Goal: Transaction & Acquisition: Purchase product/service

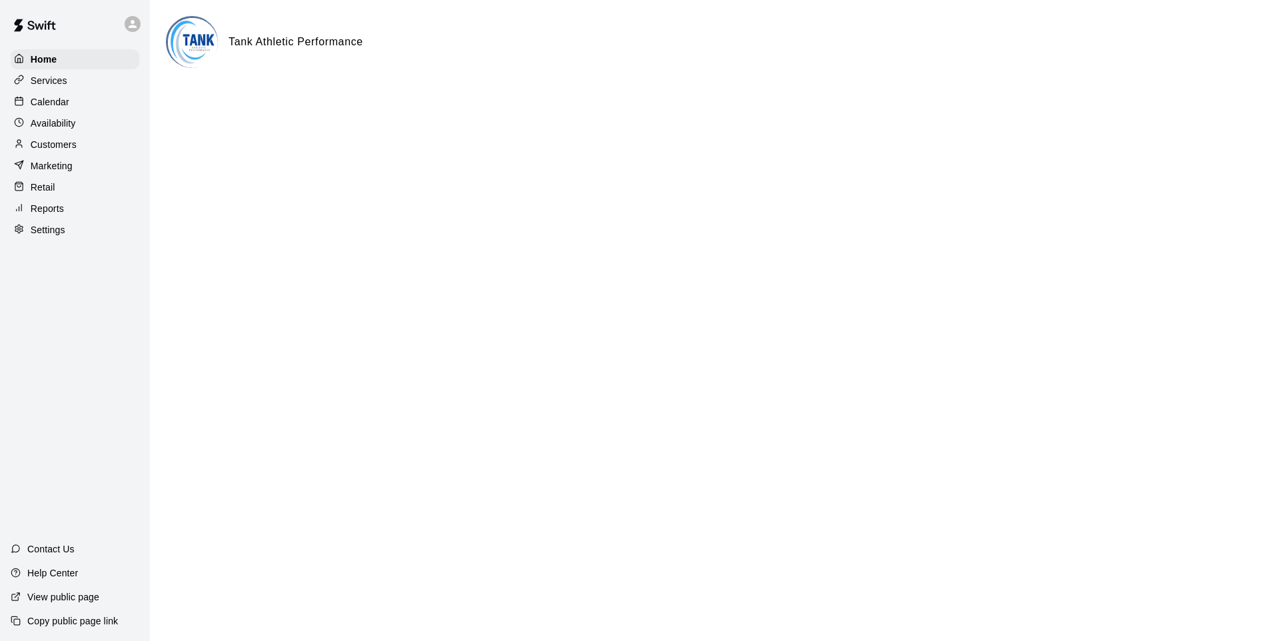
click at [86, 84] on div "Services" at bounding box center [75, 81] width 129 height 20
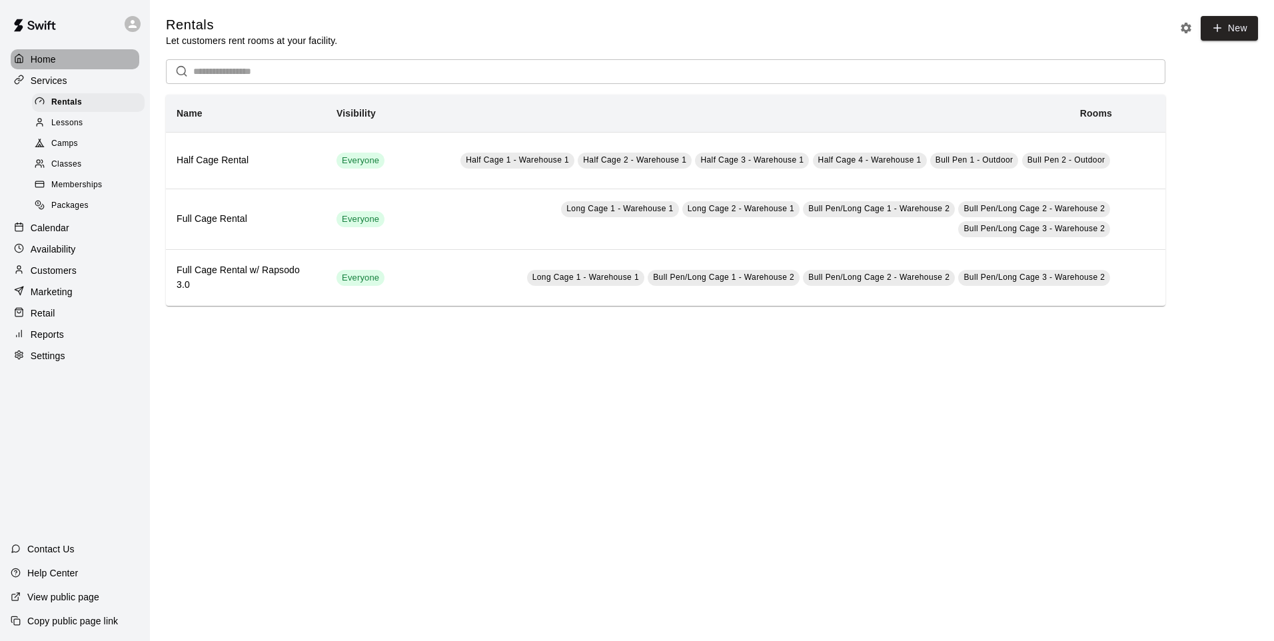
click at [111, 61] on div "Home" at bounding box center [75, 59] width 129 height 20
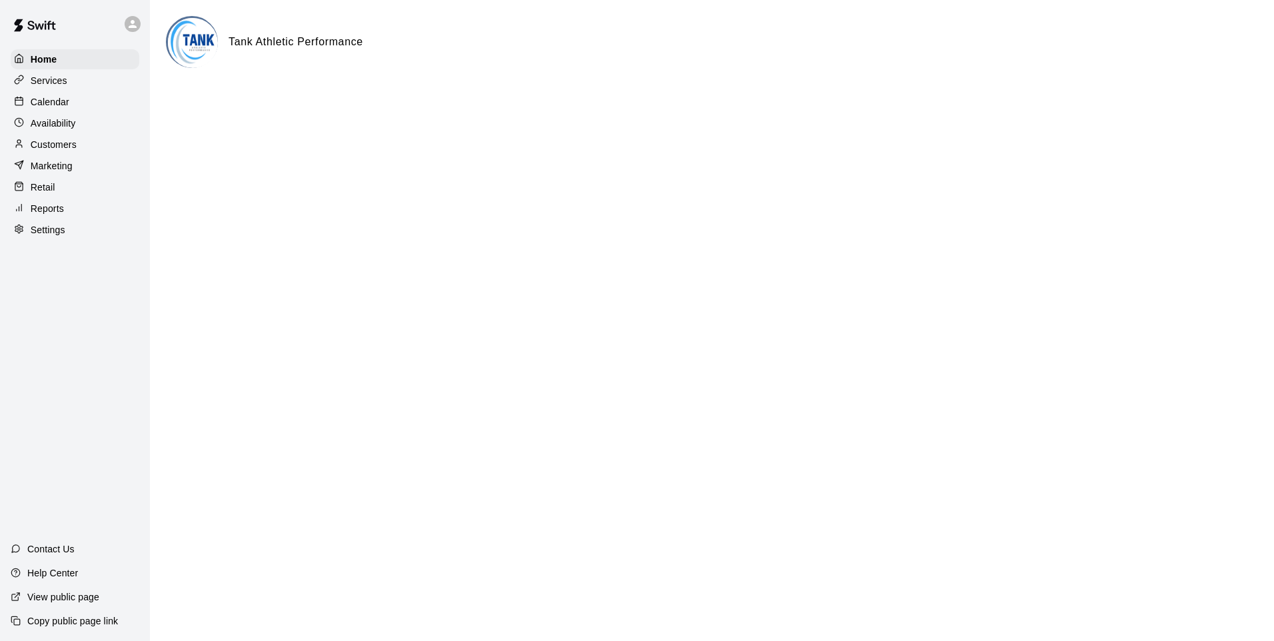
click at [45, 74] on div "Services" at bounding box center [75, 81] width 129 height 20
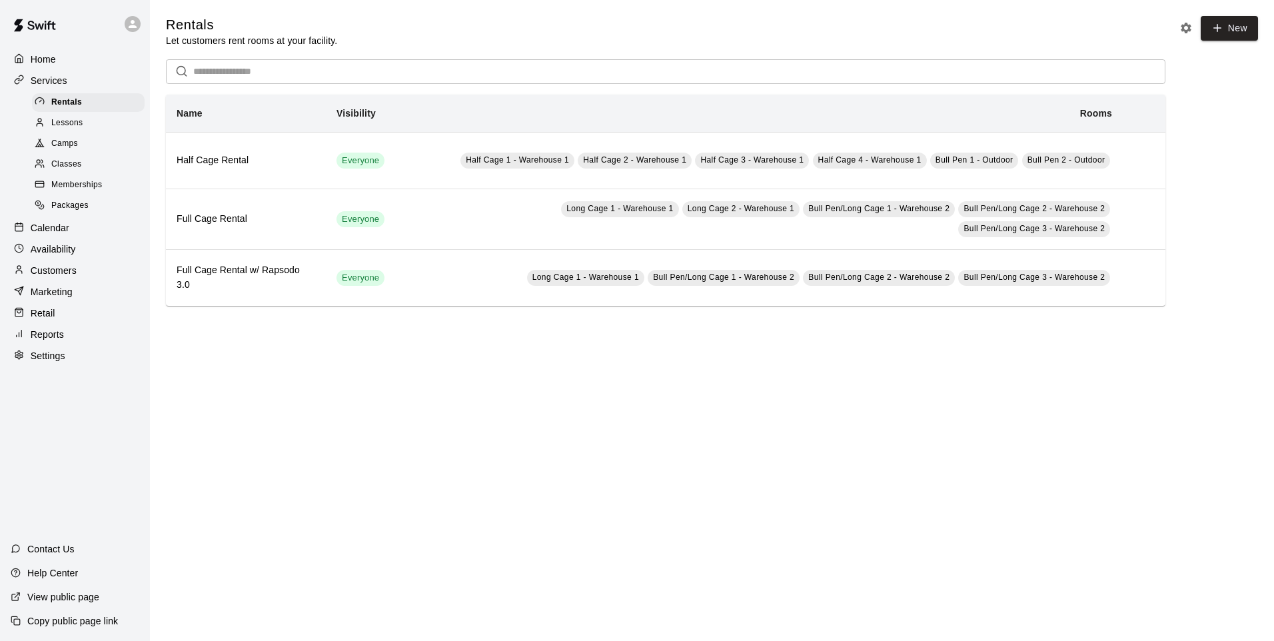
click at [46, 66] on p "Home" at bounding box center [43, 59] width 25 height 13
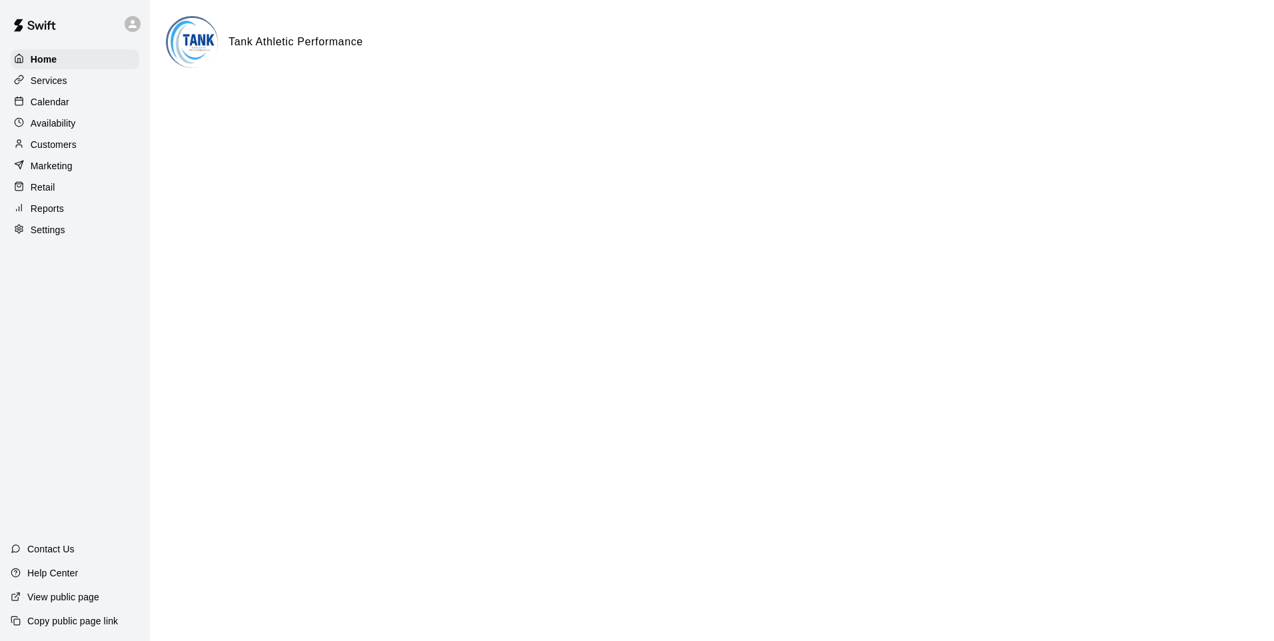
click at [87, 147] on div "Customers" at bounding box center [75, 145] width 129 height 20
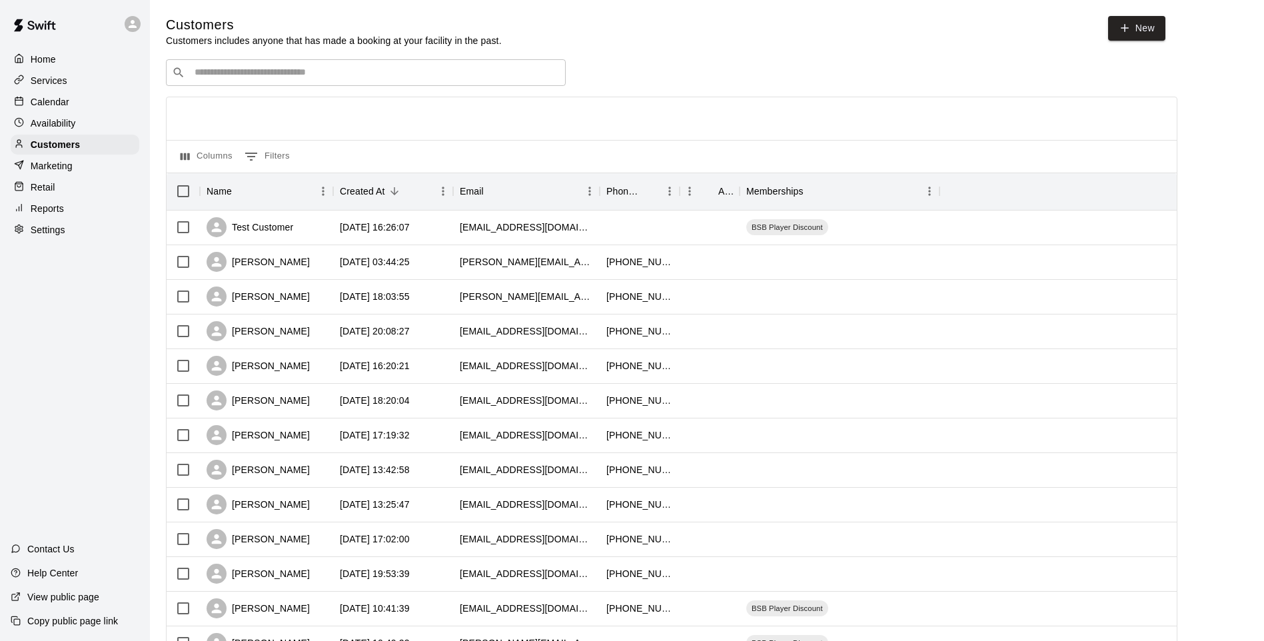
click at [35, 45] on link at bounding box center [34, 26] width 69 height 43
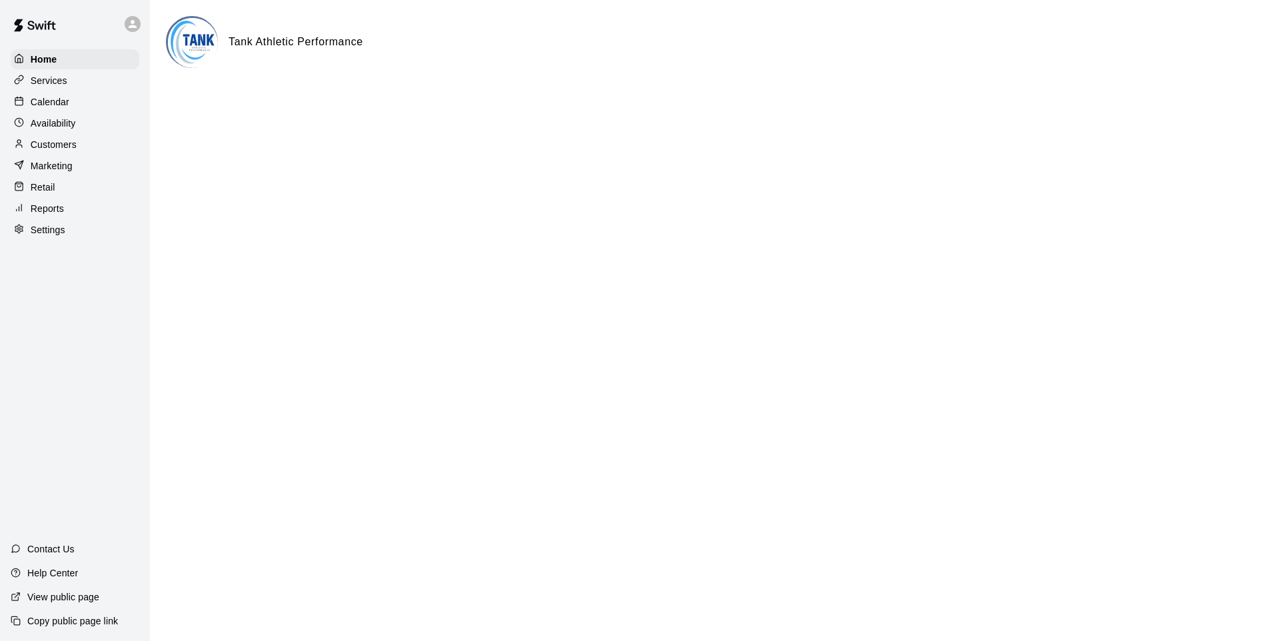
click at [66, 85] on p "Services" at bounding box center [49, 80] width 37 height 13
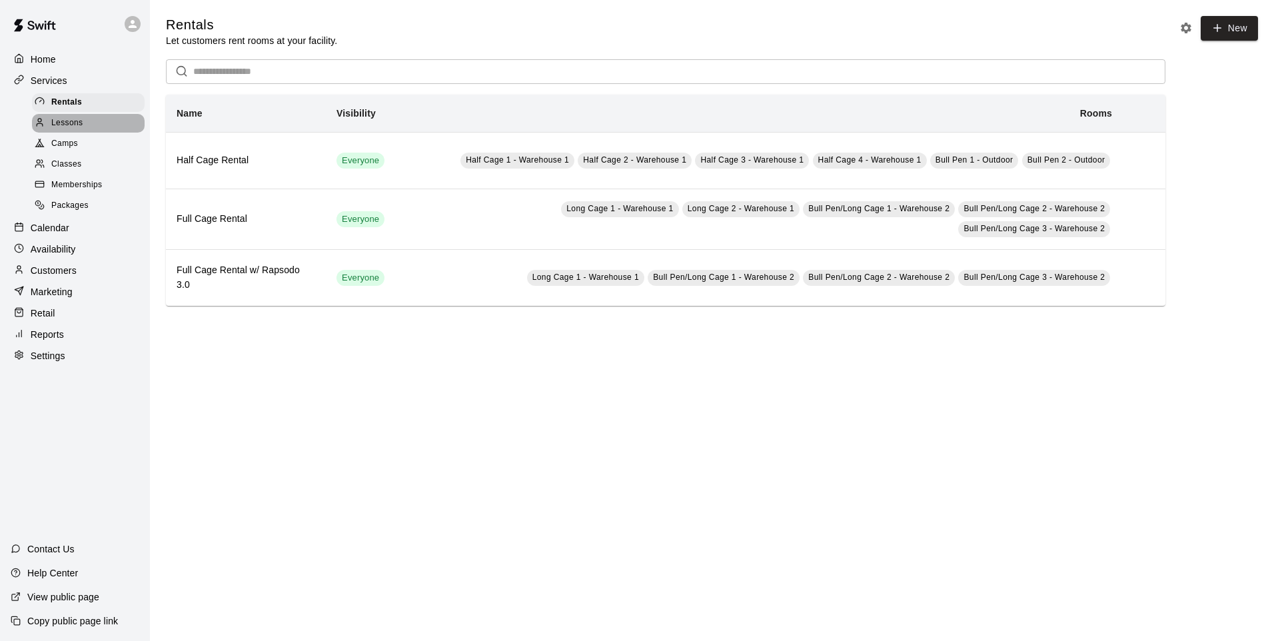
click at [87, 123] on div "Lessons" at bounding box center [88, 123] width 113 height 19
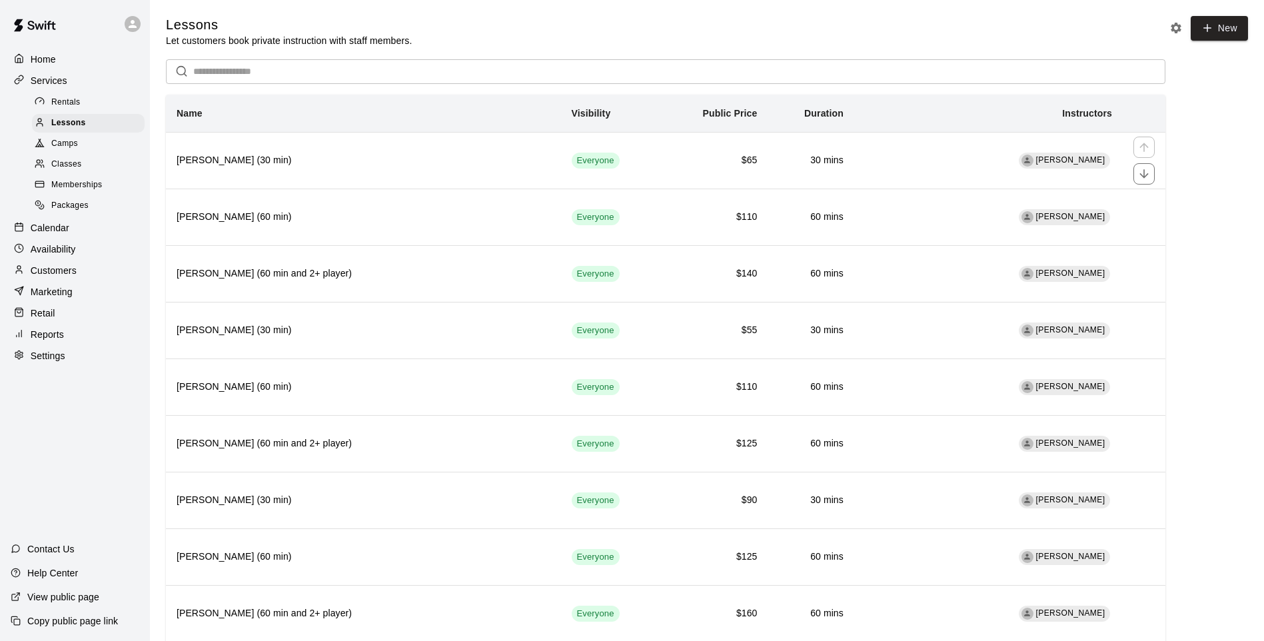
click at [370, 165] on h6 "[PERSON_NAME] (30 min)" at bounding box center [364, 160] width 374 height 15
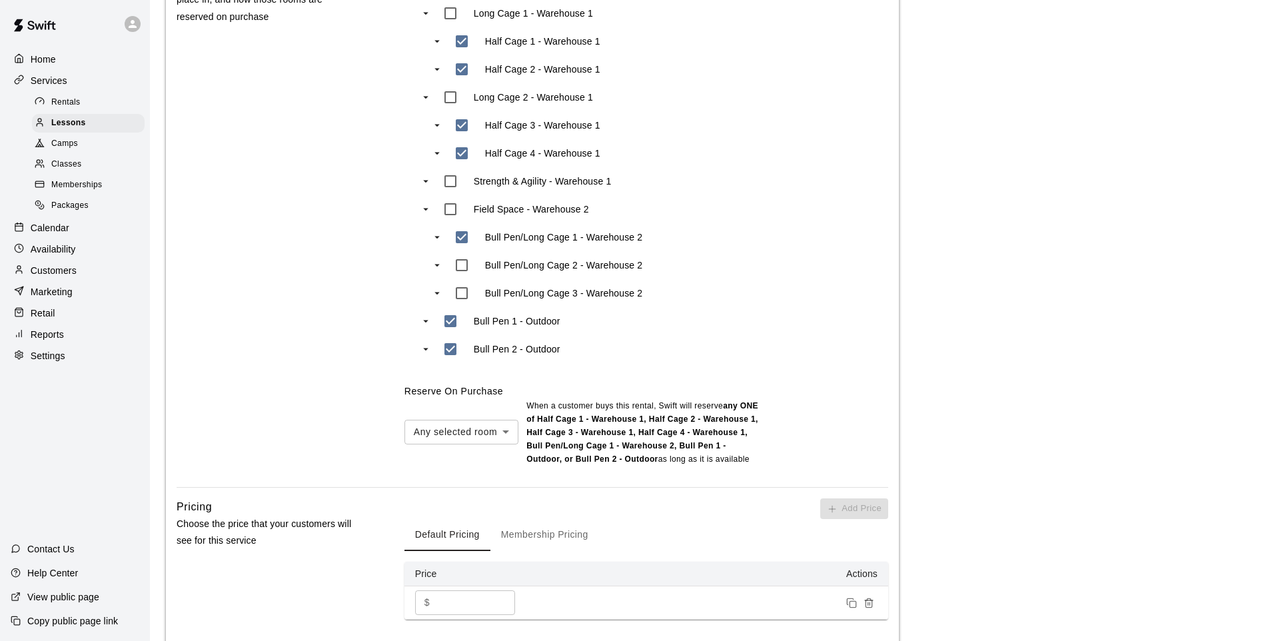
scroll to position [733, 0]
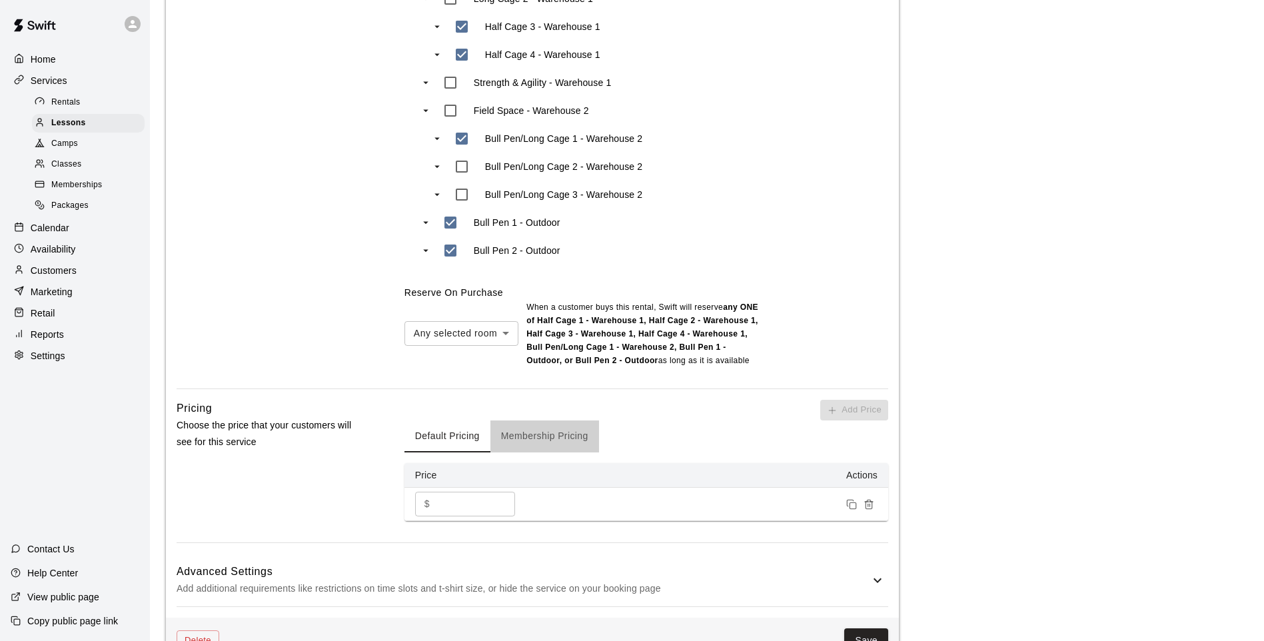
click at [521, 437] on button "Membership Pricing" at bounding box center [544, 436] width 109 height 32
click at [418, 434] on button "Default Pricing" at bounding box center [447, 436] width 86 height 32
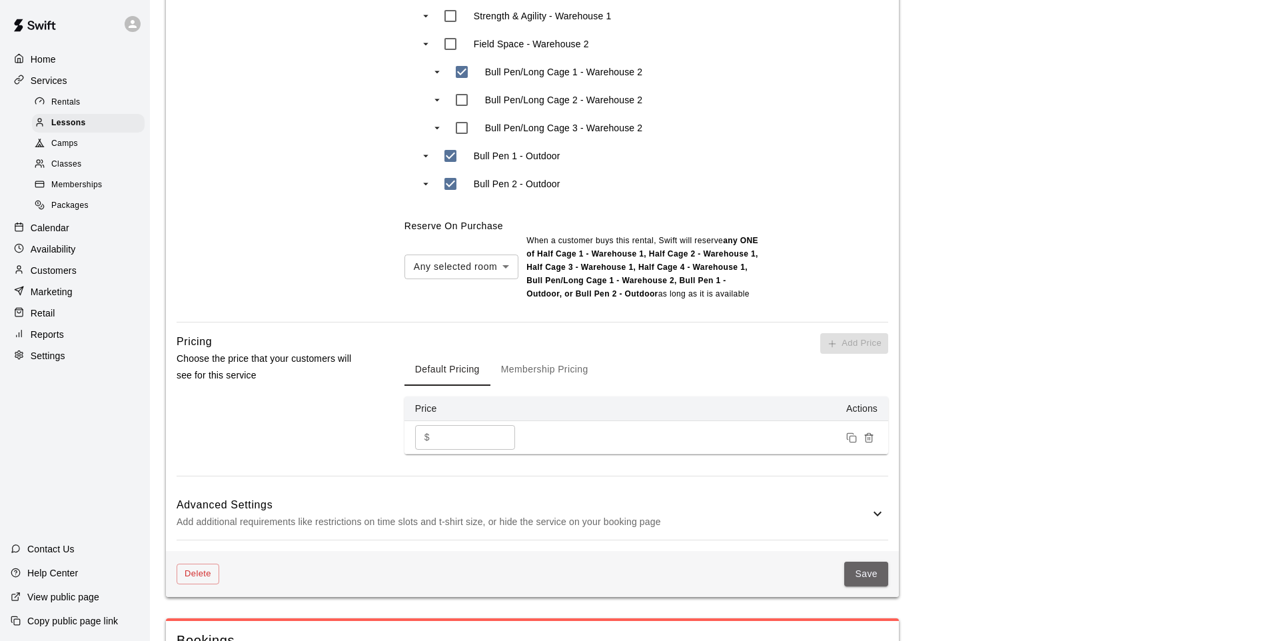
click at [881, 574] on button "Save" at bounding box center [866, 574] width 44 height 25
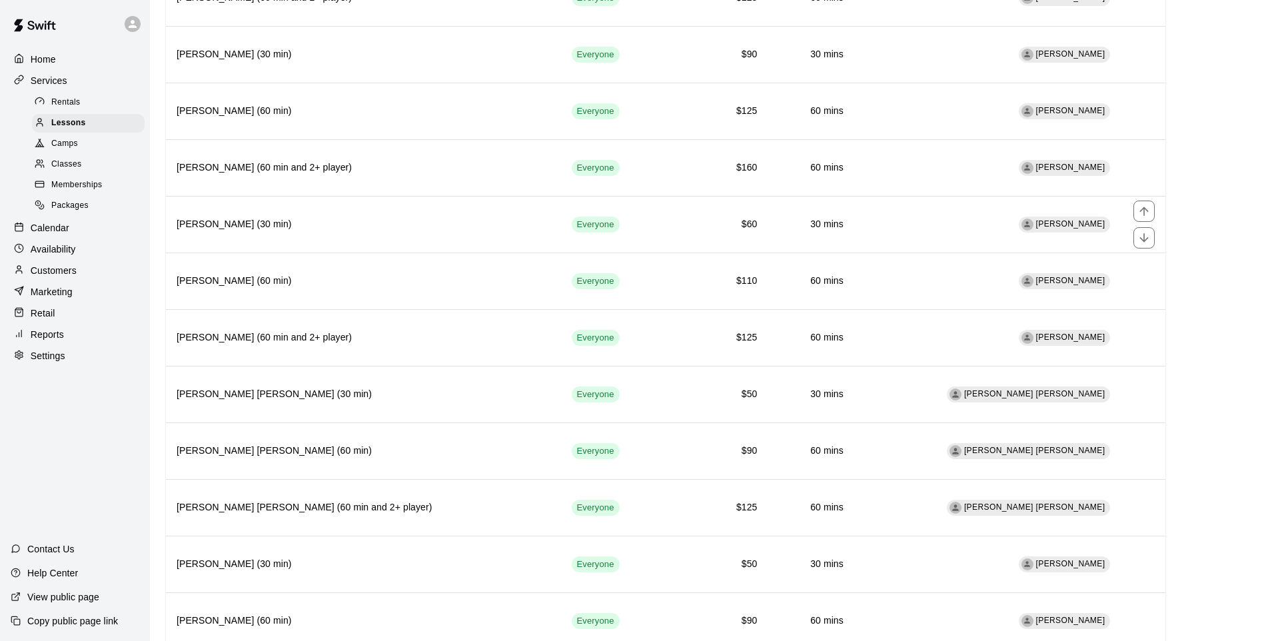
scroll to position [799, 0]
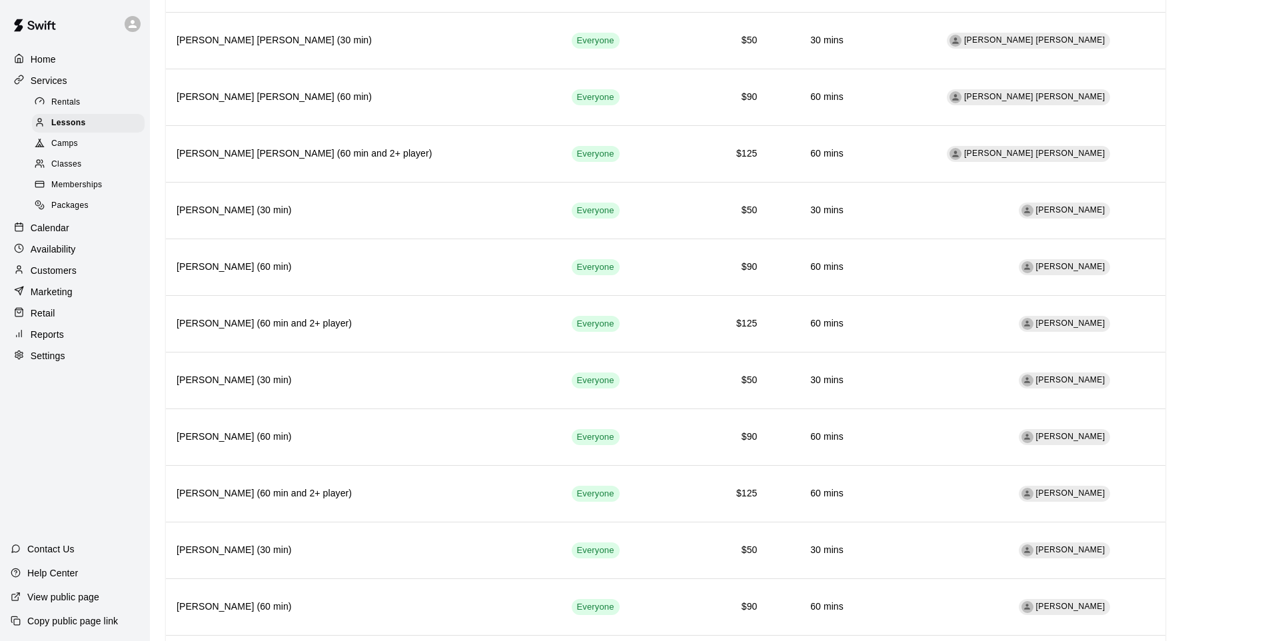
click at [49, 233] on p "Calendar" at bounding box center [50, 227] width 39 height 13
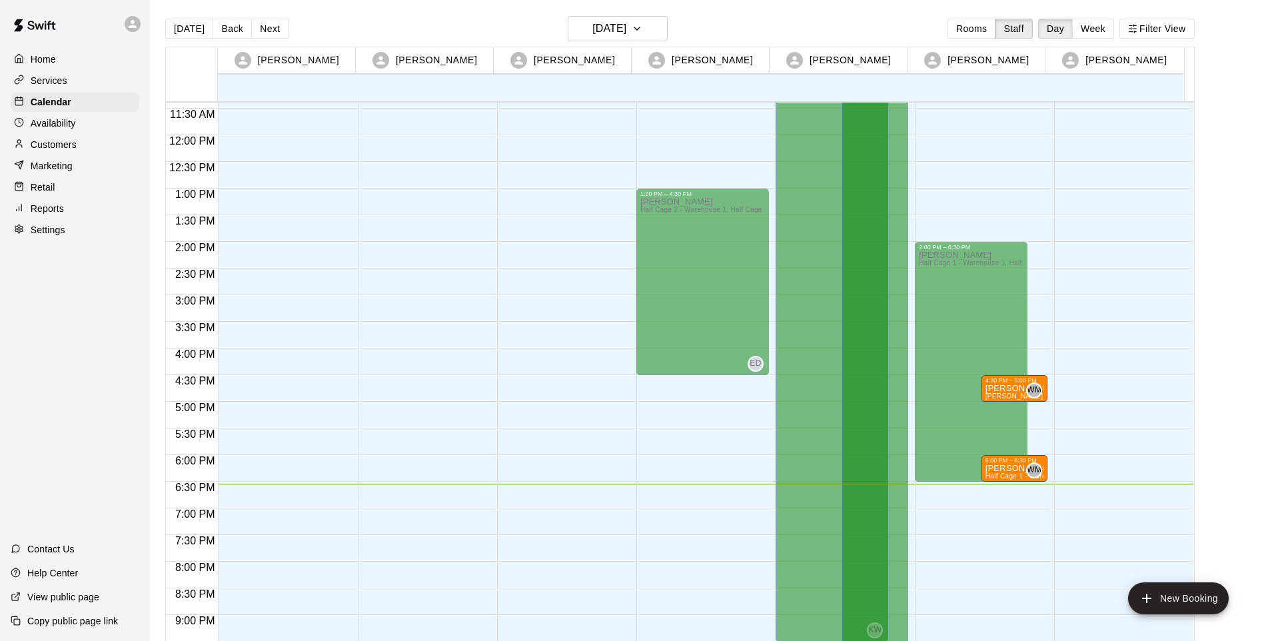
scroll to position [725, 0]
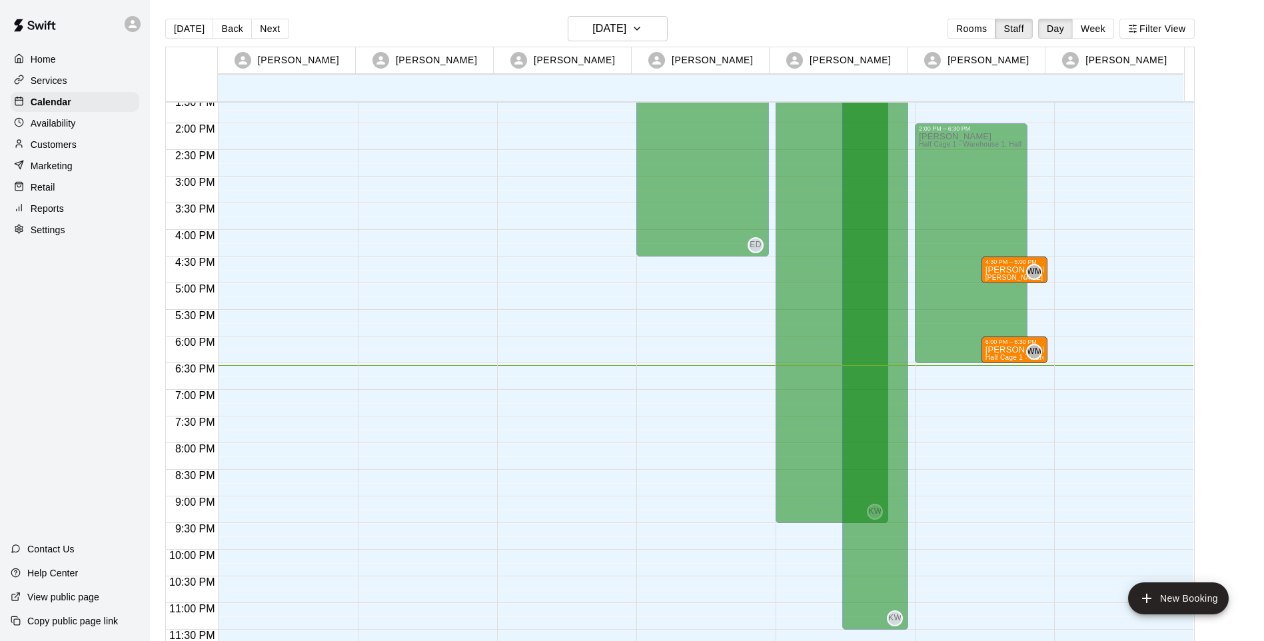
drag, startPoint x: 752, startPoint y: 601, endPoint x: 804, endPoint y: 638, distance: 64.0
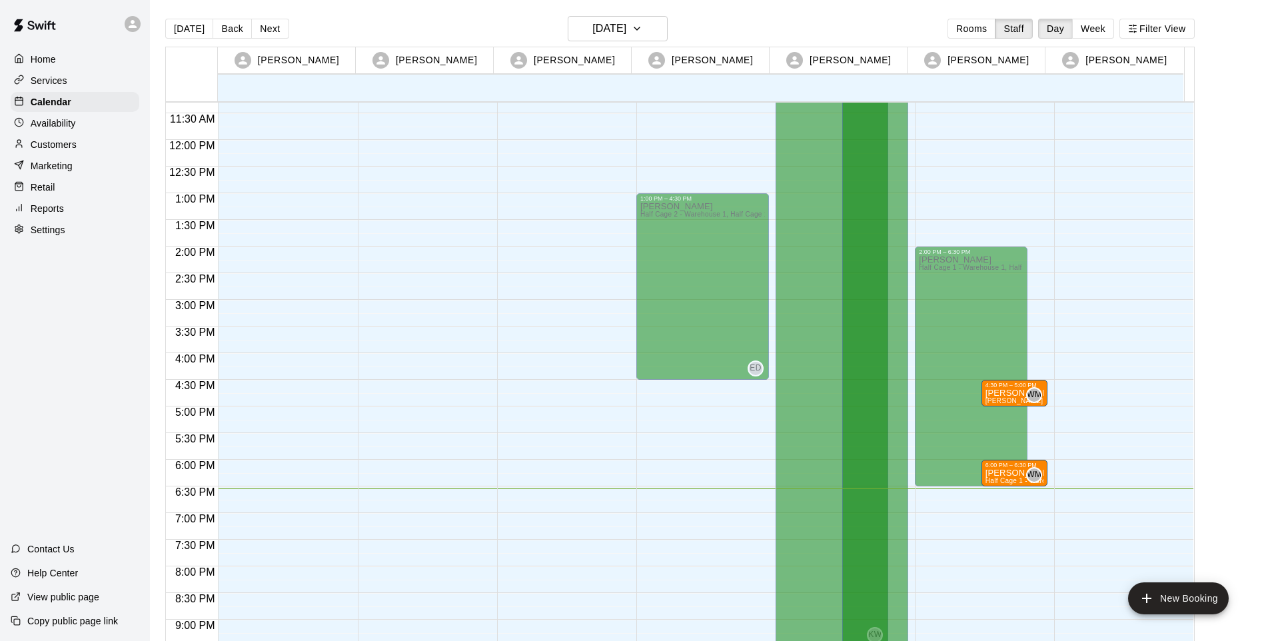
scroll to position [459, 0]
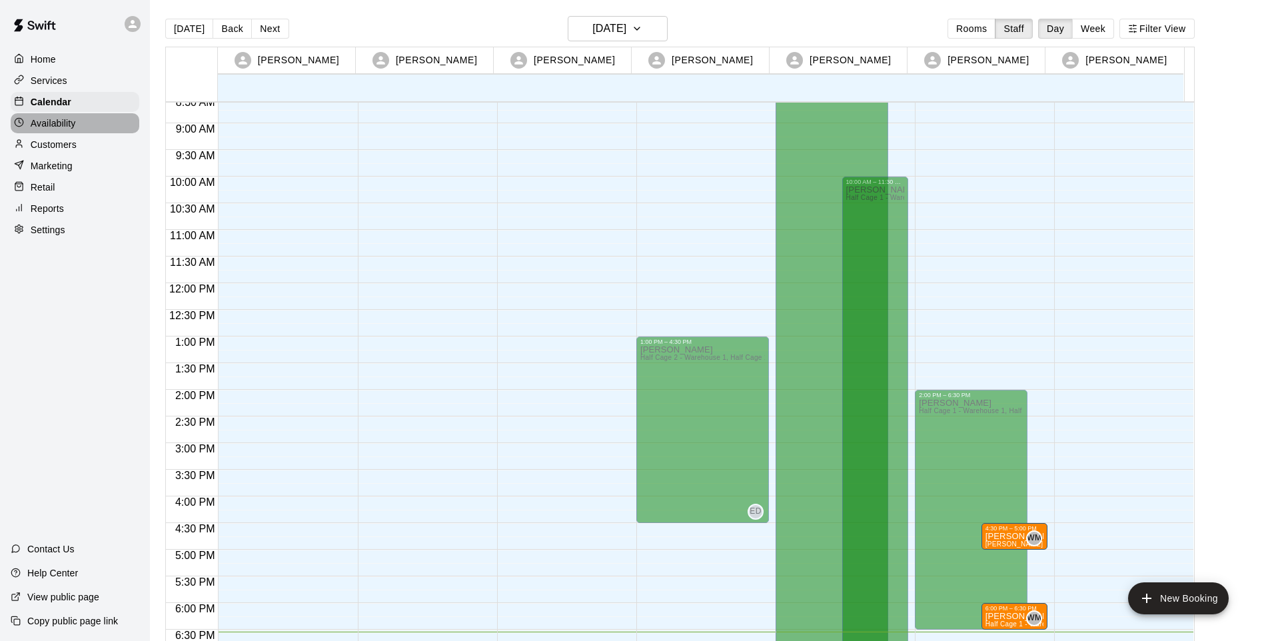
click at [75, 127] on p "Availability" at bounding box center [53, 123] width 45 height 13
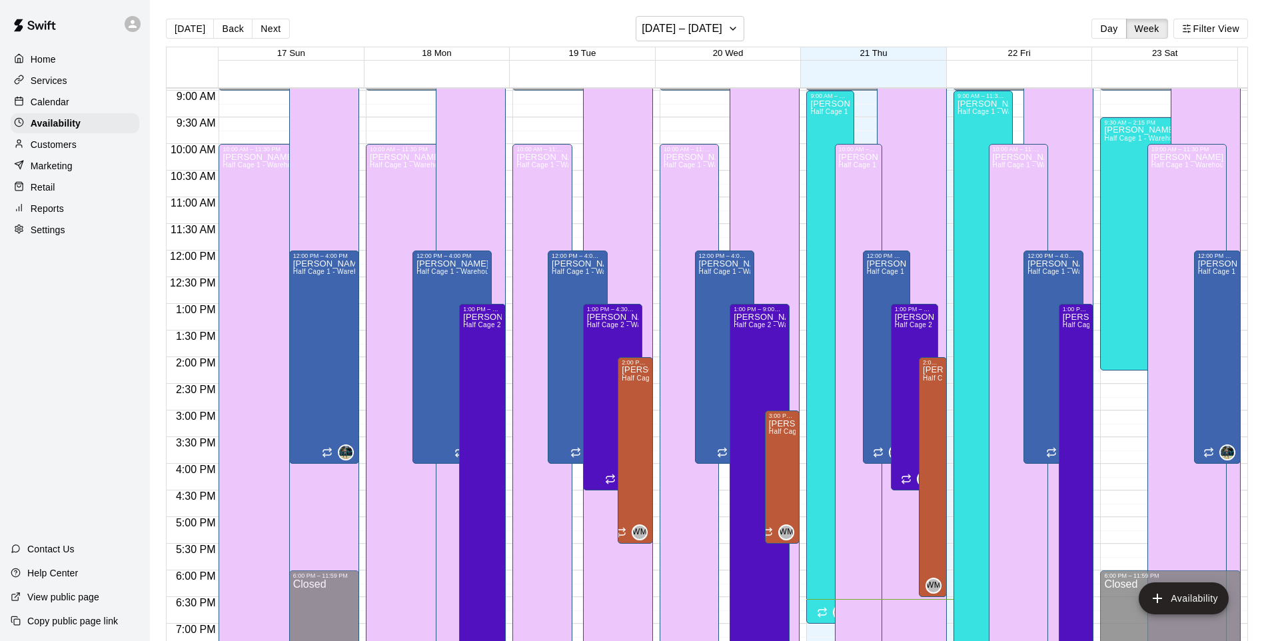
scroll to position [579, 0]
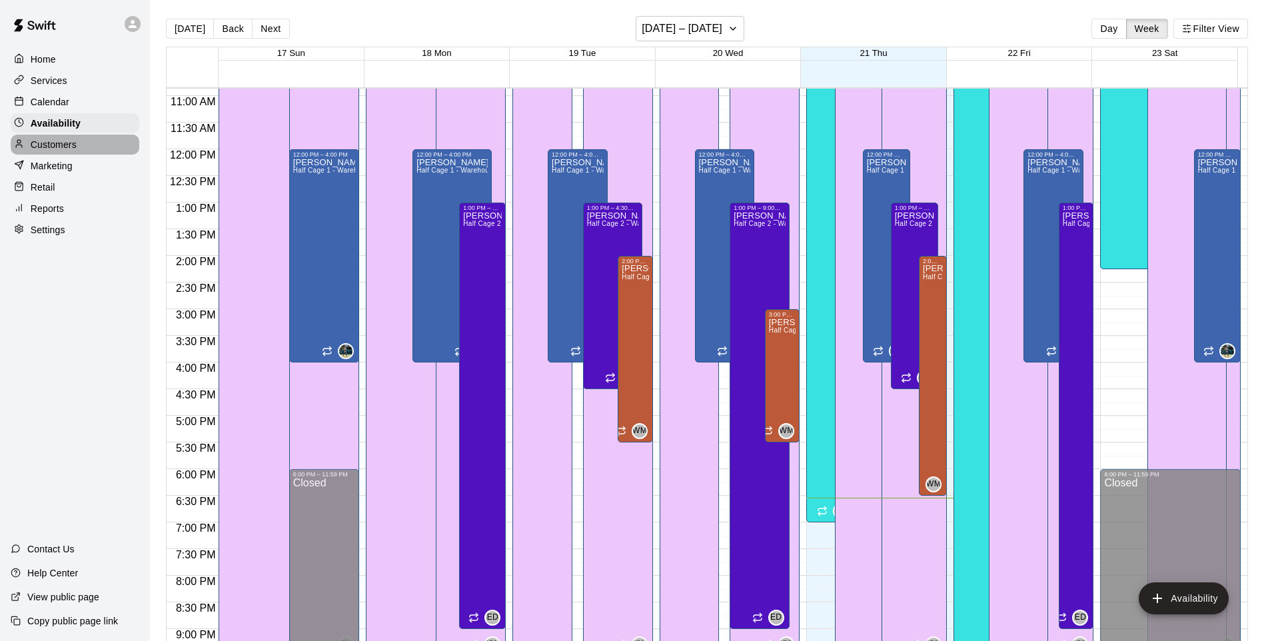
click at [116, 143] on div "Customers" at bounding box center [75, 145] width 129 height 20
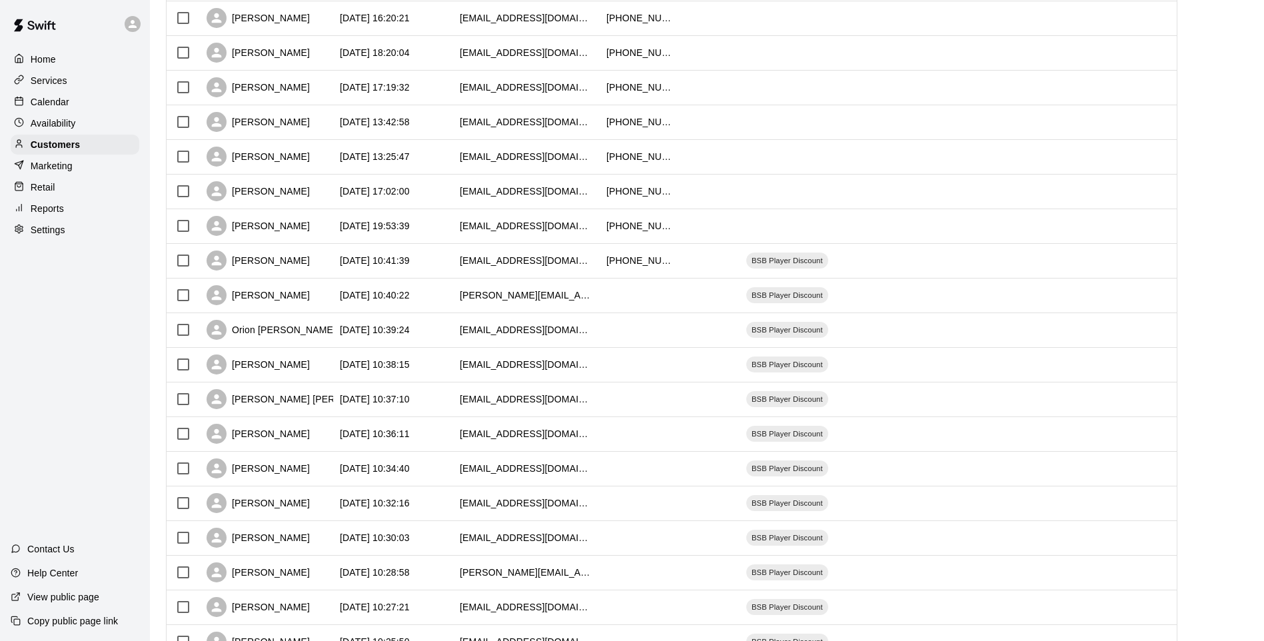
scroll to position [111, 0]
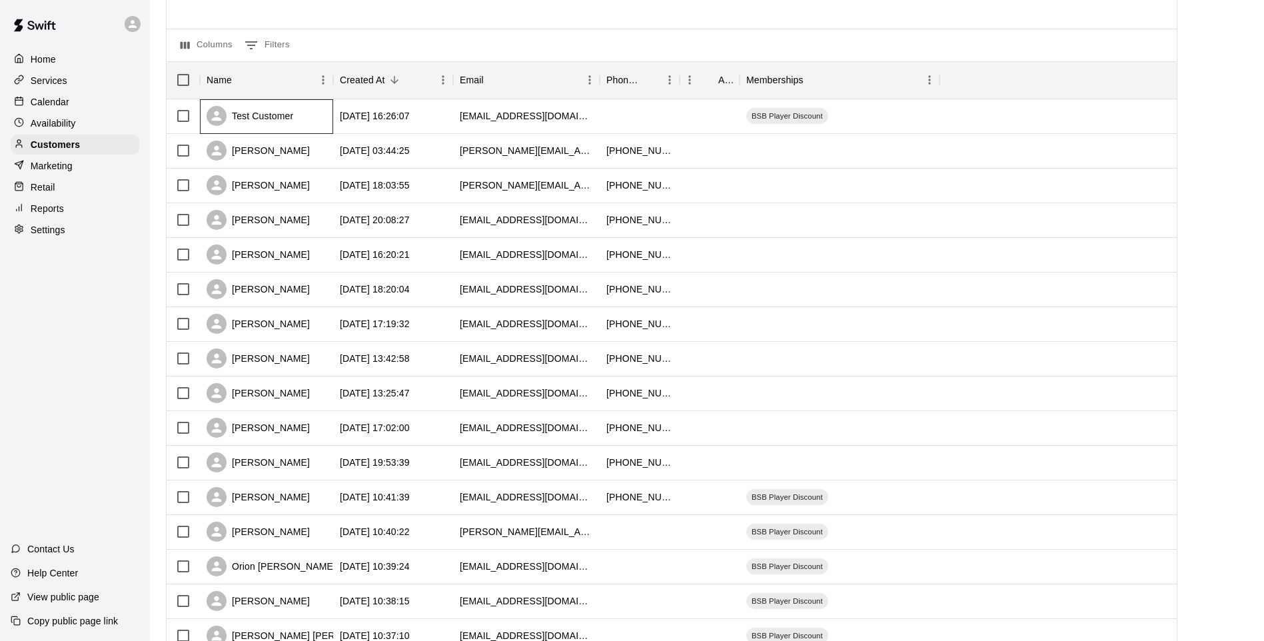
click at [276, 111] on div "Test Customer" at bounding box center [250, 116] width 87 height 20
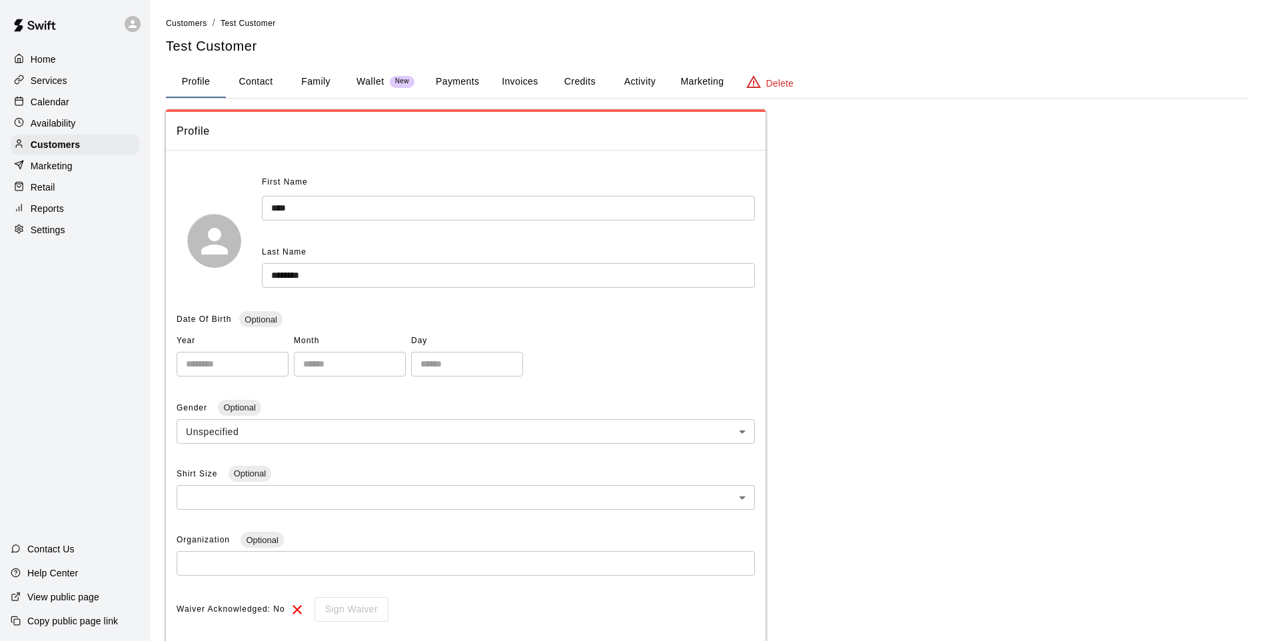
click at [639, 75] on button "Activity" at bounding box center [640, 82] width 60 height 32
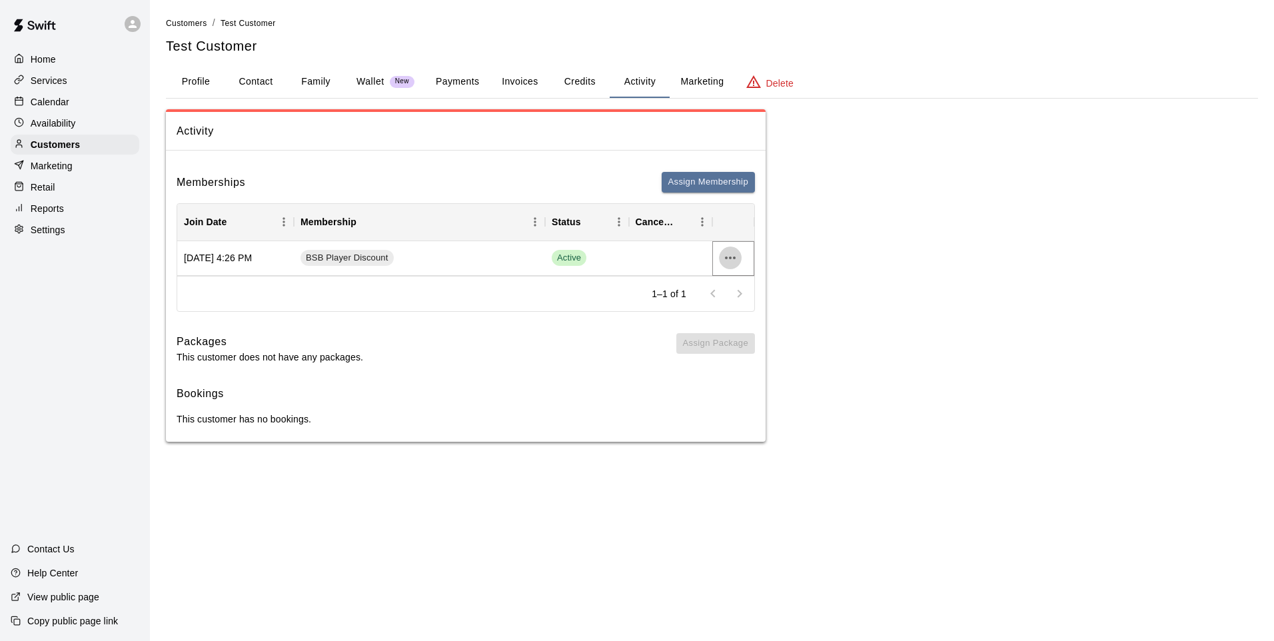
click at [737, 253] on icon "more actions" at bounding box center [730, 258] width 16 height 16
click at [733, 306] on li "Cancel" at bounding box center [756, 307] width 75 height 22
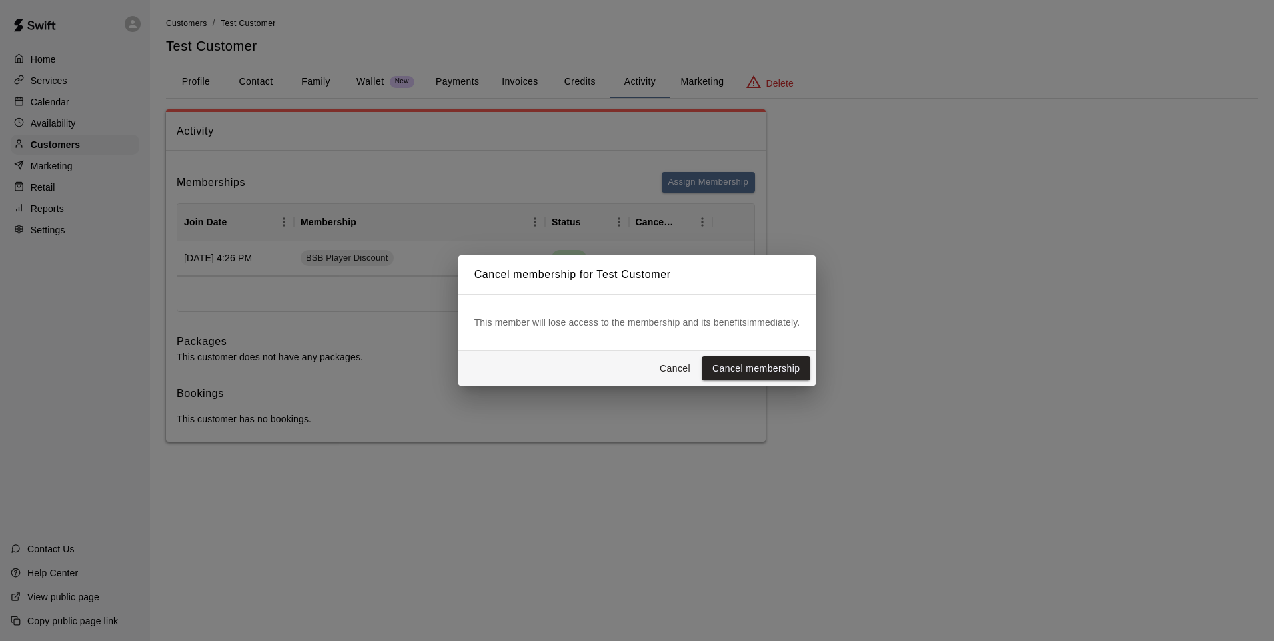
drag, startPoint x: 745, startPoint y: 372, endPoint x: 745, endPoint y: 362, distance: 10.0
click at [745, 368] on button "Cancel membership" at bounding box center [755, 368] width 109 height 25
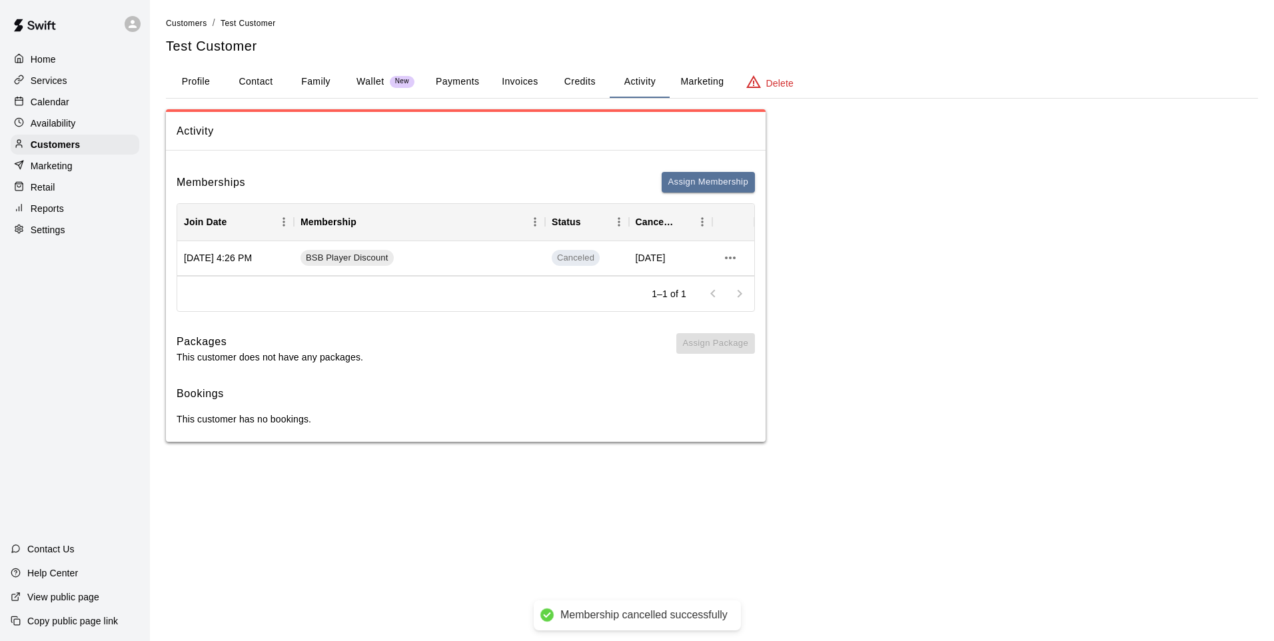
click at [688, 182] on button "Assign Membership" at bounding box center [707, 182] width 93 height 21
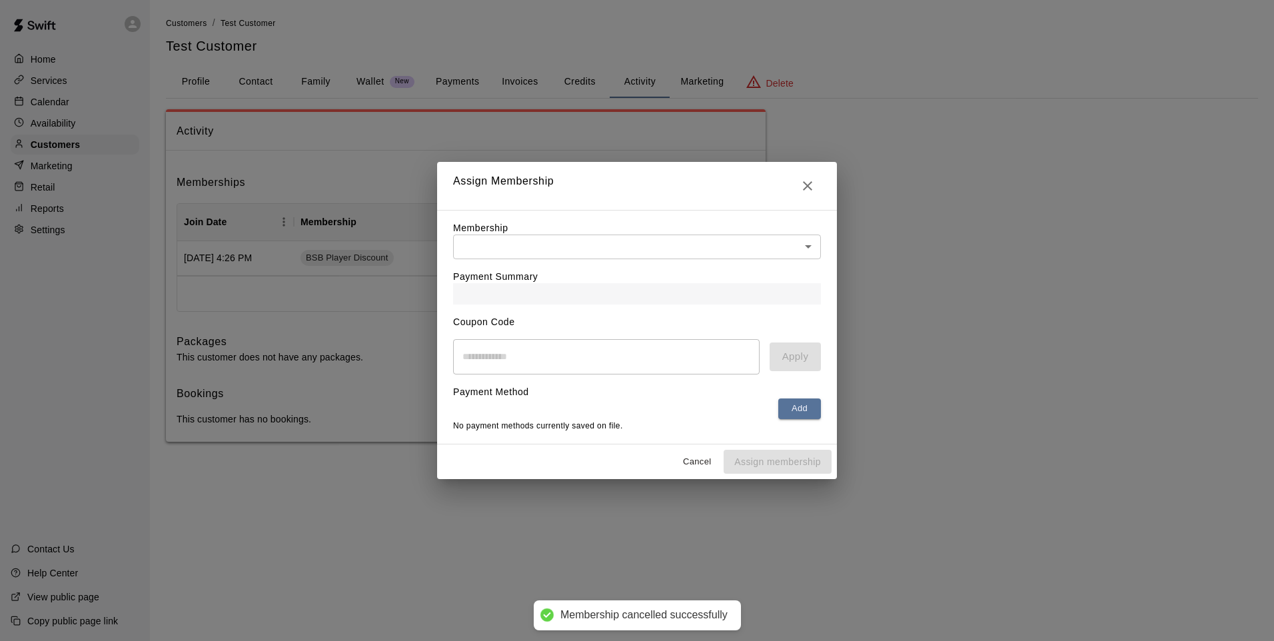
click at [664, 235] on body "Membership cancelled successfully Home Services Calendar Availability Customers…" at bounding box center [637, 234] width 1274 height 468
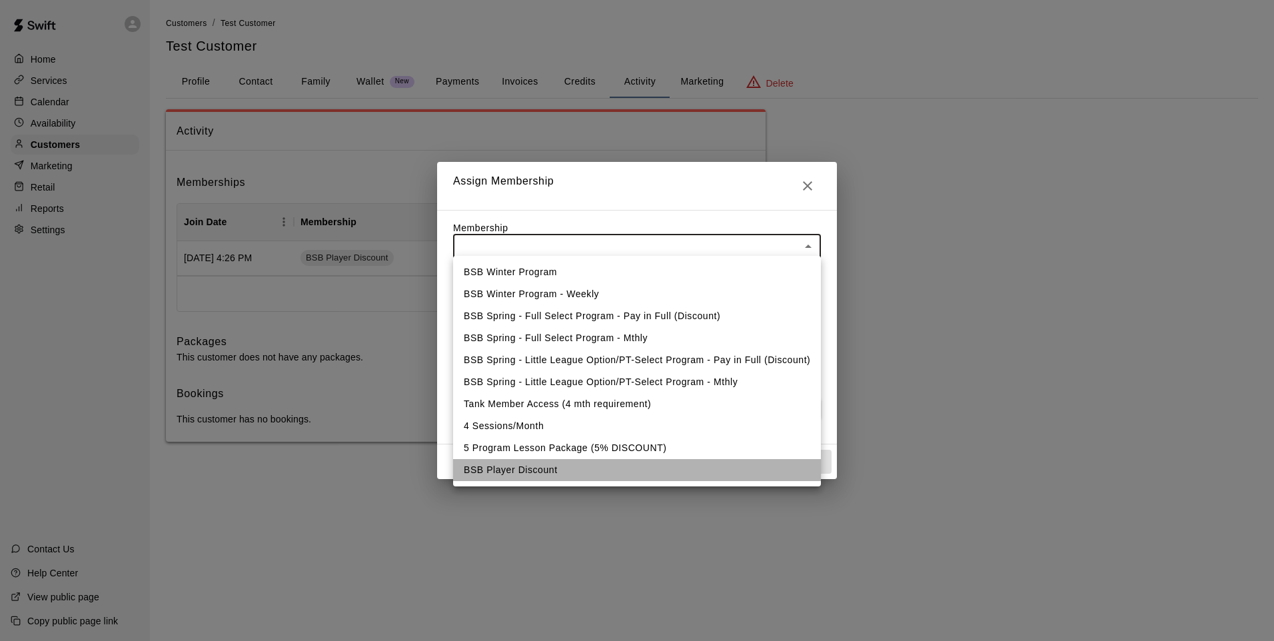
click at [603, 468] on li "BSB Player Discount" at bounding box center [637, 470] width 368 height 22
type input "**********"
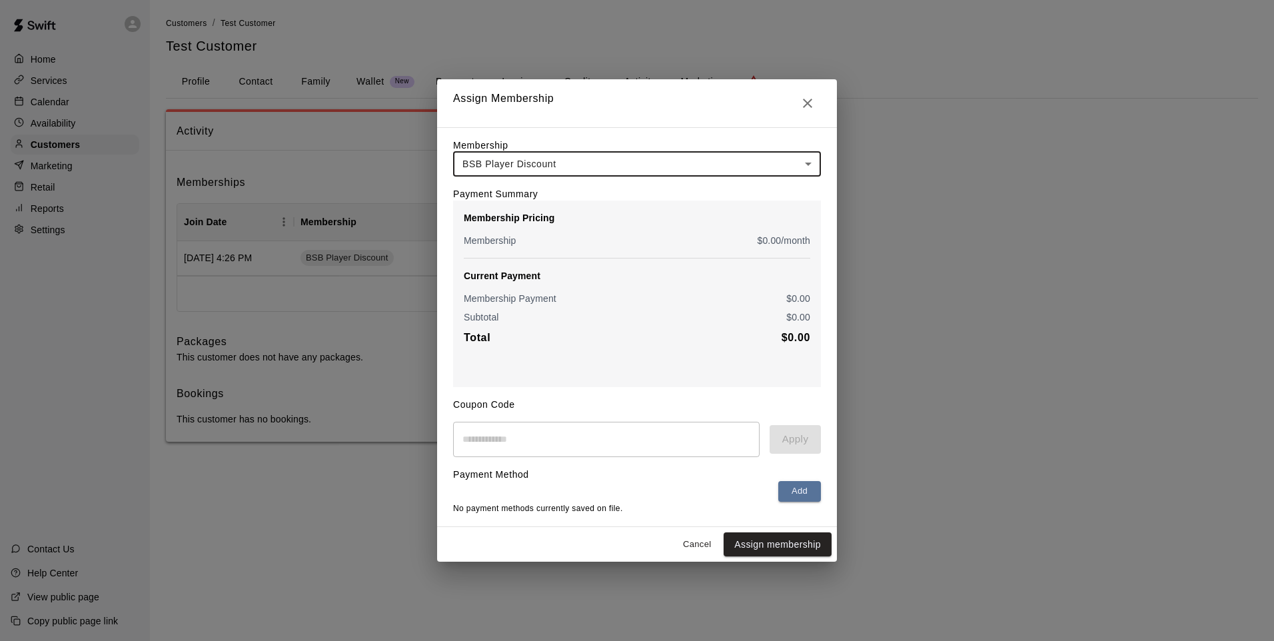
click at [755, 545] on button "Assign membership" at bounding box center [777, 544] width 108 height 25
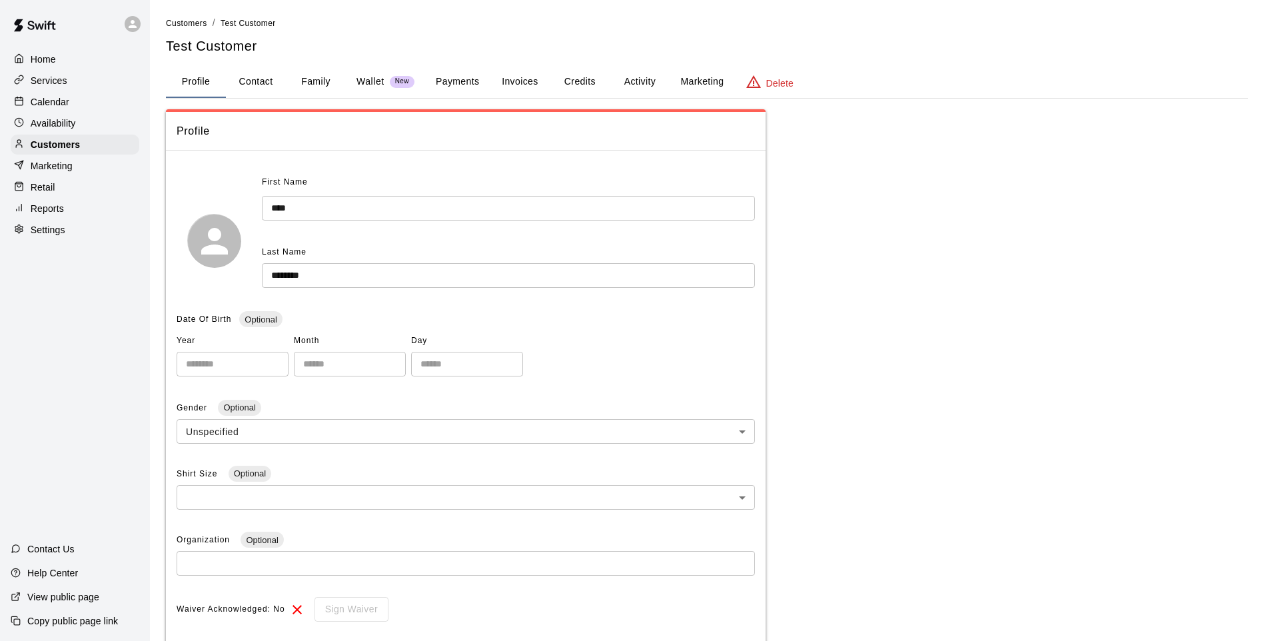
click at [622, 80] on button "Activity" at bounding box center [640, 82] width 60 height 32
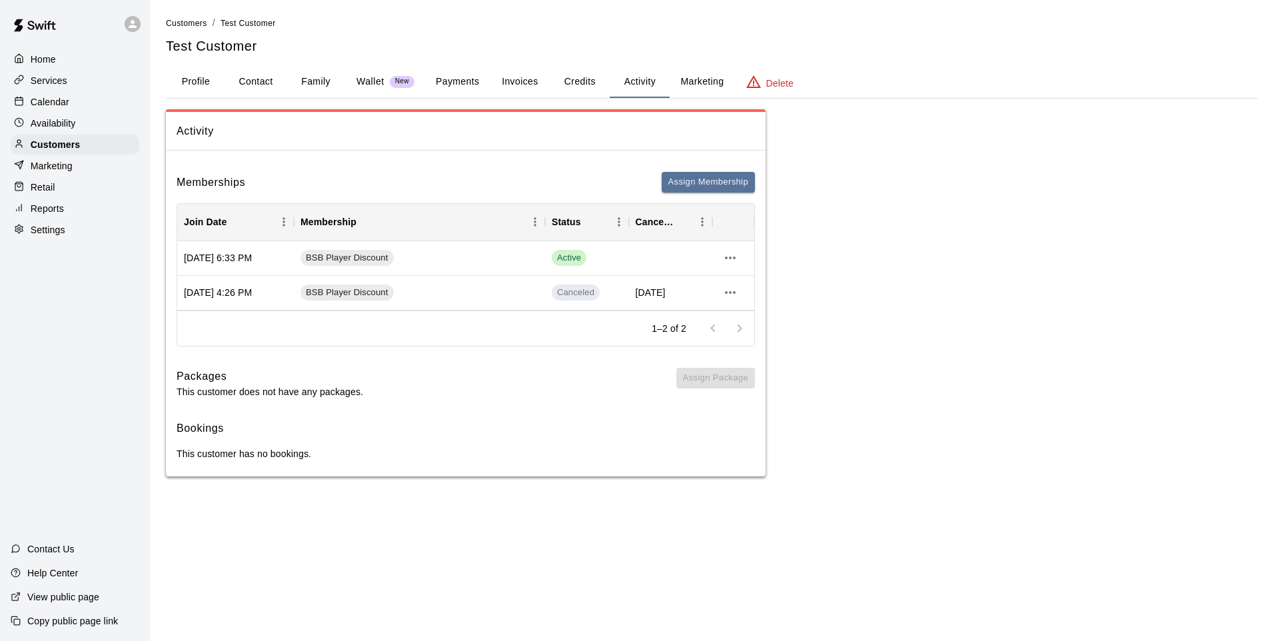
click at [32, 167] on p "Marketing" at bounding box center [52, 165] width 42 height 13
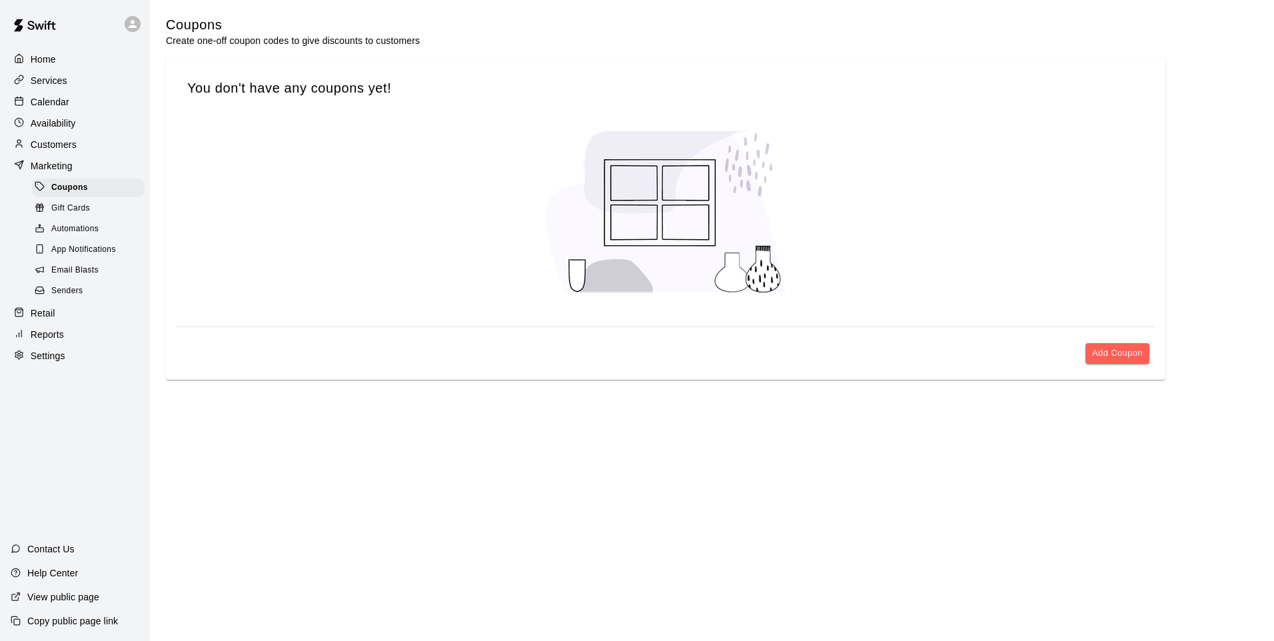
click at [49, 320] on p "Retail" at bounding box center [43, 312] width 25 height 13
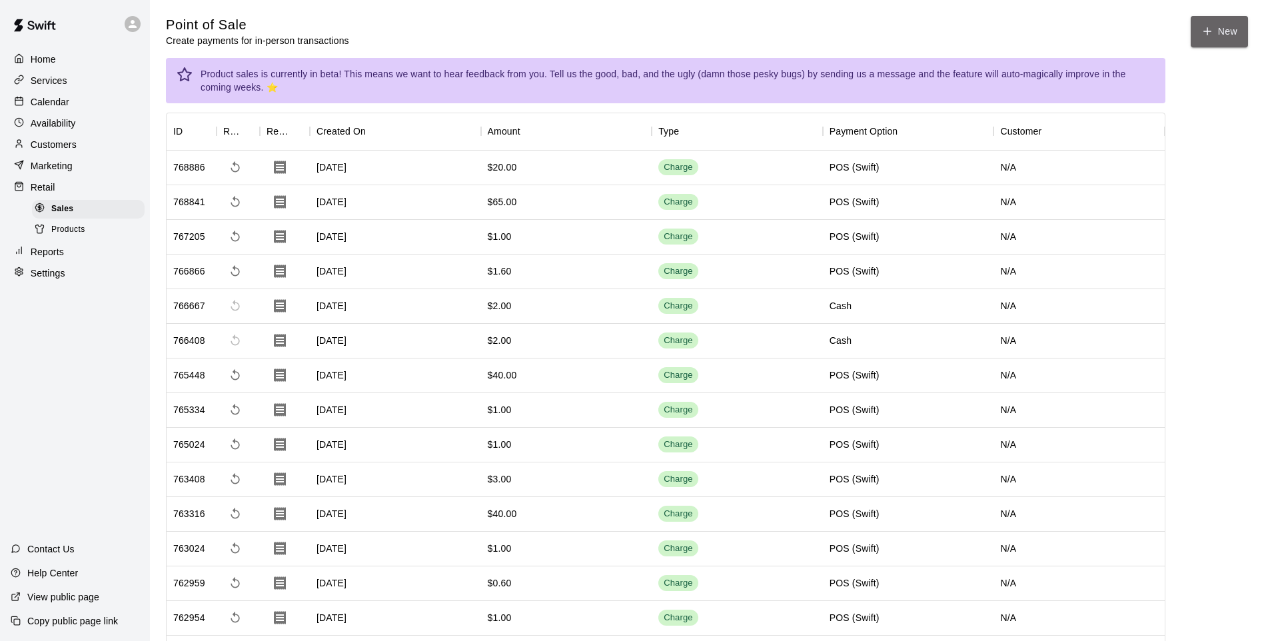
click at [1216, 33] on button "New" at bounding box center [1218, 31] width 57 height 31
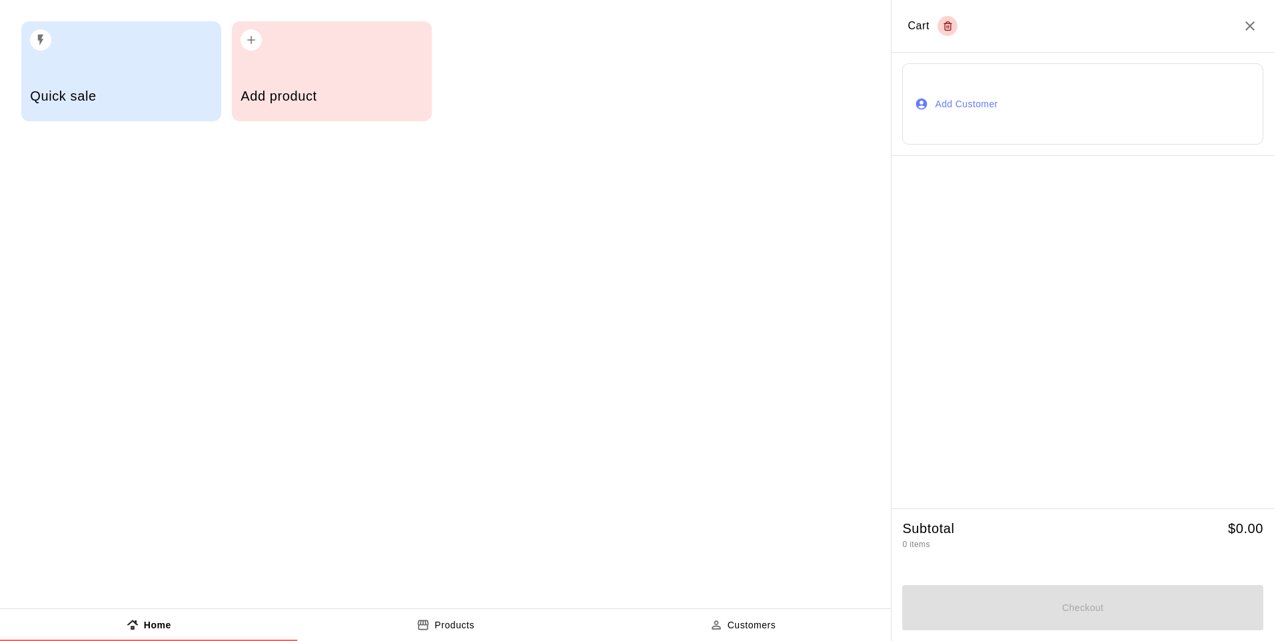
click at [352, 33] on div "button" at bounding box center [331, 35] width 182 height 29
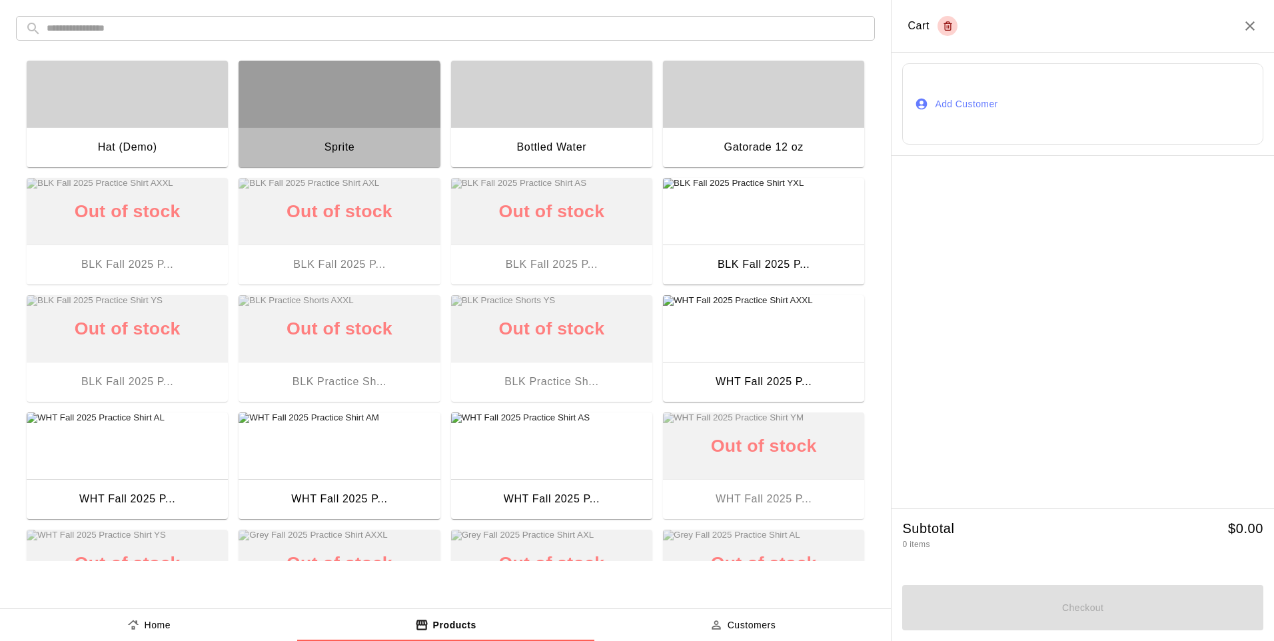
click at [295, 115] on div "button" at bounding box center [338, 94] width 201 height 67
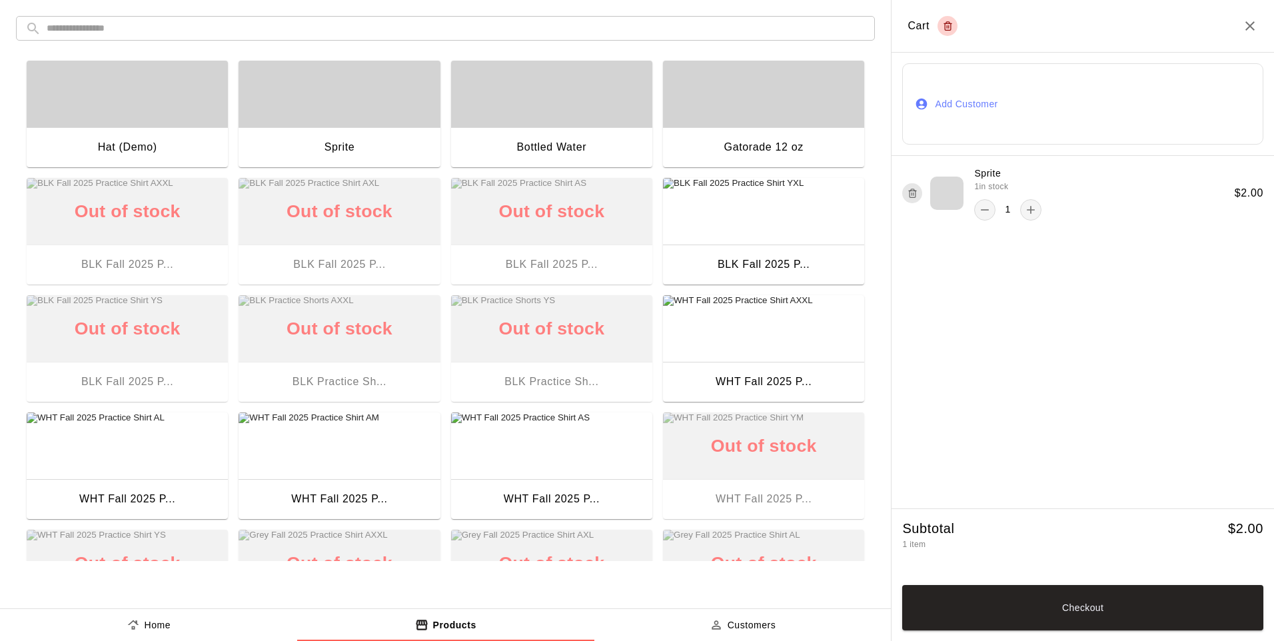
click at [1034, 595] on button "Checkout" at bounding box center [1082, 607] width 361 height 45
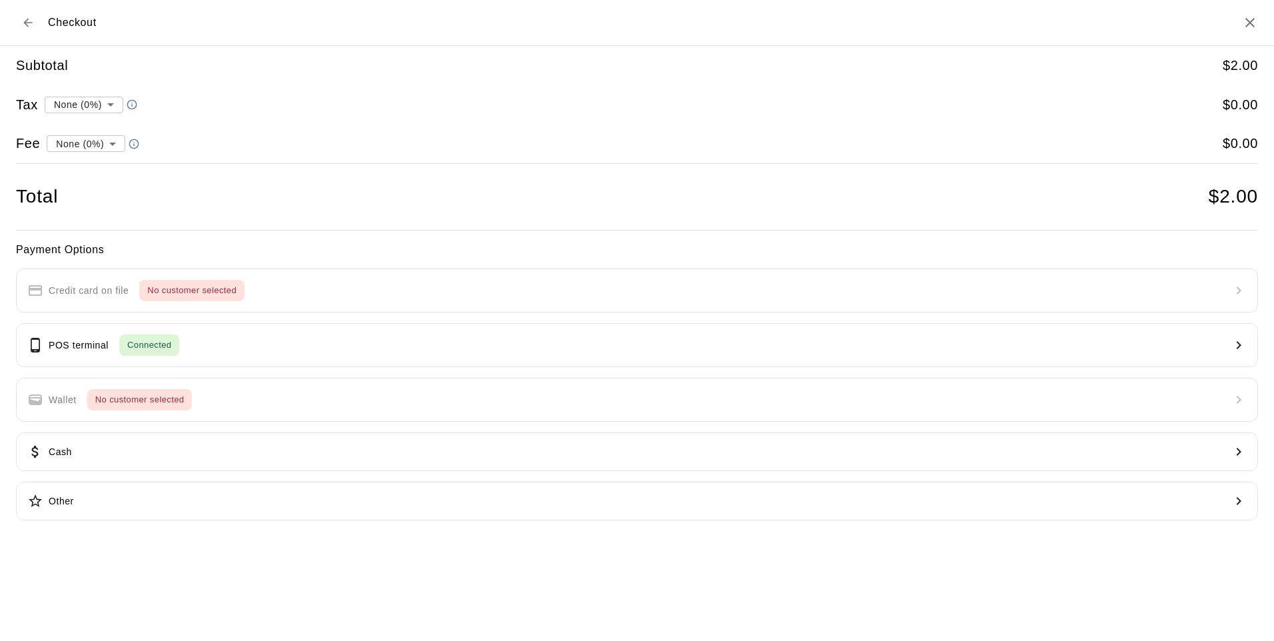
click at [498, 340] on button "POS terminal Connected" at bounding box center [637, 345] width 1242 height 44
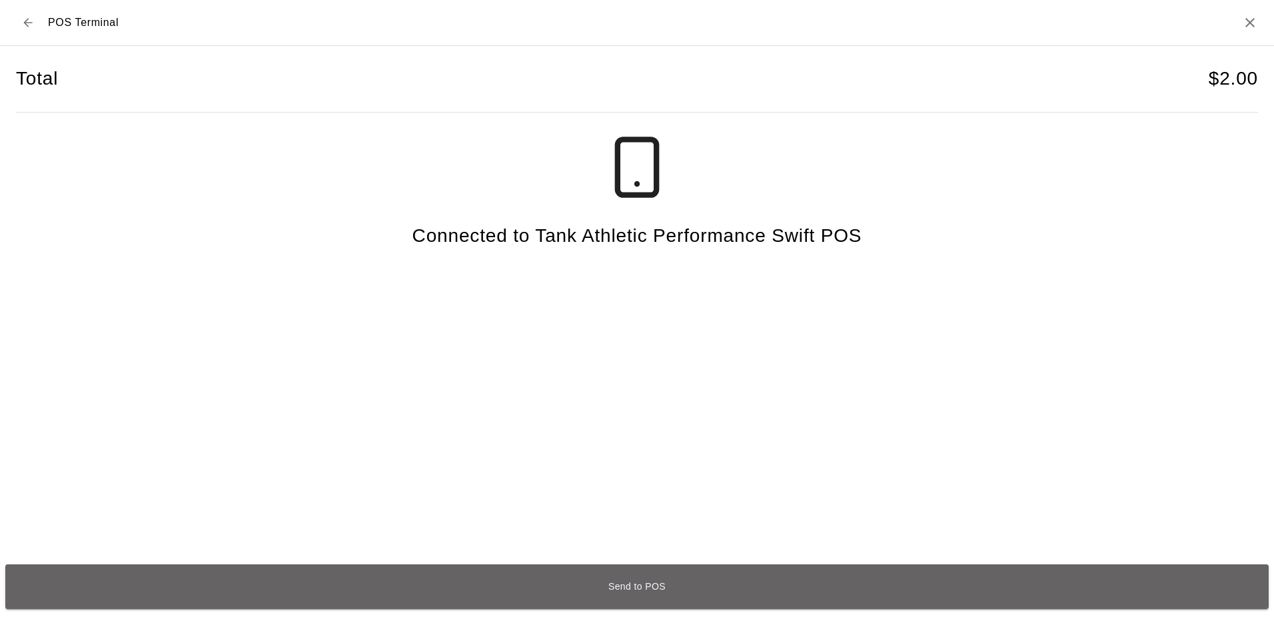
click at [468, 581] on button "Send to POS" at bounding box center [636, 586] width 1263 height 45
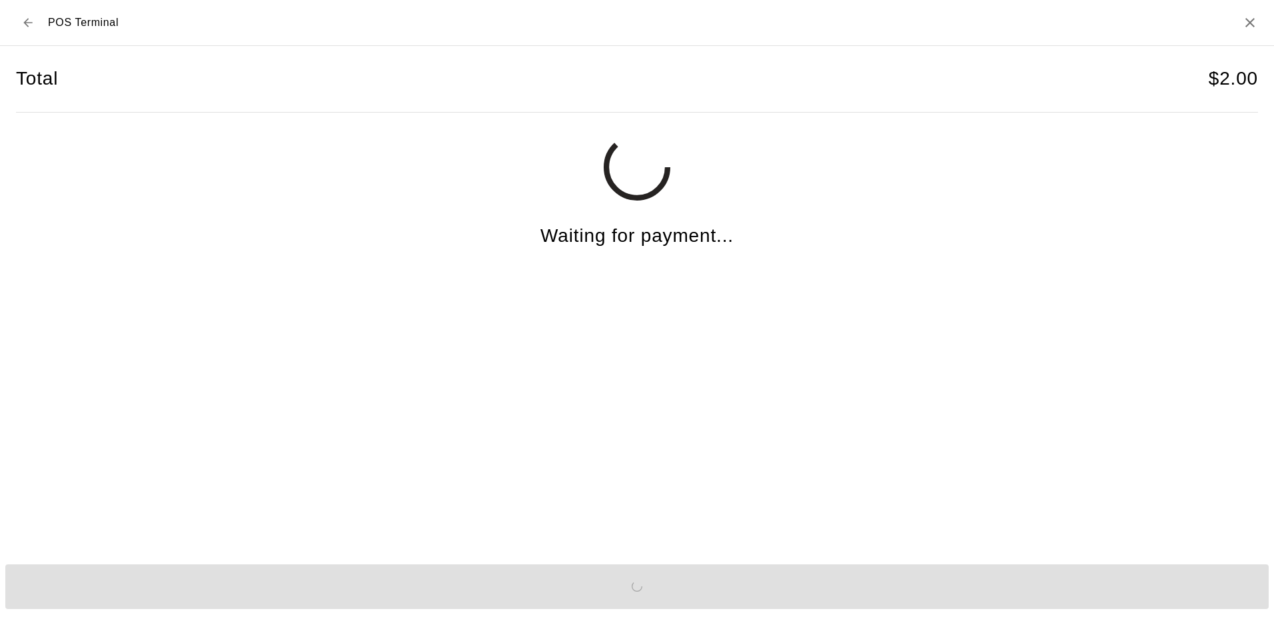
click at [1237, 18] on h2 "POS Terminal" at bounding box center [637, 23] width 1274 height 46
click at [1251, 9] on h2 "POS Terminal" at bounding box center [637, 23] width 1274 height 46
click at [1258, 13] on h2 "POS Terminal" at bounding box center [637, 23] width 1274 height 46
click at [1256, 21] on icon "Close" at bounding box center [1250, 23] width 16 height 16
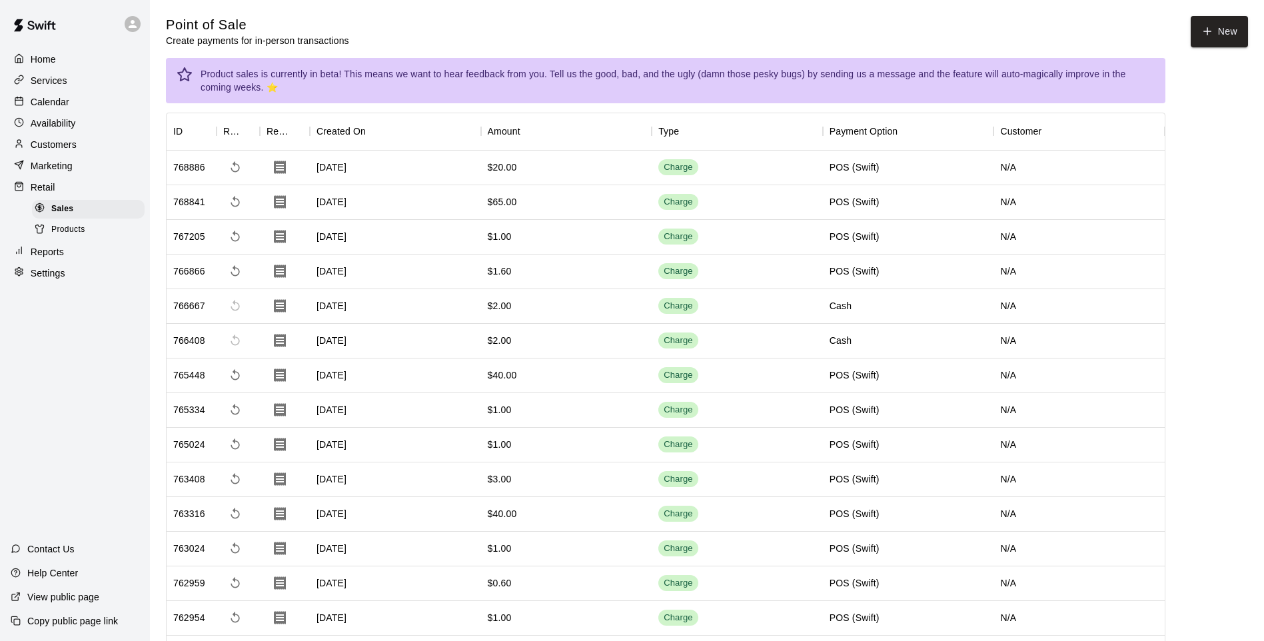
drag, startPoint x: 126, startPoint y: 238, endPoint x: 131, endPoint y: 244, distance: 8.0
click at [126, 238] on div "Products" at bounding box center [88, 229] width 113 height 19
click at [131, 278] on div "Settings" at bounding box center [75, 273] width 129 height 20
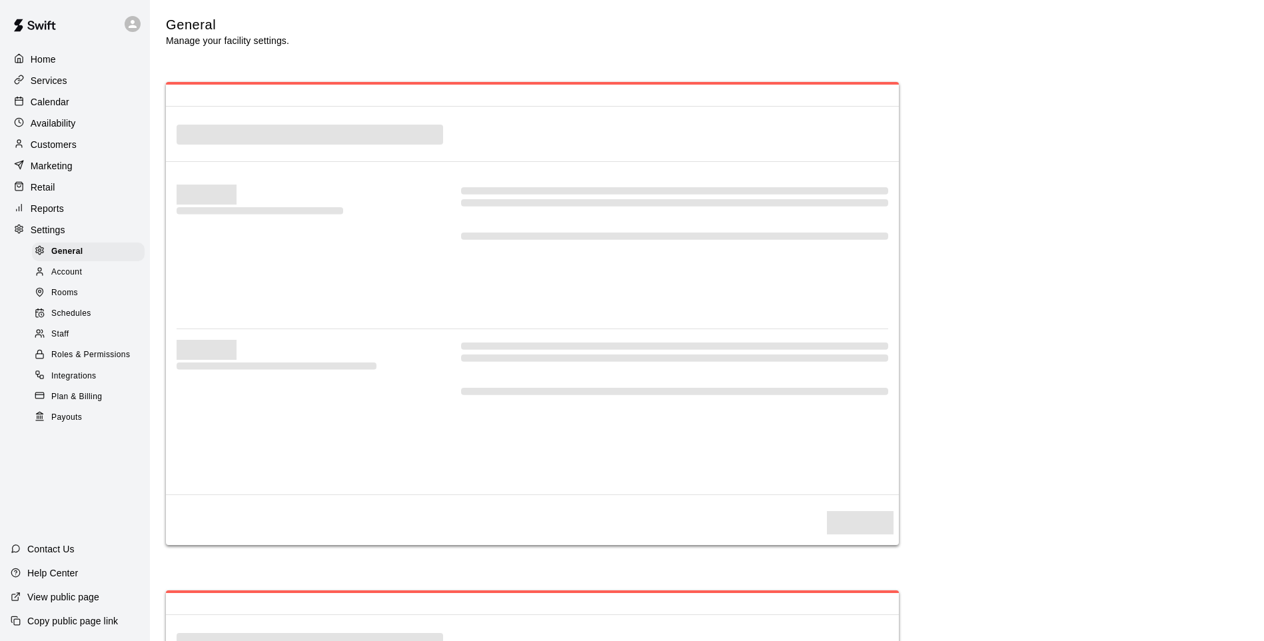
select select "**"
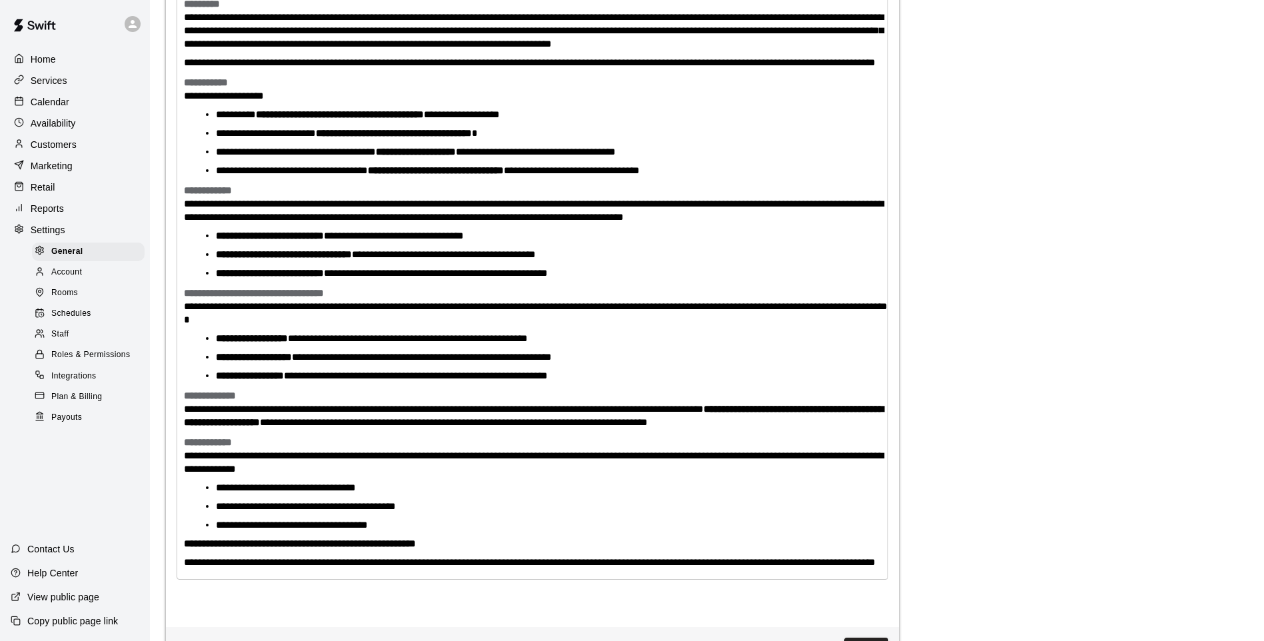
scroll to position [3165, 0]
click at [118, 323] on div "Schedules" at bounding box center [88, 313] width 113 height 19
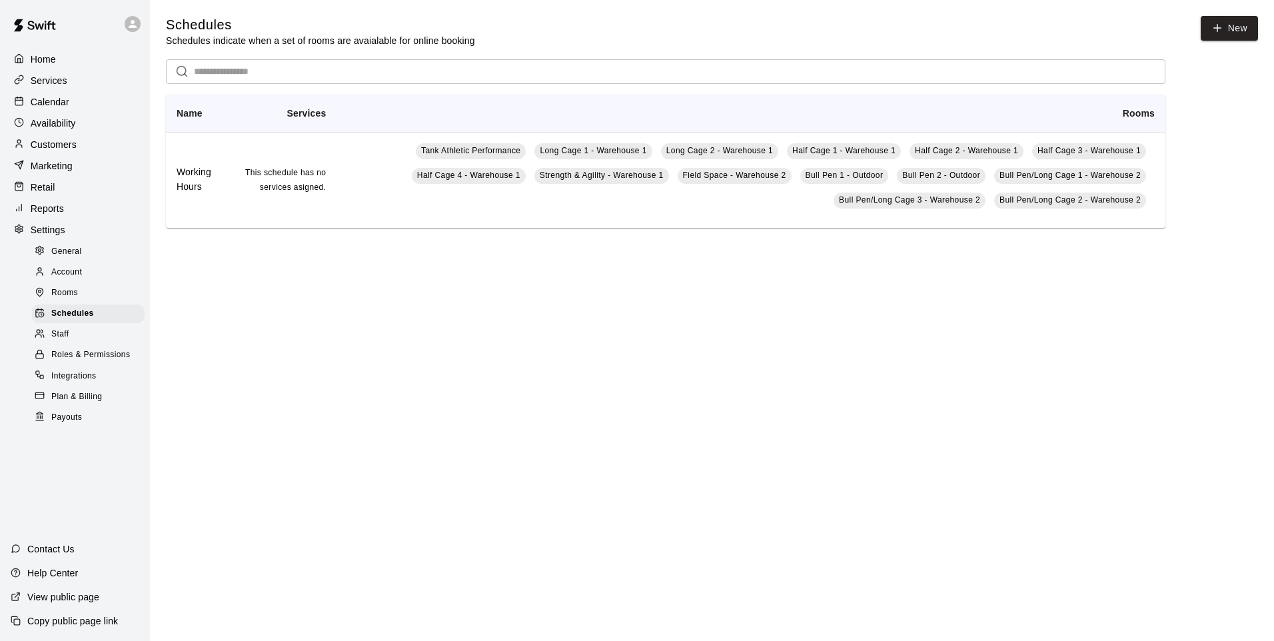
click at [118, 344] on div "Staff" at bounding box center [88, 334] width 113 height 19
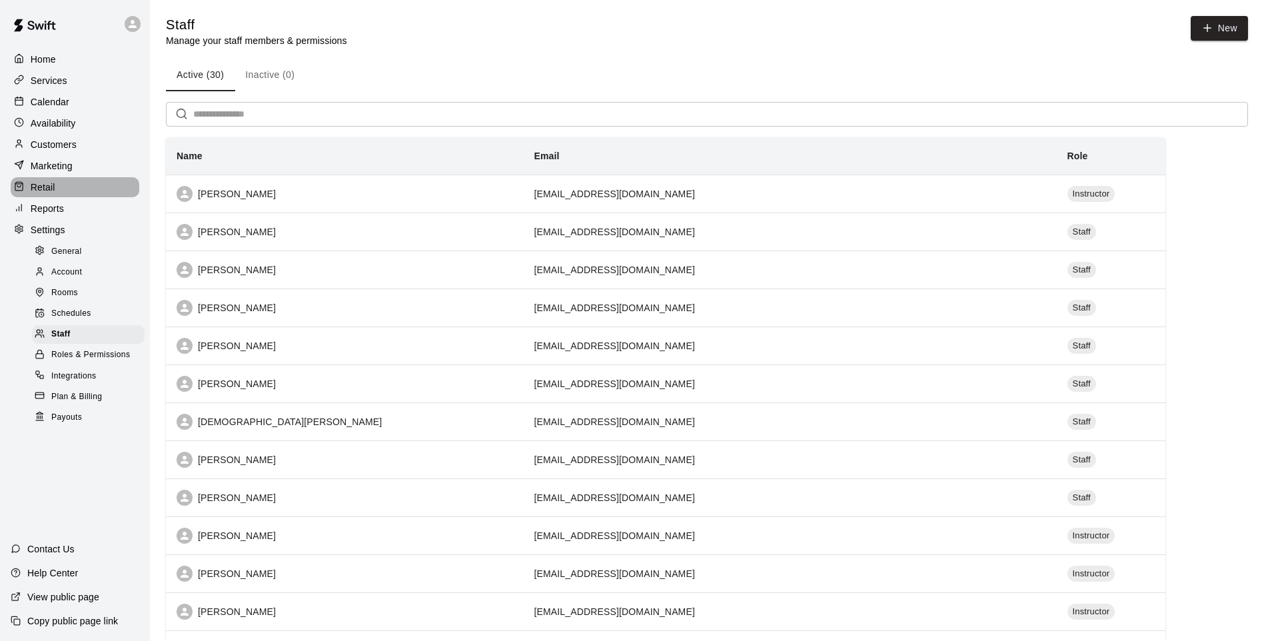
click at [31, 186] on p "Retail" at bounding box center [43, 187] width 25 height 13
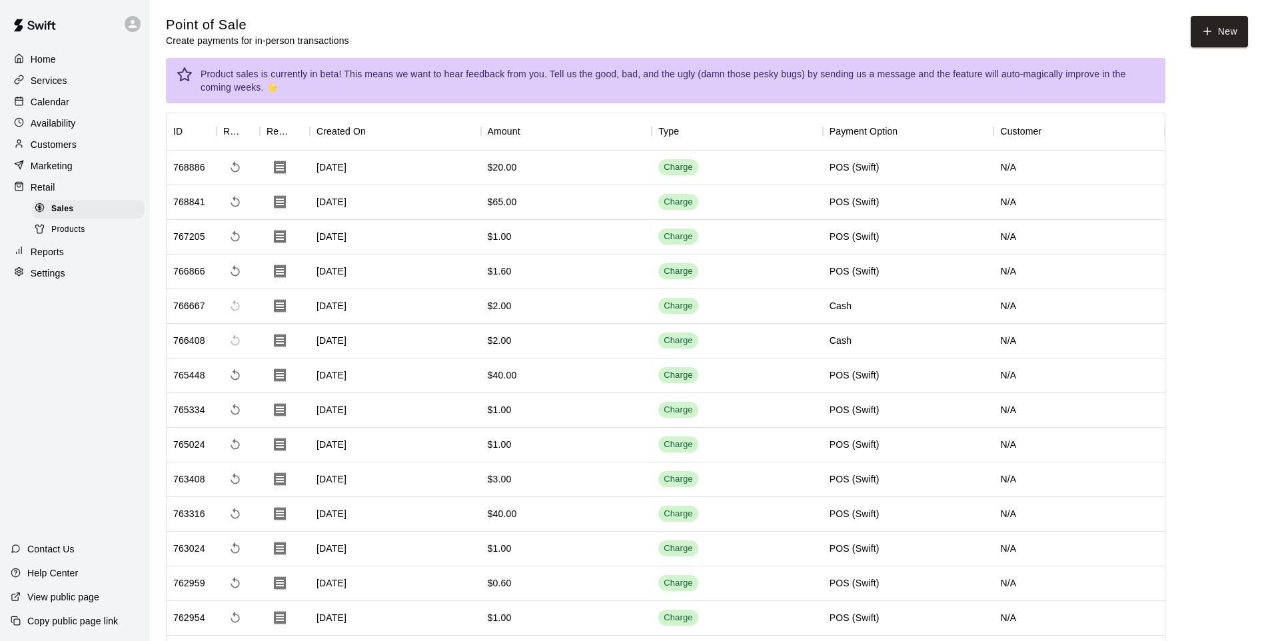
click at [1204, 26] on icon "button" at bounding box center [1207, 31] width 12 height 12
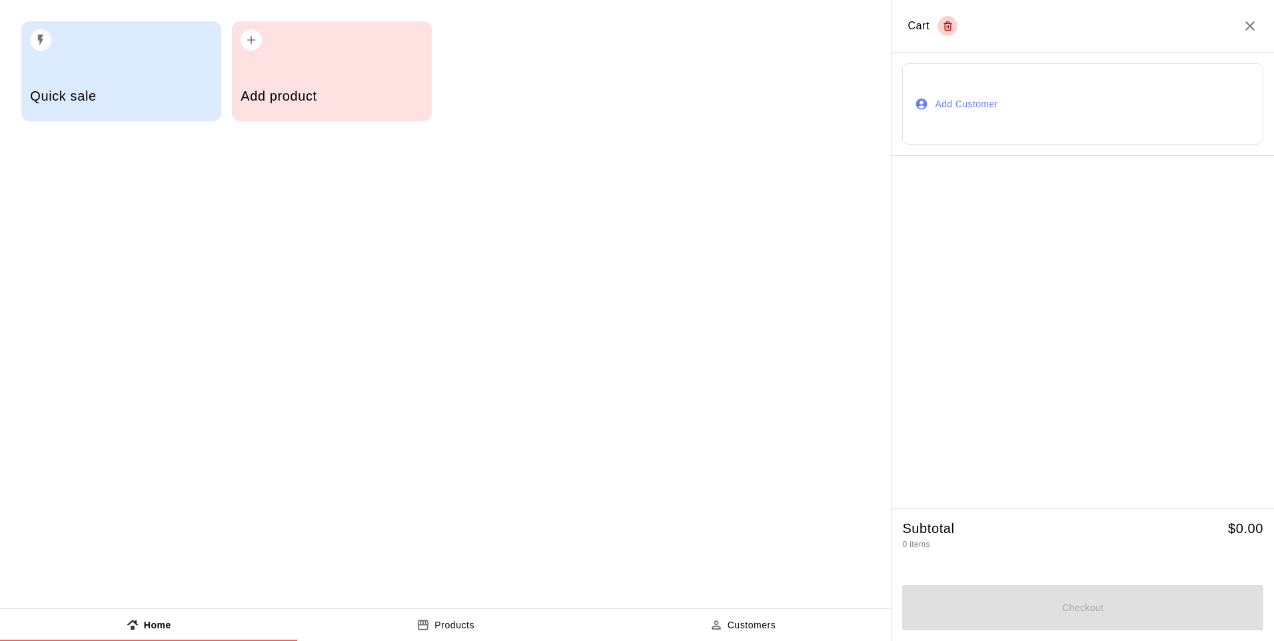
click at [313, 56] on div "Add product" at bounding box center [332, 71] width 200 height 100
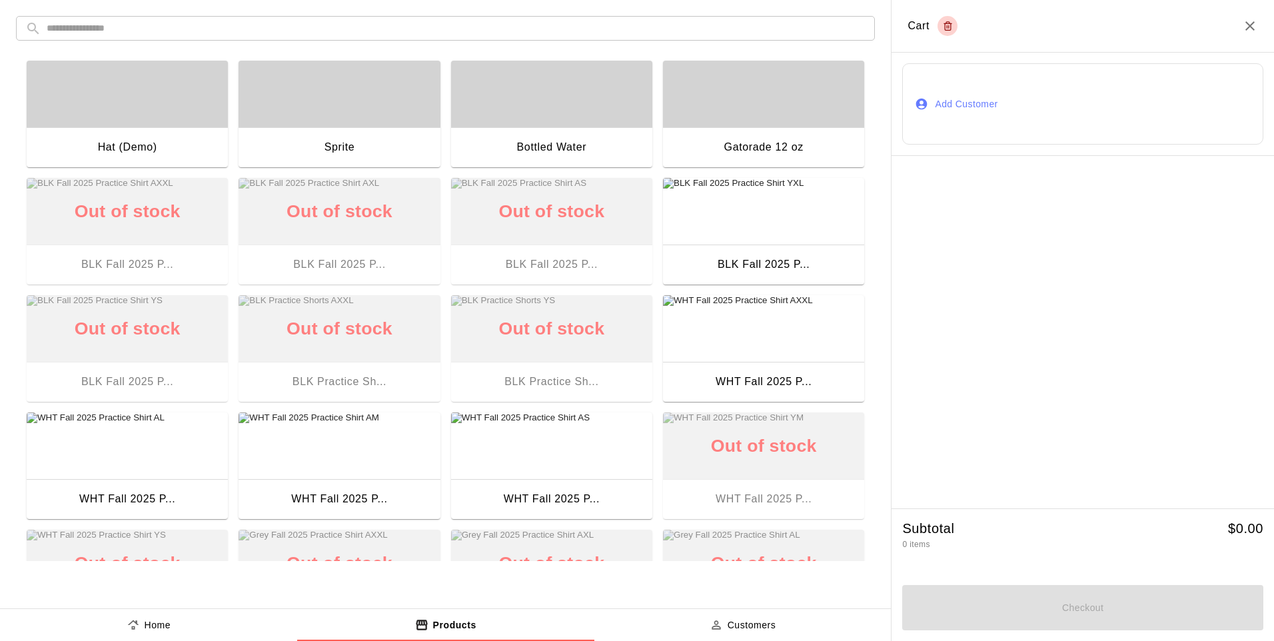
click at [269, 121] on div "button" at bounding box center [338, 94] width 201 height 67
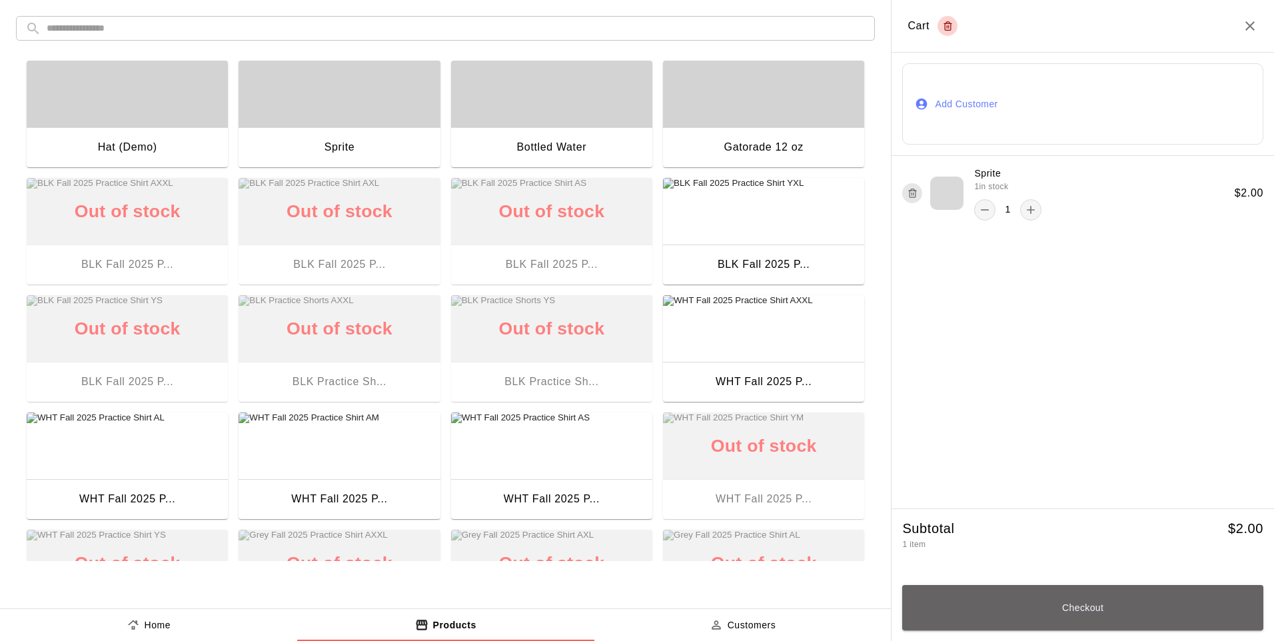
click at [1039, 598] on button "Checkout" at bounding box center [1082, 607] width 361 height 45
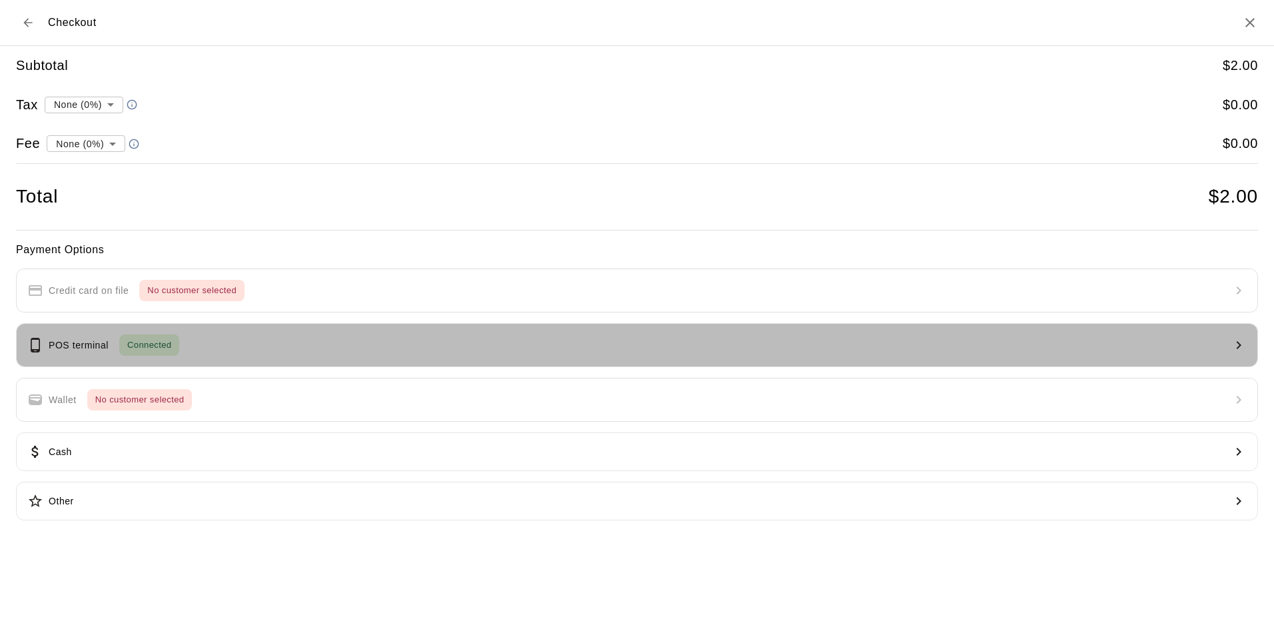
click at [368, 338] on button "POS terminal Connected" at bounding box center [637, 345] width 1242 height 44
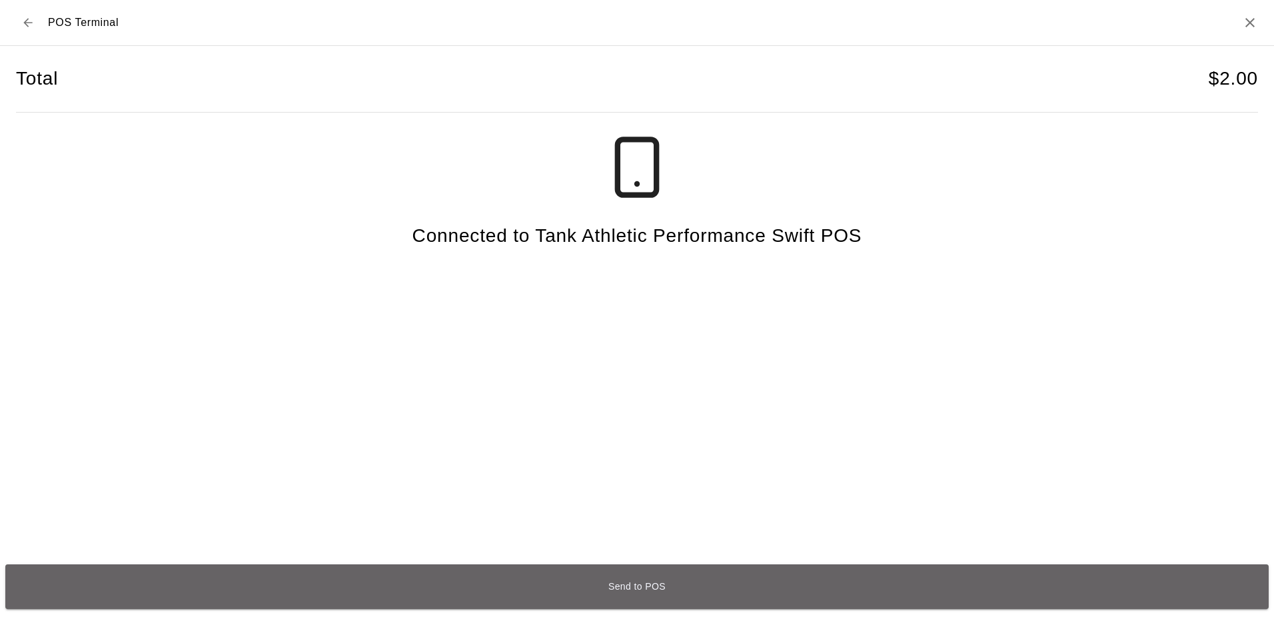
click at [432, 603] on button "Send to POS" at bounding box center [636, 586] width 1263 height 45
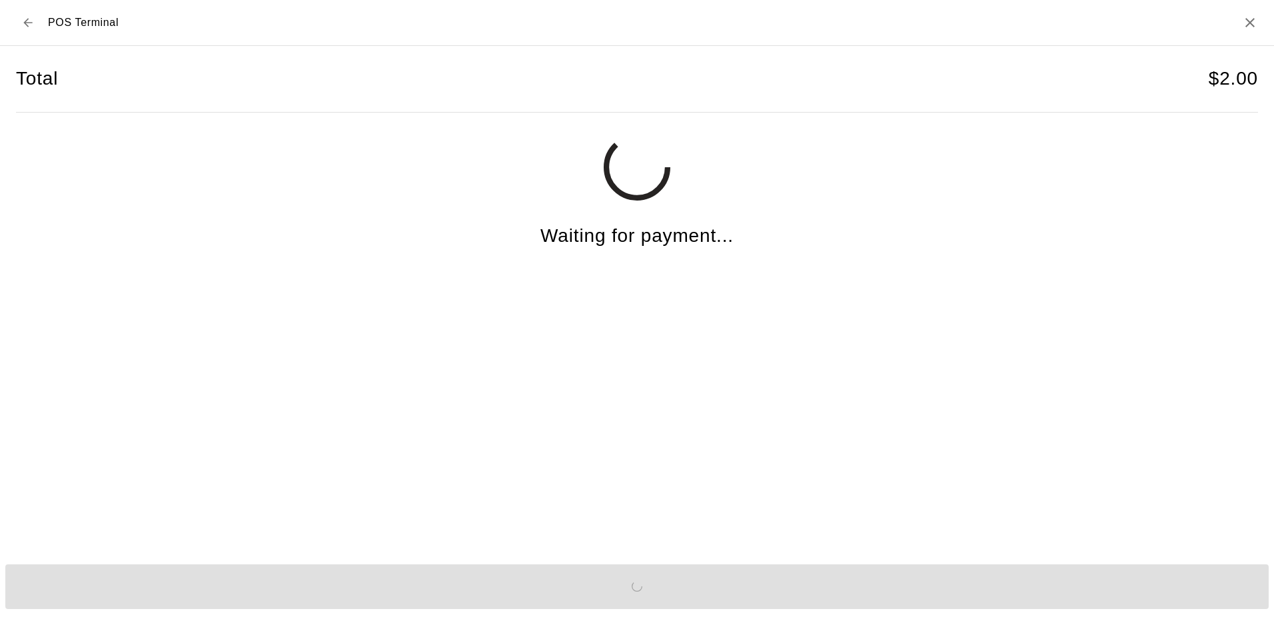
click at [13, 23] on h2 "POS Terminal" at bounding box center [637, 23] width 1274 height 46
click at [21, 21] on button "Back to checkout" at bounding box center [28, 23] width 24 height 24
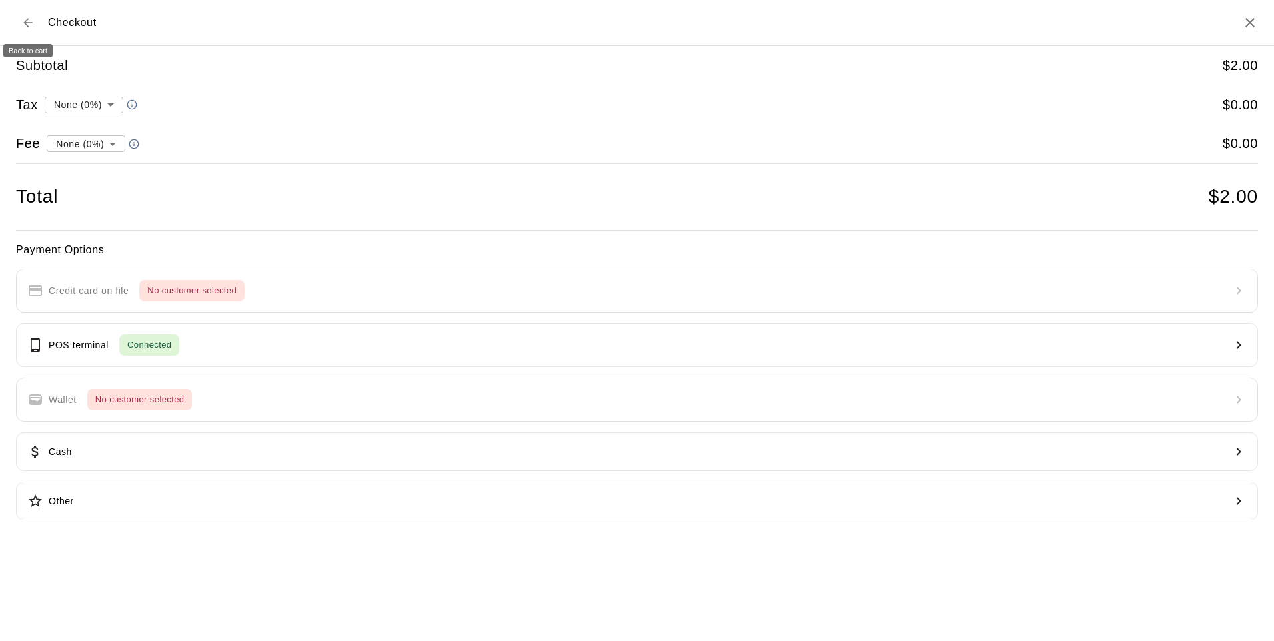
click at [21, 21] on button "Back to cart" at bounding box center [28, 23] width 24 height 24
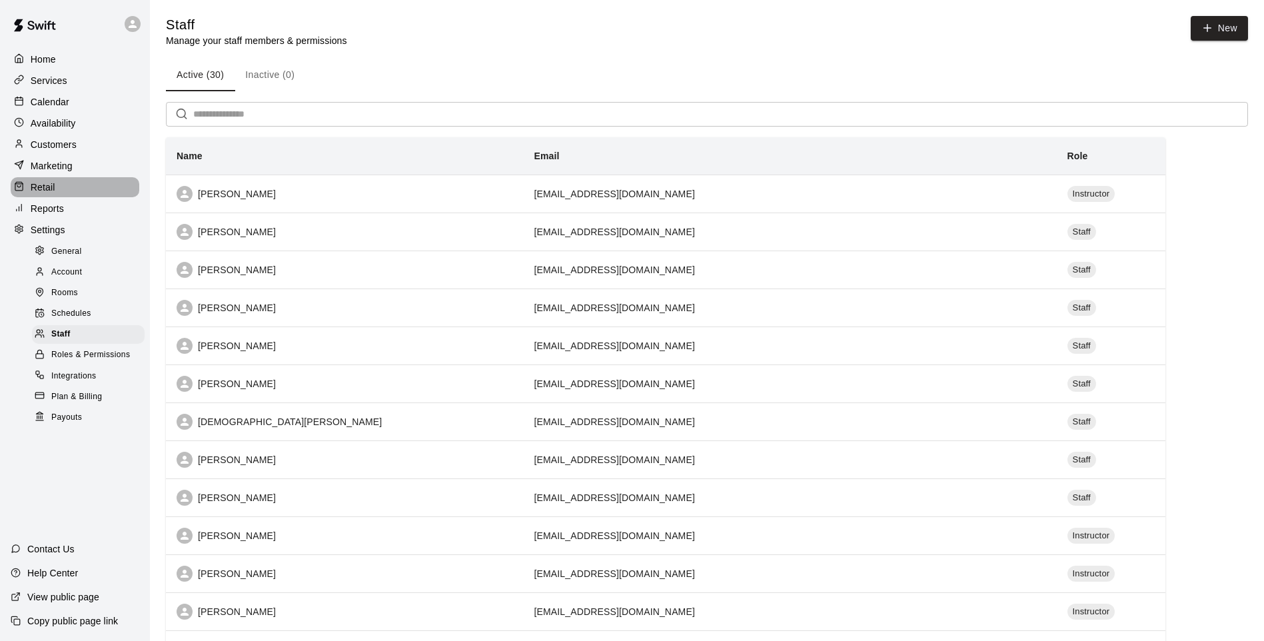
click at [80, 193] on div "Retail" at bounding box center [75, 187] width 129 height 20
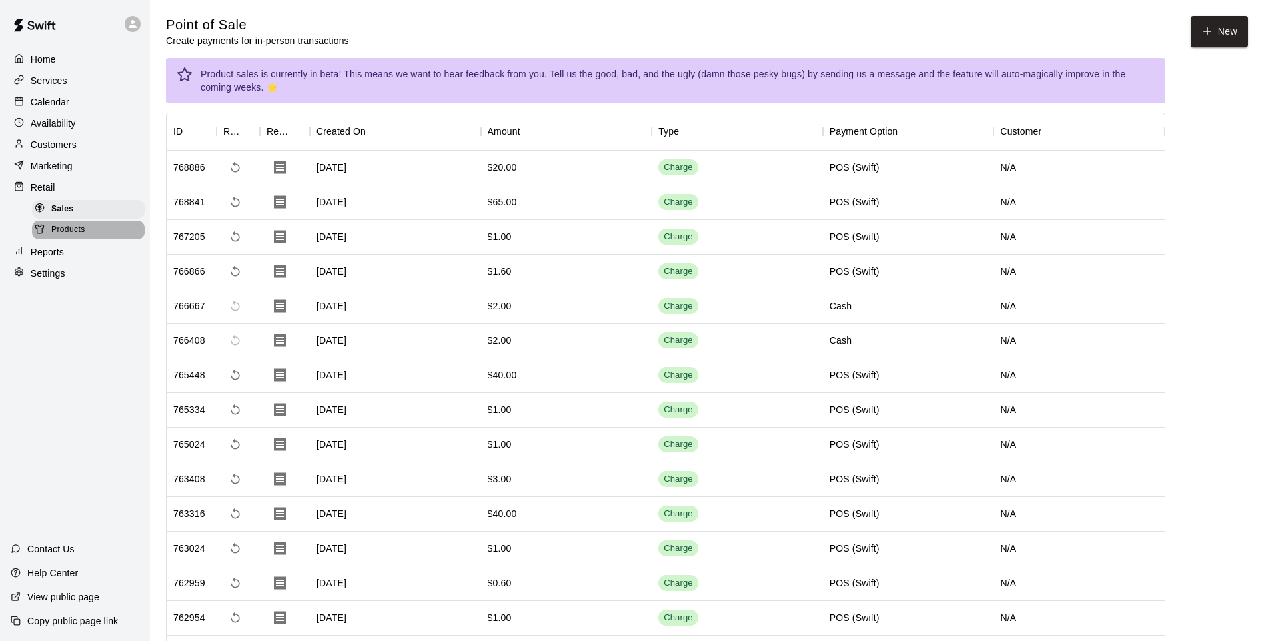
click at [93, 235] on div "Products" at bounding box center [88, 229] width 113 height 19
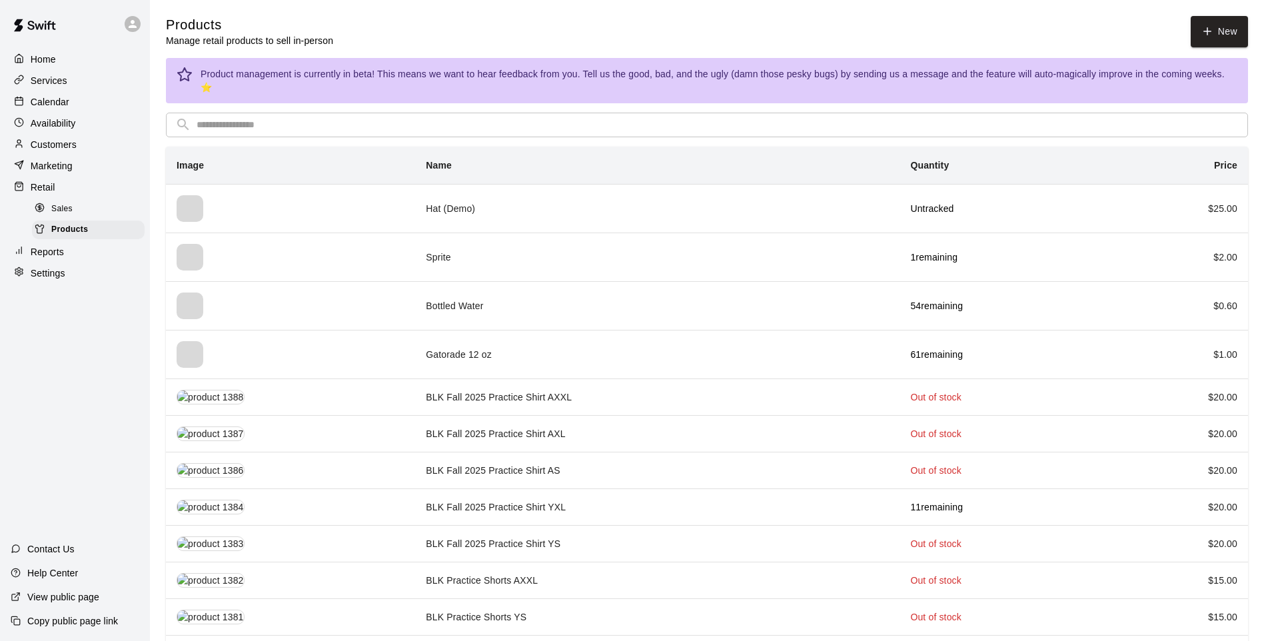
click at [82, 218] on div "Sales" at bounding box center [88, 209] width 113 height 19
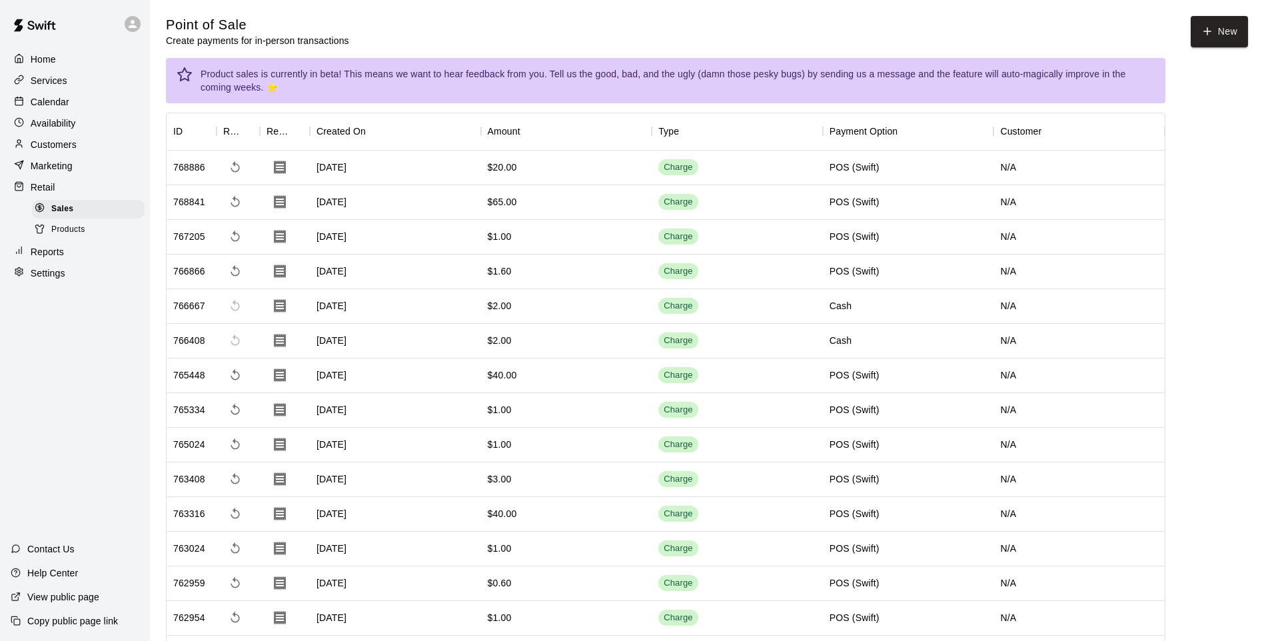
click at [47, 234] on div at bounding box center [43, 230] width 17 height 13
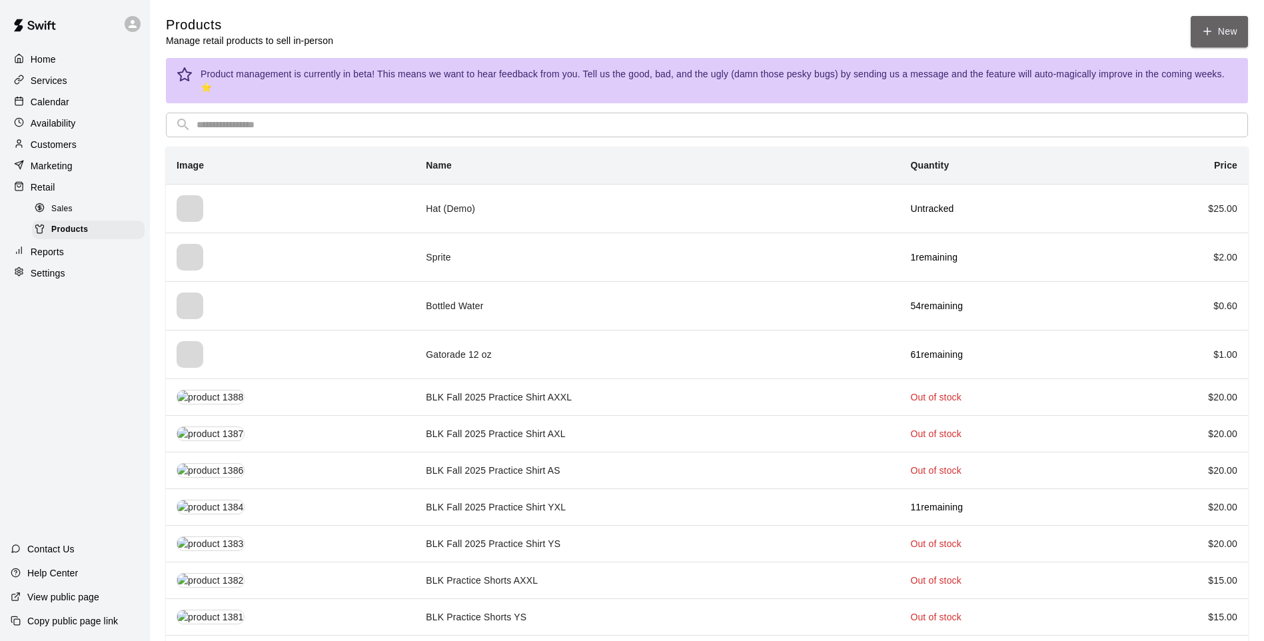
click at [1202, 37] on icon at bounding box center [1207, 31] width 12 height 12
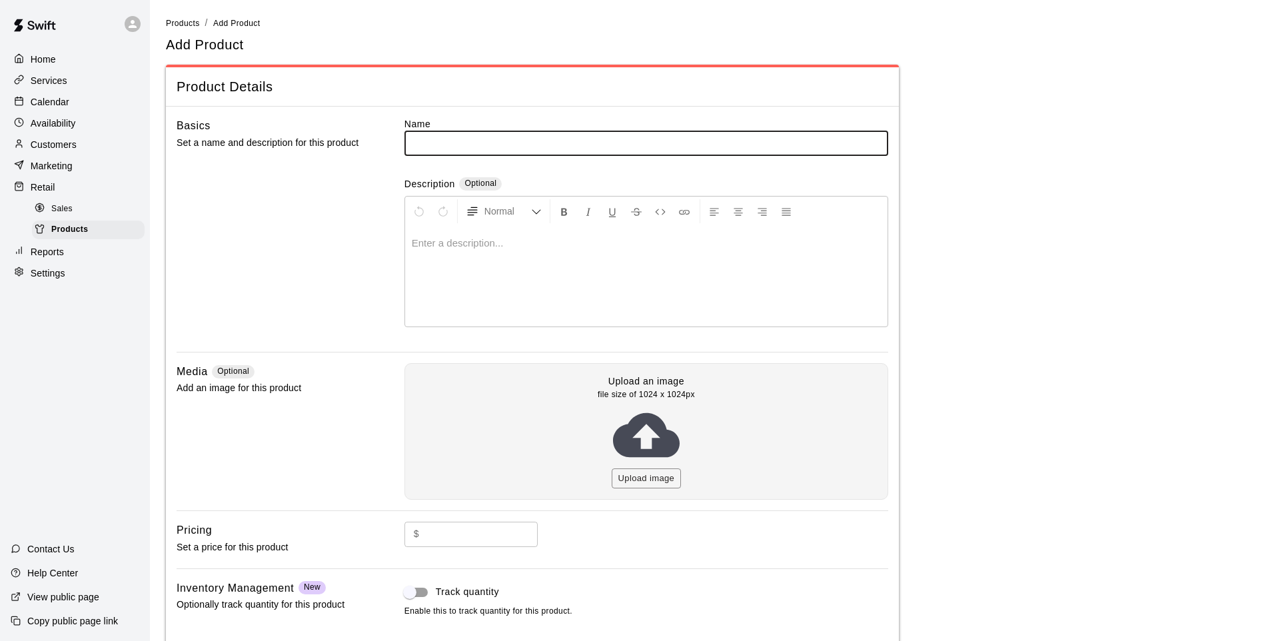
click at [629, 138] on input "text" at bounding box center [646, 143] width 484 height 25
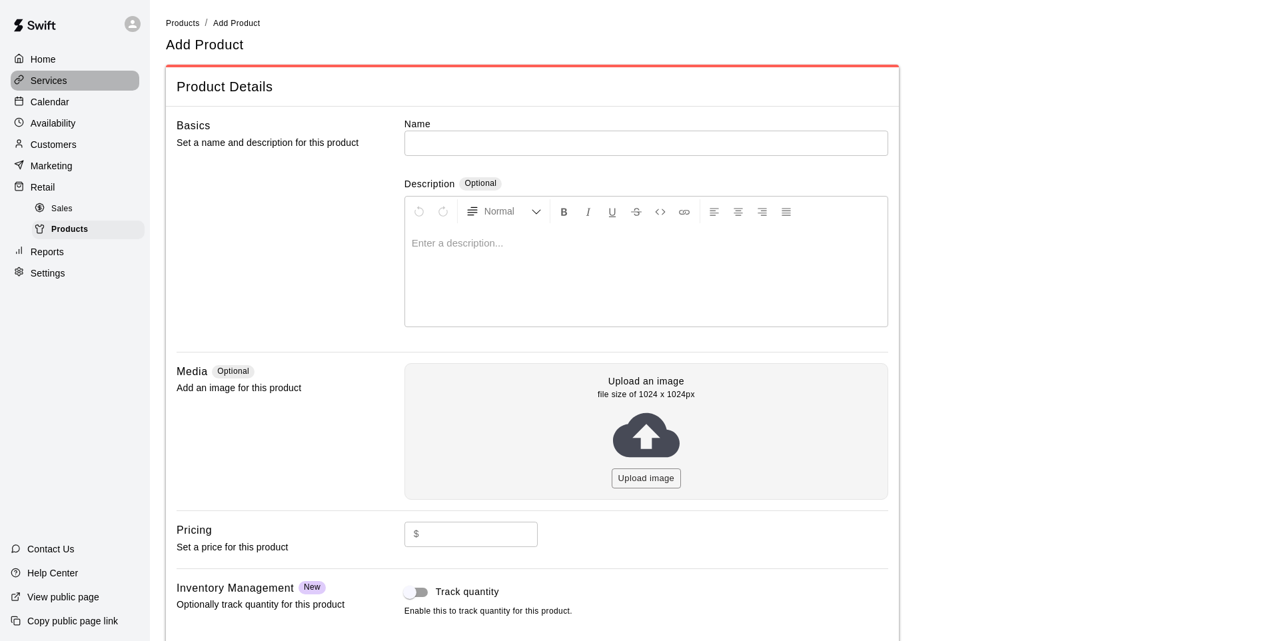
click at [55, 83] on p "Services" at bounding box center [49, 80] width 37 height 13
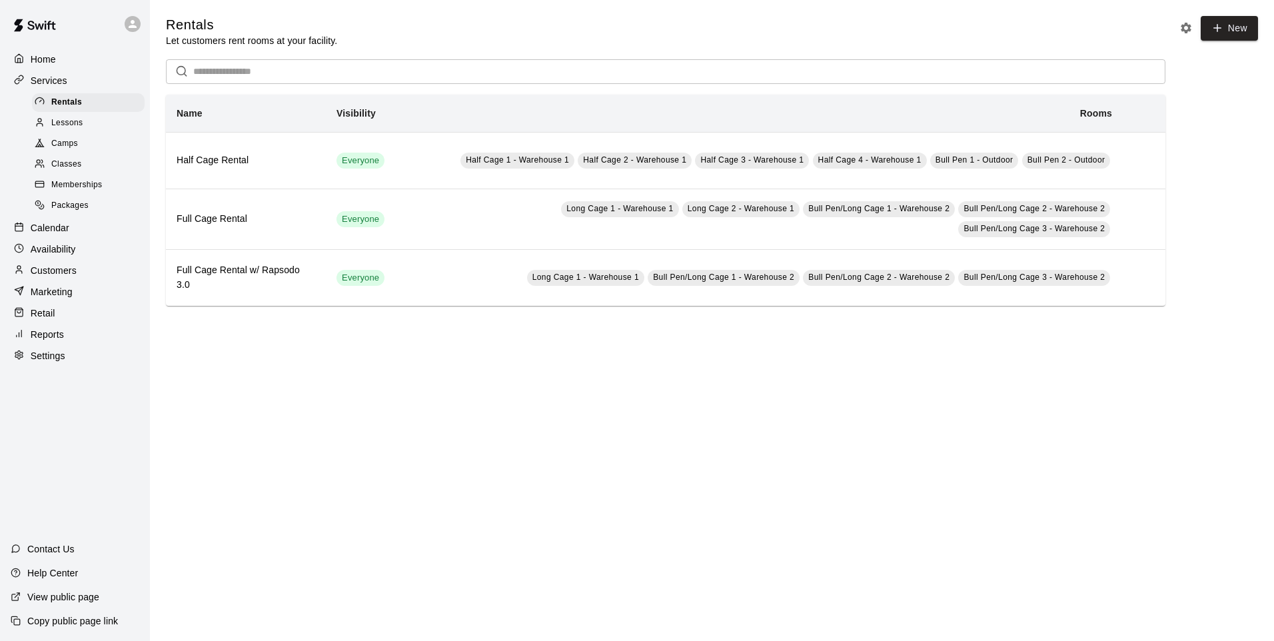
click at [64, 73] on div "Services" at bounding box center [75, 81] width 129 height 20
click at [72, 65] on div "Home" at bounding box center [75, 59] width 129 height 20
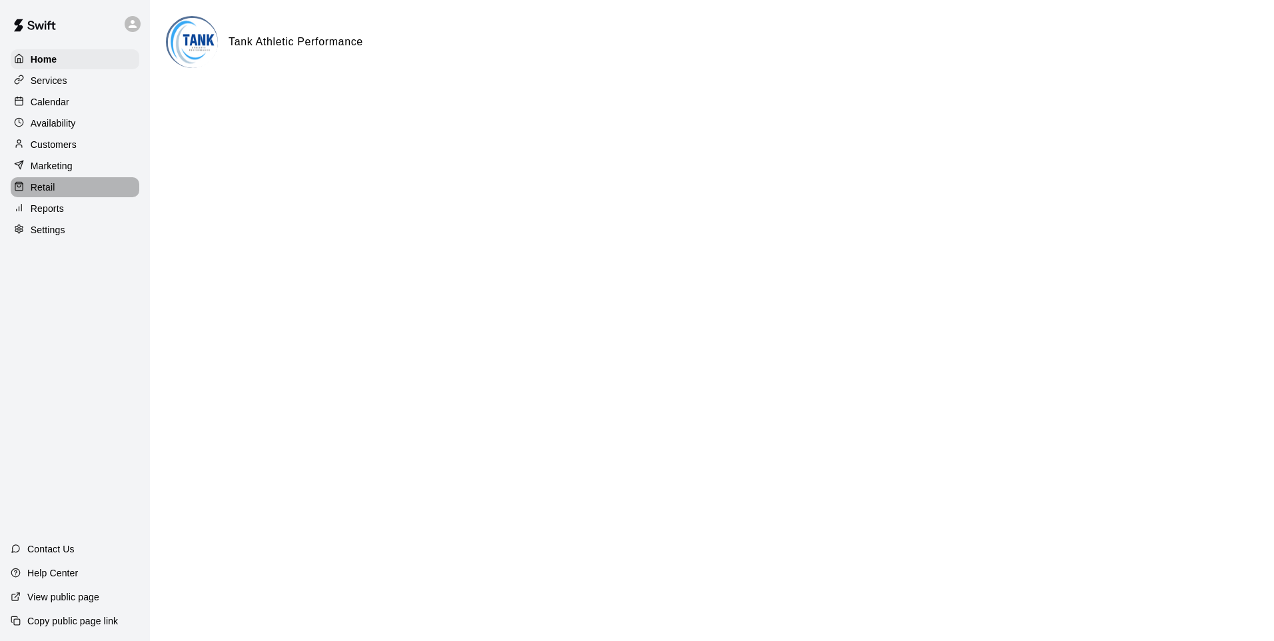
click at [46, 197] on div "Retail" at bounding box center [75, 187] width 129 height 20
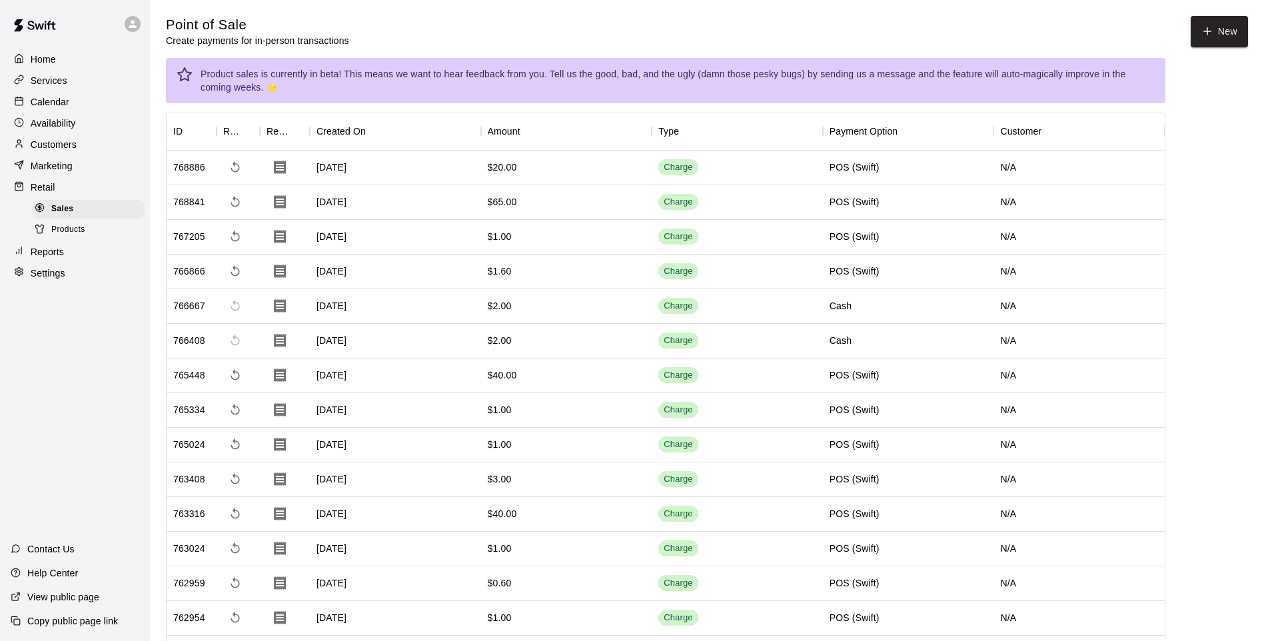
click at [51, 233] on div at bounding box center [43, 230] width 17 height 13
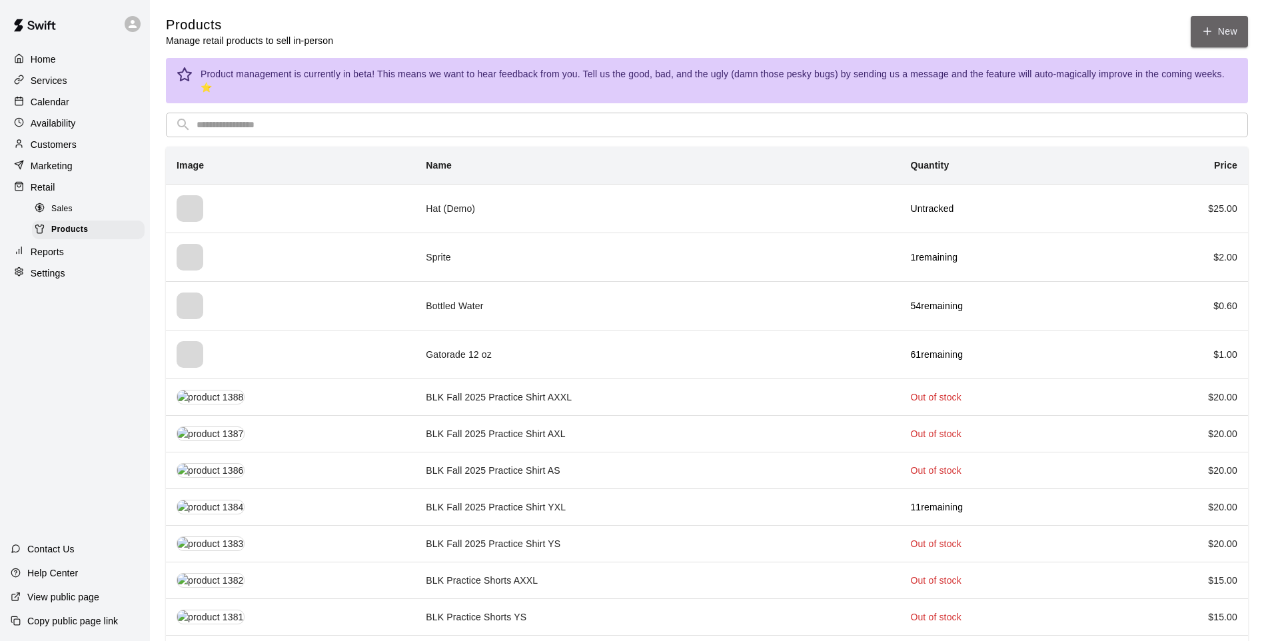
click at [1208, 43] on link "New" at bounding box center [1218, 31] width 57 height 31
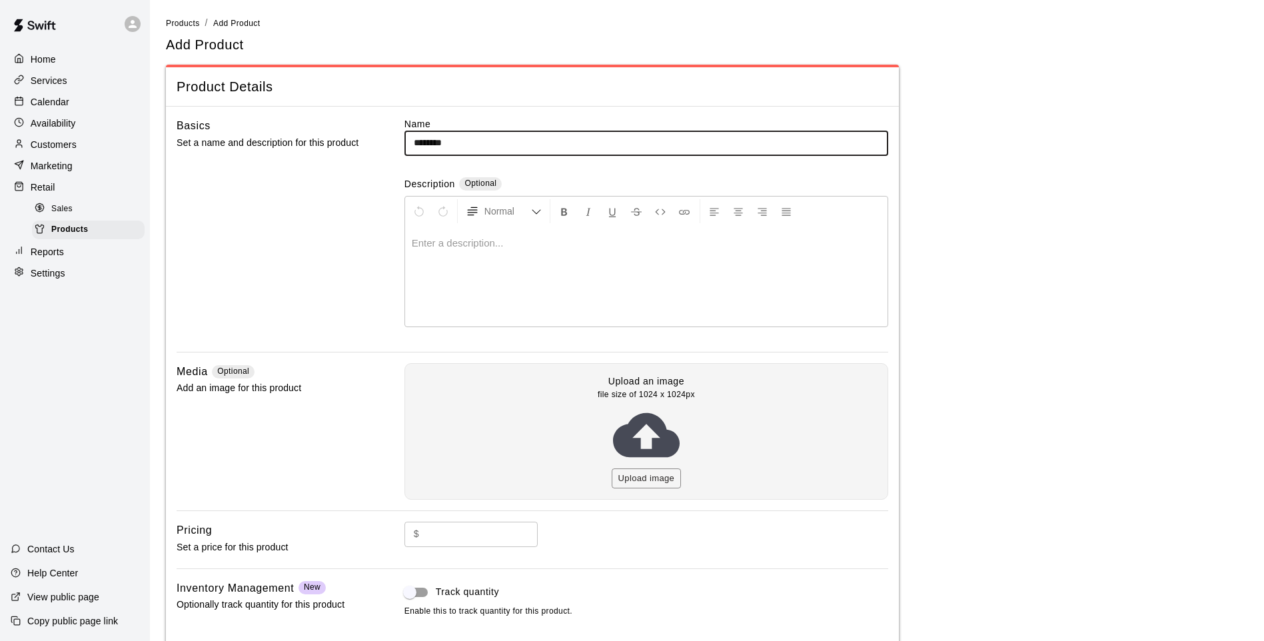
type input "********"
click at [491, 536] on input "text" at bounding box center [480, 534] width 113 height 25
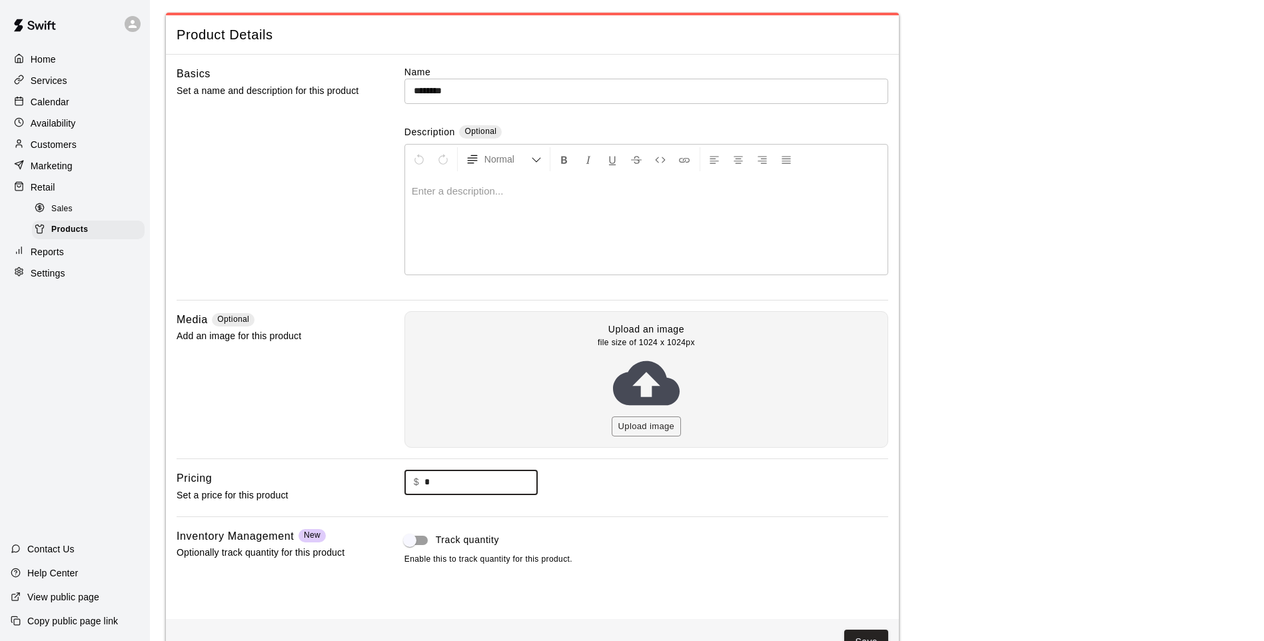
scroll to position [92, 0]
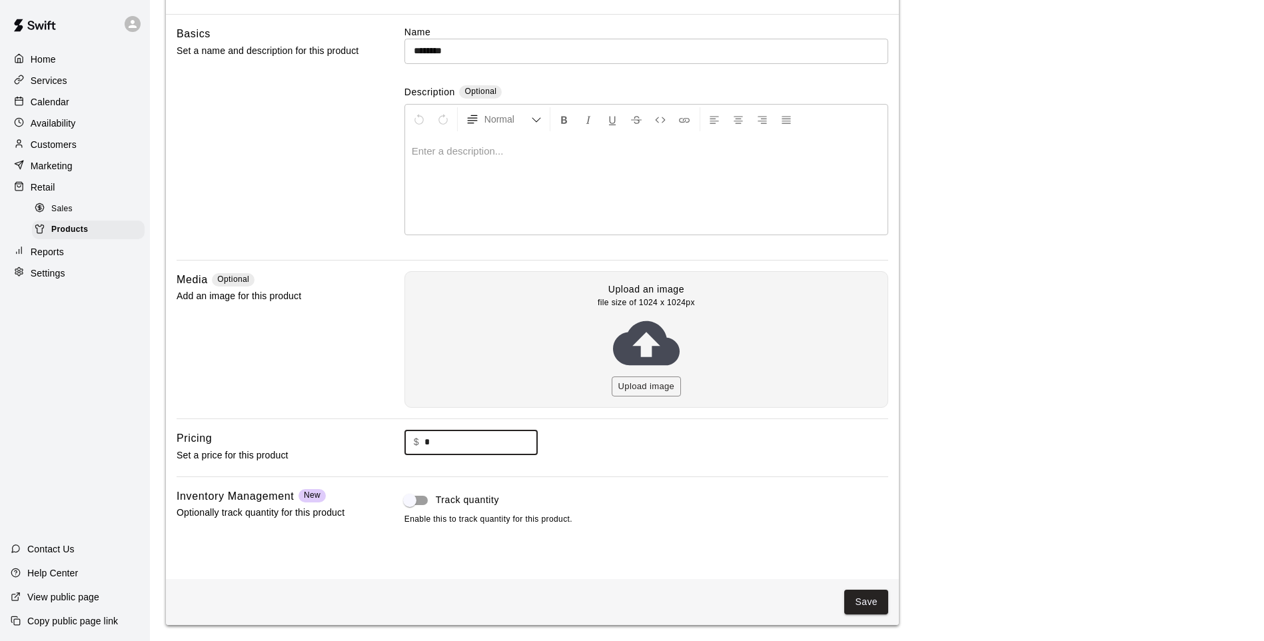
type input "*"
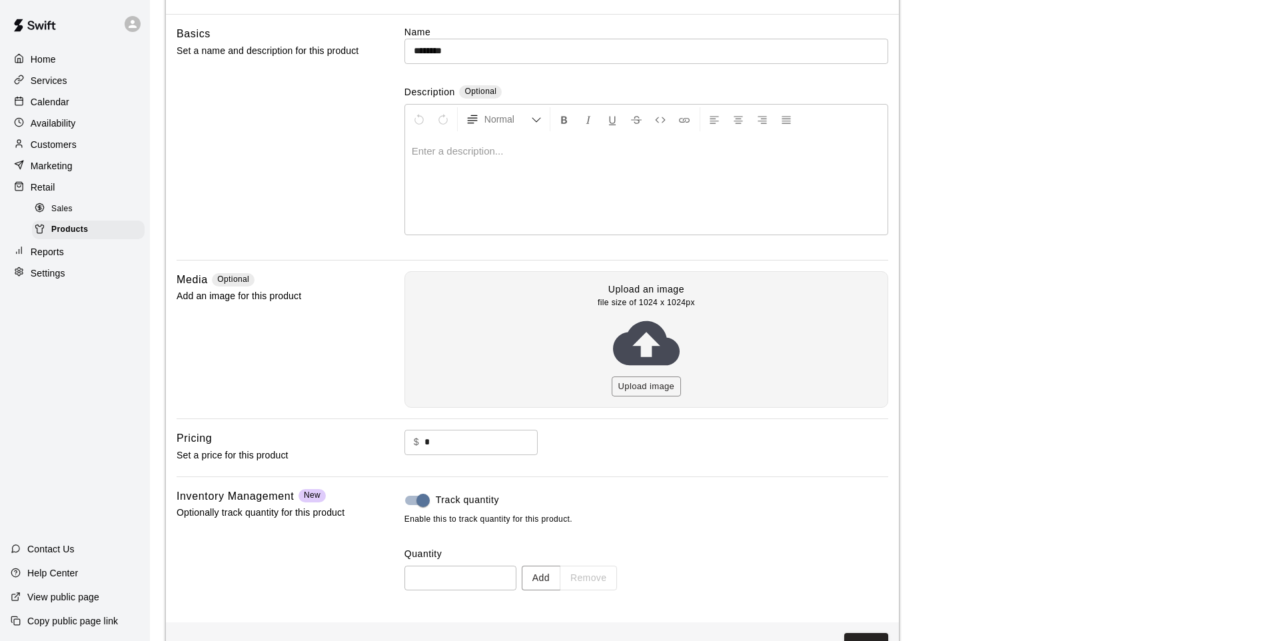
click at [554, 576] on button "Add" at bounding box center [541, 578] width 39 height 25
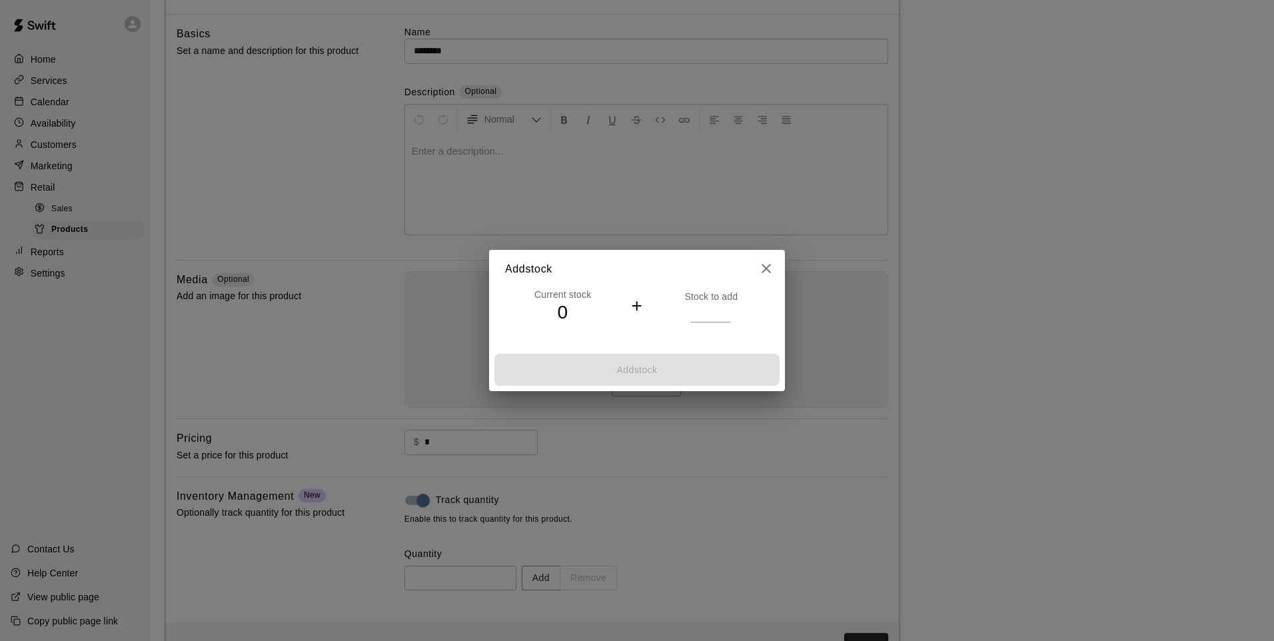
click at [705, 309] on input "number" at bounding box center [711, 312] width 40 height 19
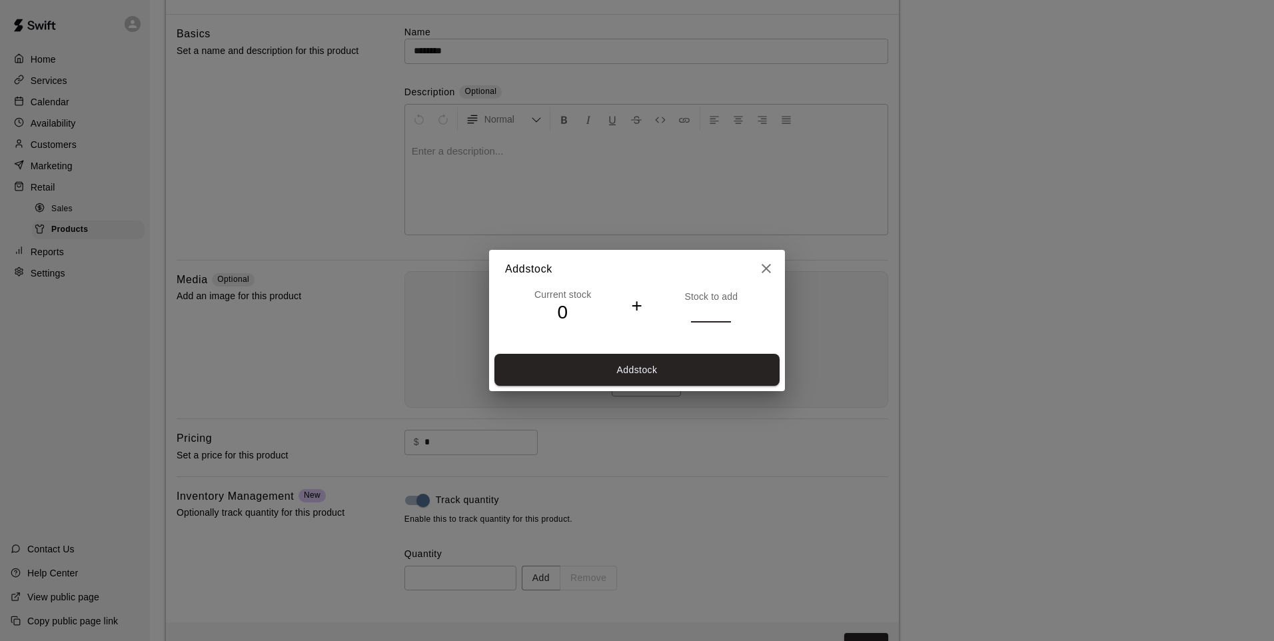
type input "*"
click at [647, 369] on button "Add stock" at bounding box center [636, 370] width 285 height 33
type input "*"
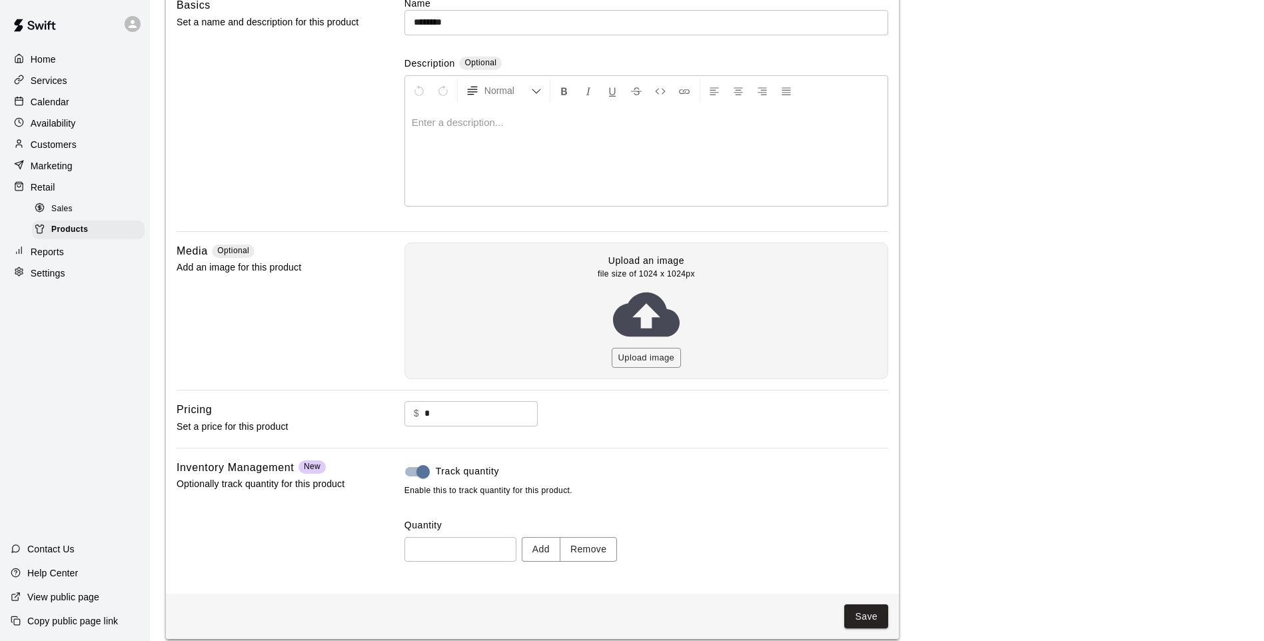
scroll to position [135, 0]
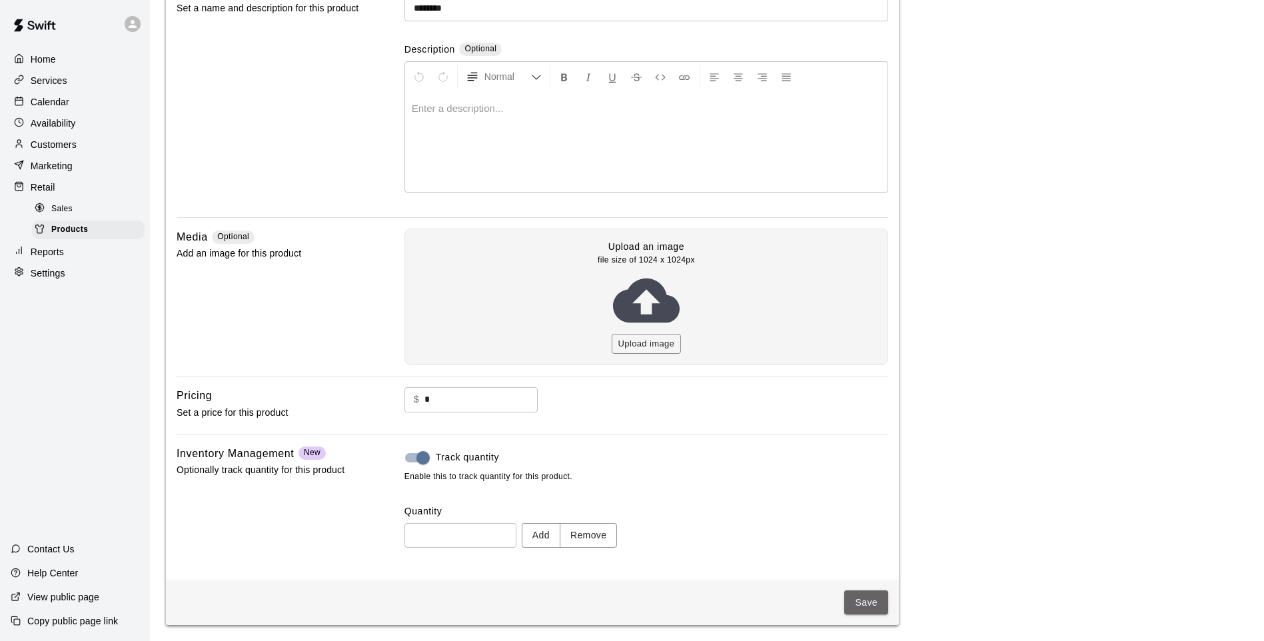
click at [859, 590] on button "Save" at bounding box center [866, 602] width 44 height 25
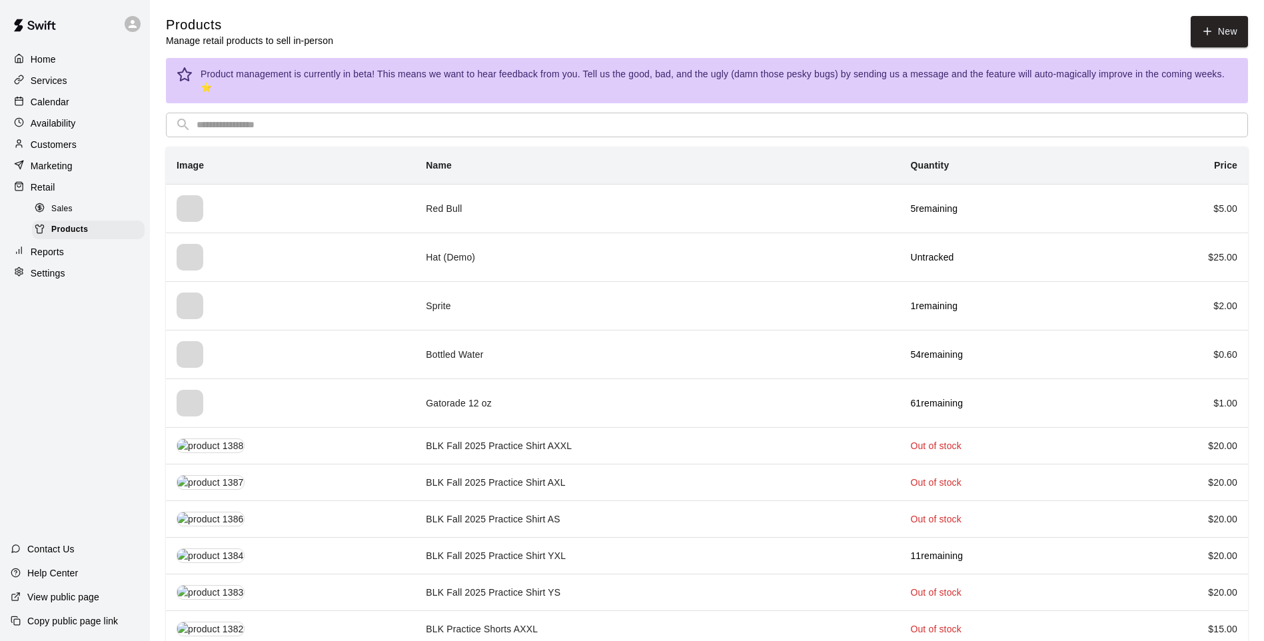
click at [103, 218] on div "Sales" at bounding box center [88, 209] width 113 height 19
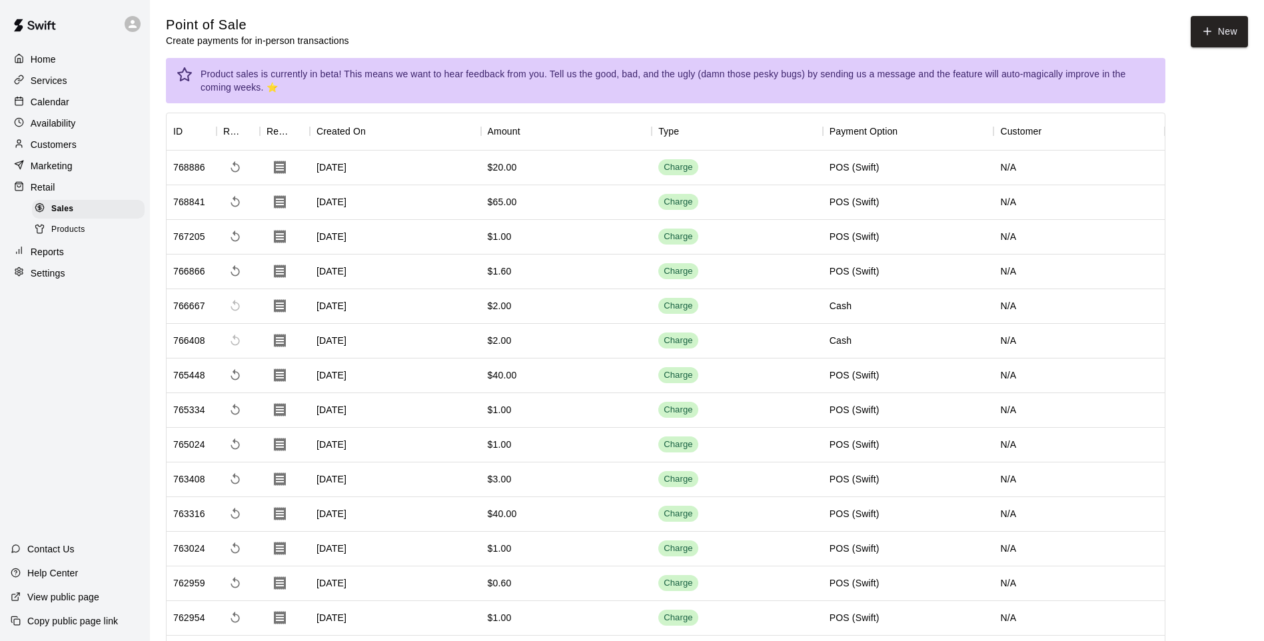
drag, startPoint x: 282, startPoint y: 187, endPoint x: 318, endPoint y: 207, distance: 40.8
click at [47, 61] on p "Home" at bounding box center [43, 59] width 25 height 13
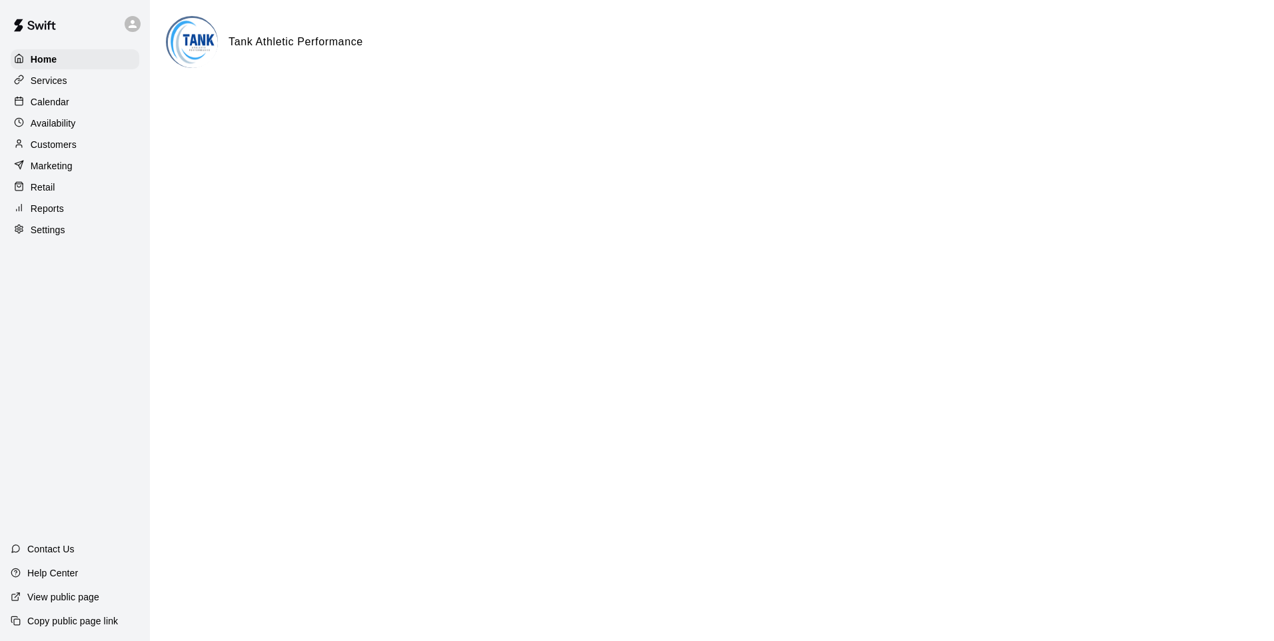
click at [60, 191] on div "Retail" at bounding box center [75, 187] width 129 height 20
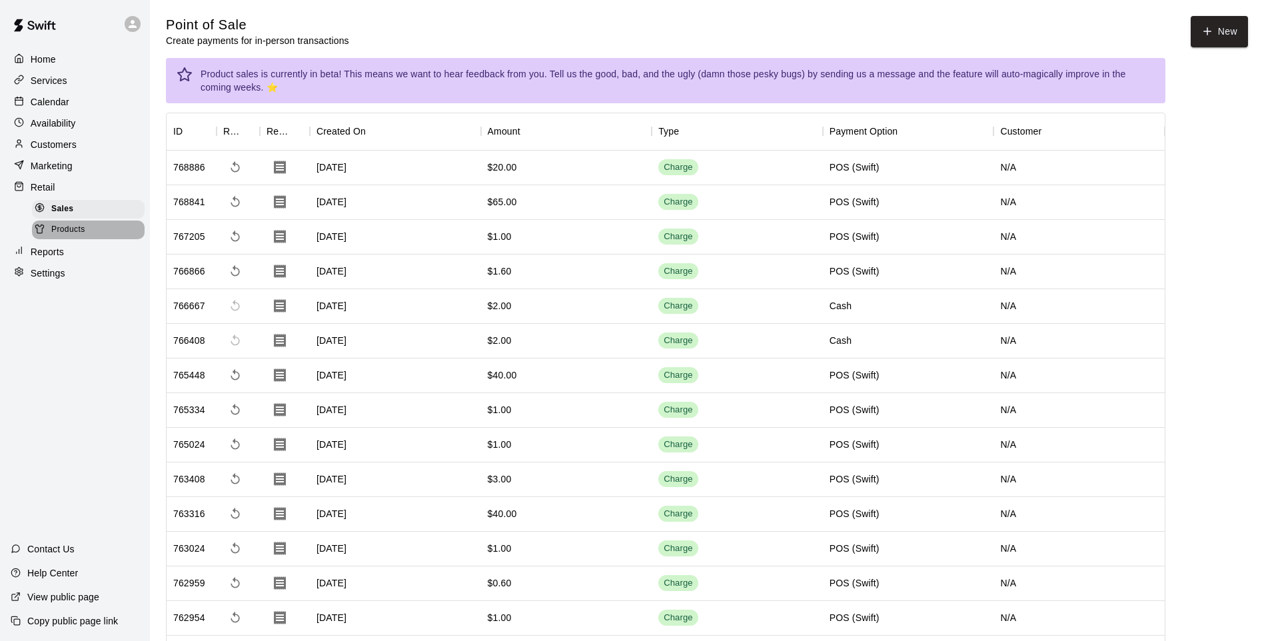
click at [70, 230] on span "Products" at bounding box center [68, 229] width 34 height 13
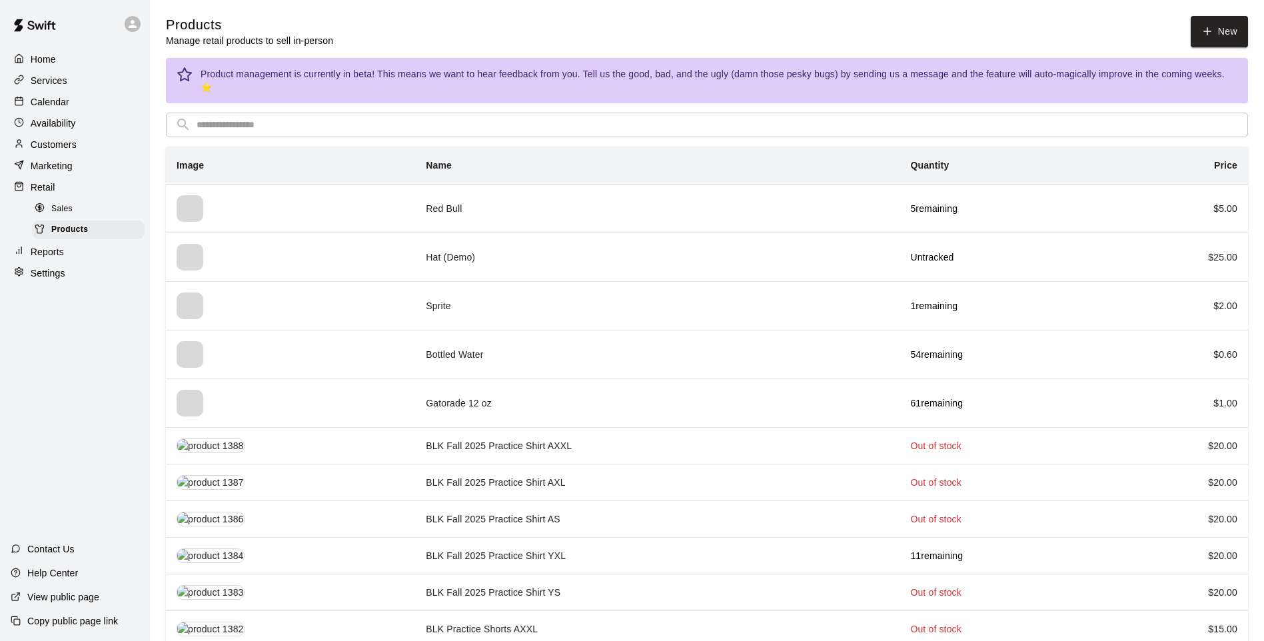
click at [1210, 37] on icon at bounding box center [1207, 31] width 12 height 12
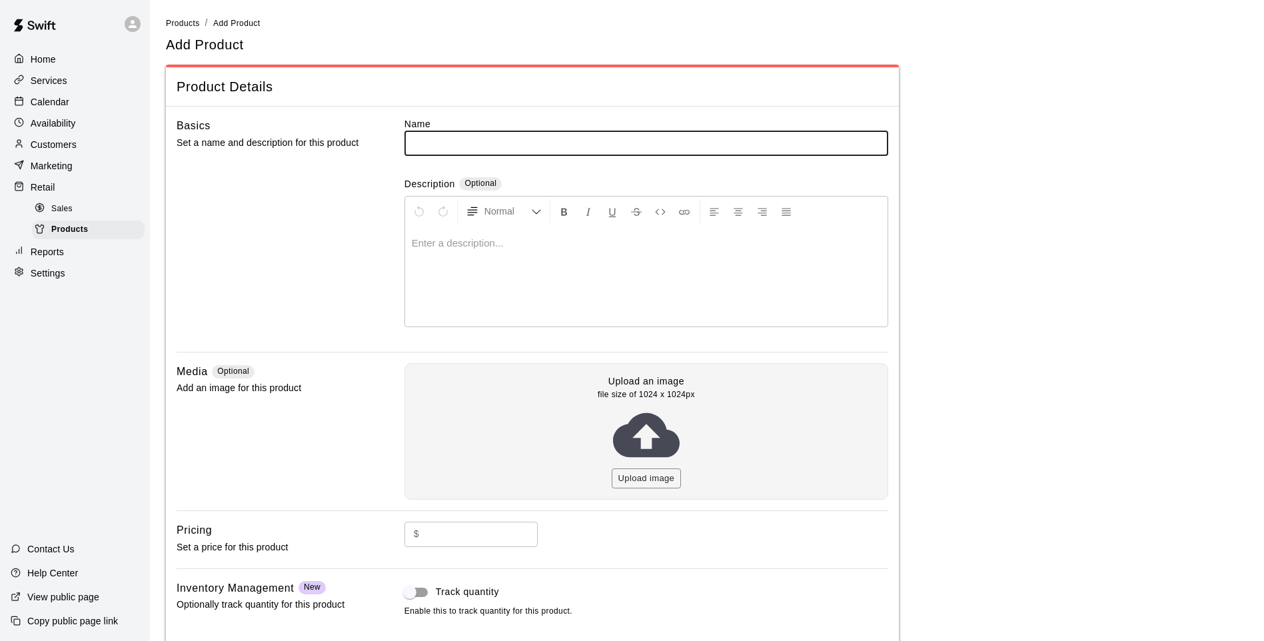
click at [701, 147] on input "text" at bounding box center [646, 143] width 484 height 25
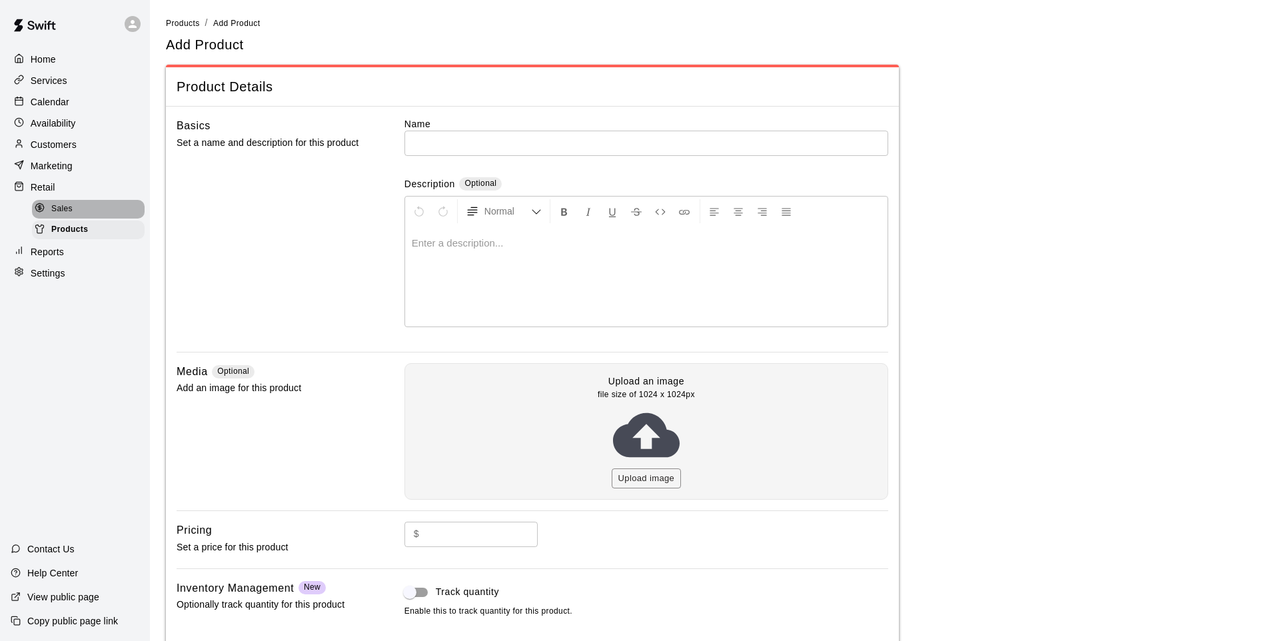
click at [97, 208] on div "Sales" at bounding box center [88, 209] width 113 height 19
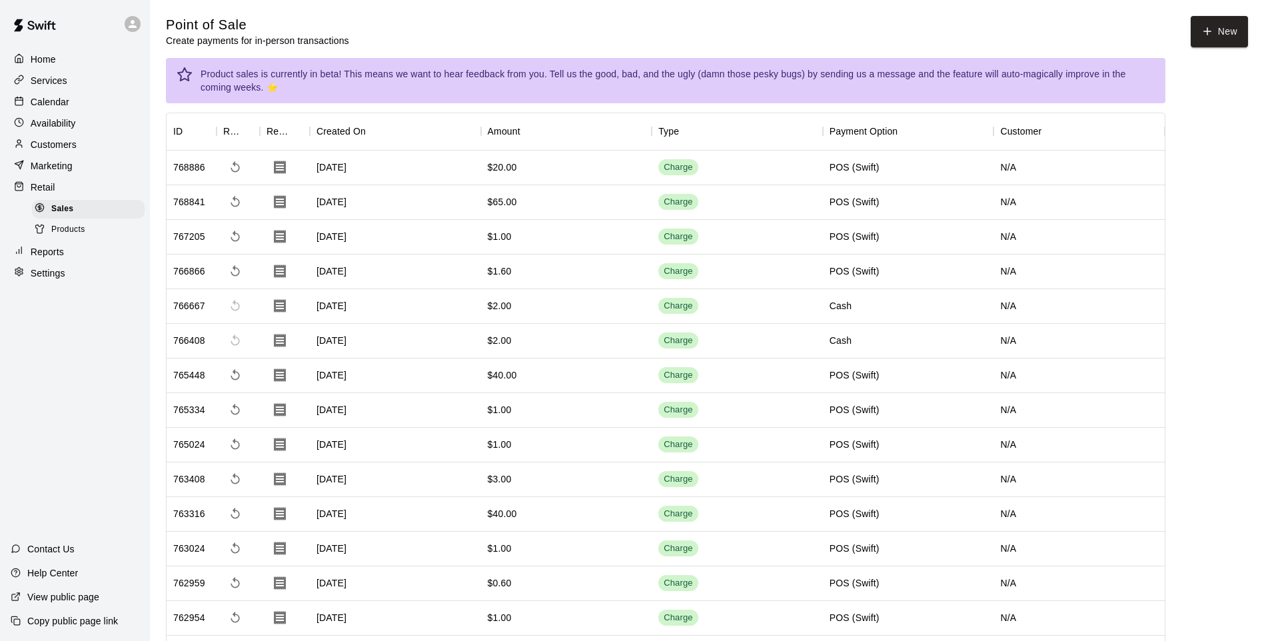
click at [1188, 15] on main "Point of Sale Create payments for in-person transactions New Product sales is c…" at bounding box center [707, 423] width 1114 height 847
click at [1196, 21] on button "New" at bounding box center [1218, 31] width 57 height 31
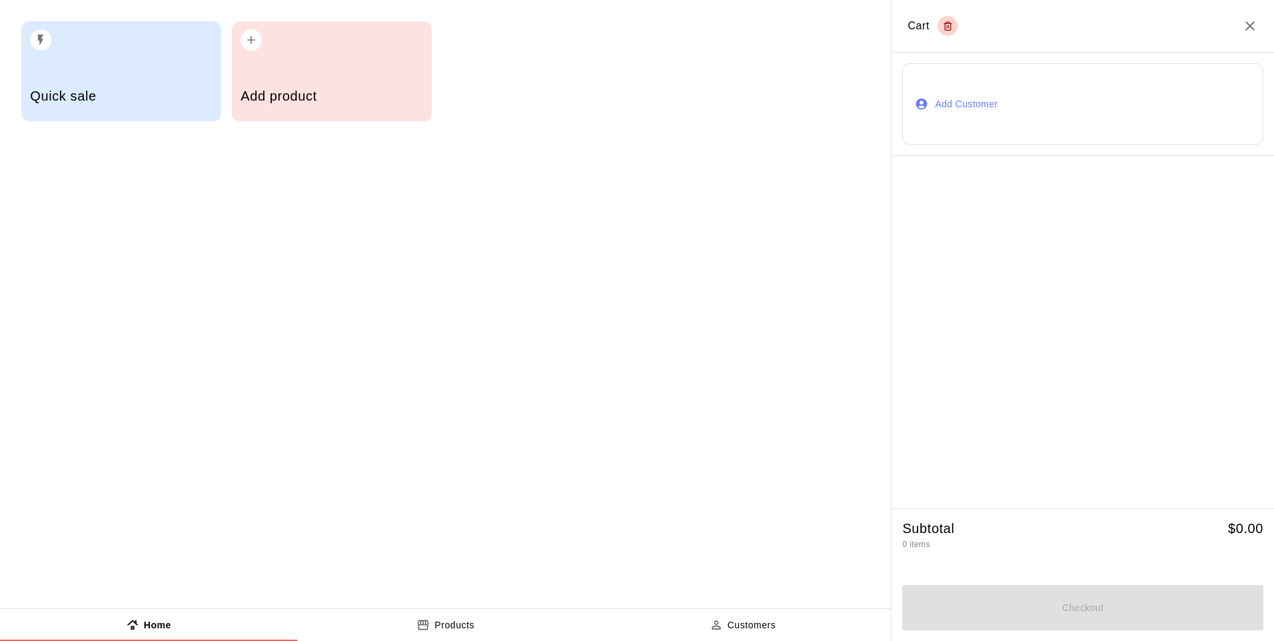
click at [360, 53] on div "Add product" at bounding box center [332, 71] width 200 height 100
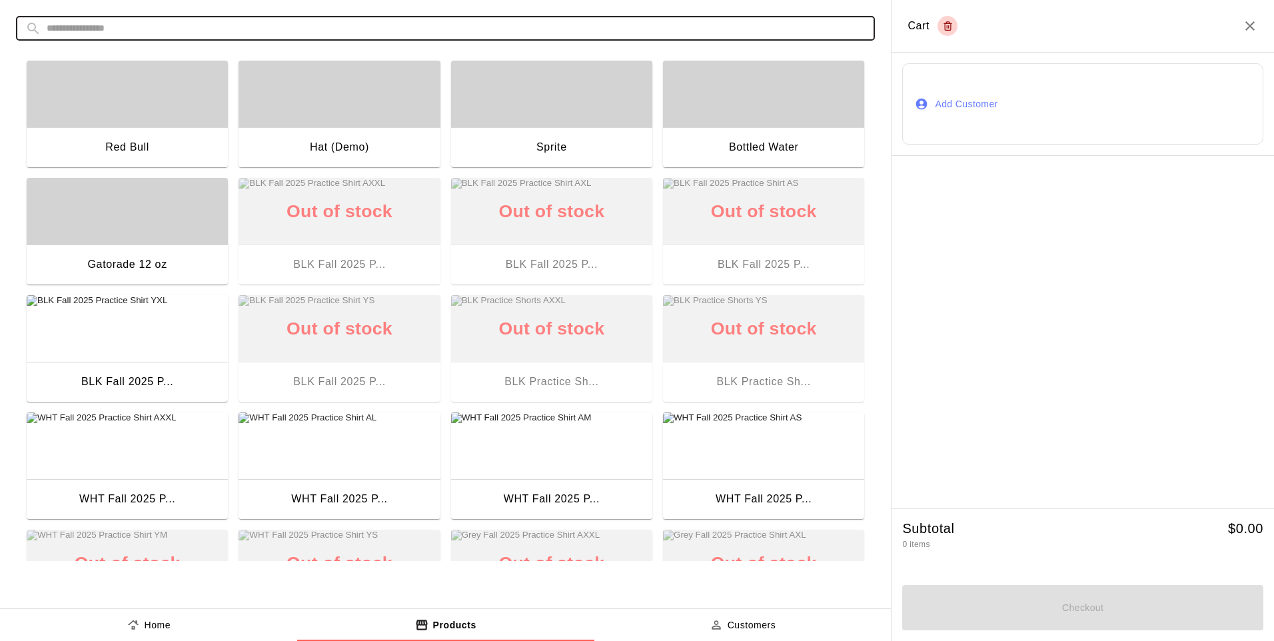
click at [462, 26] on input "text" at bounding box center [456, 28] width 819 height 25
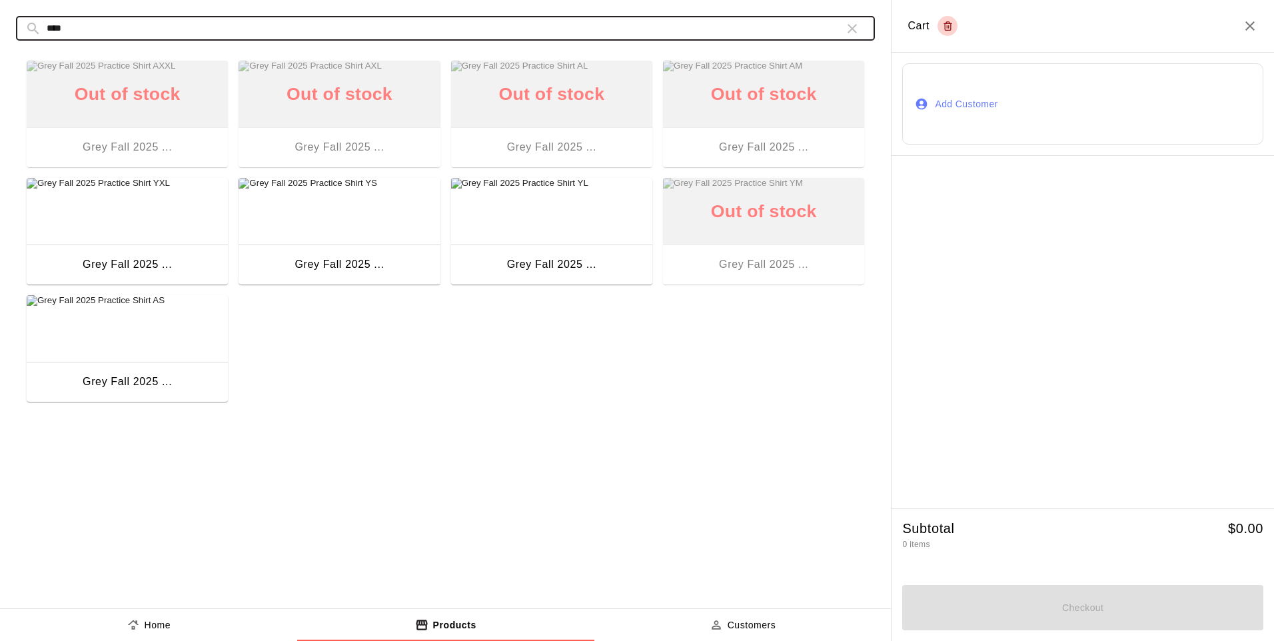
click at [591, 208] on img "button" at bounding box center [551, 211] width 201 height 67
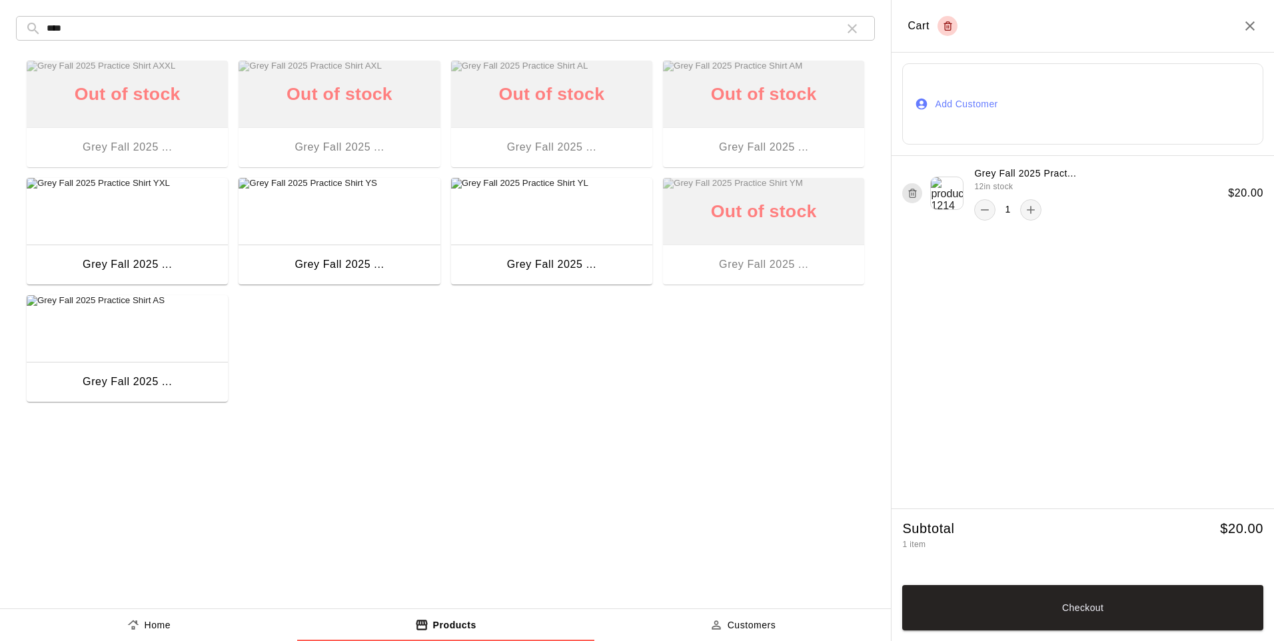
click at [540, 14] on div "​ **** ​ Out of stock Grey Fall 2025 ... Out of stock Grey Fall 2025 ... Out of…" at bounding box center [445, 288] width 891 height 577
click at [536, 22] on input "****" at bounding box center [440, 28] width 787 height 25
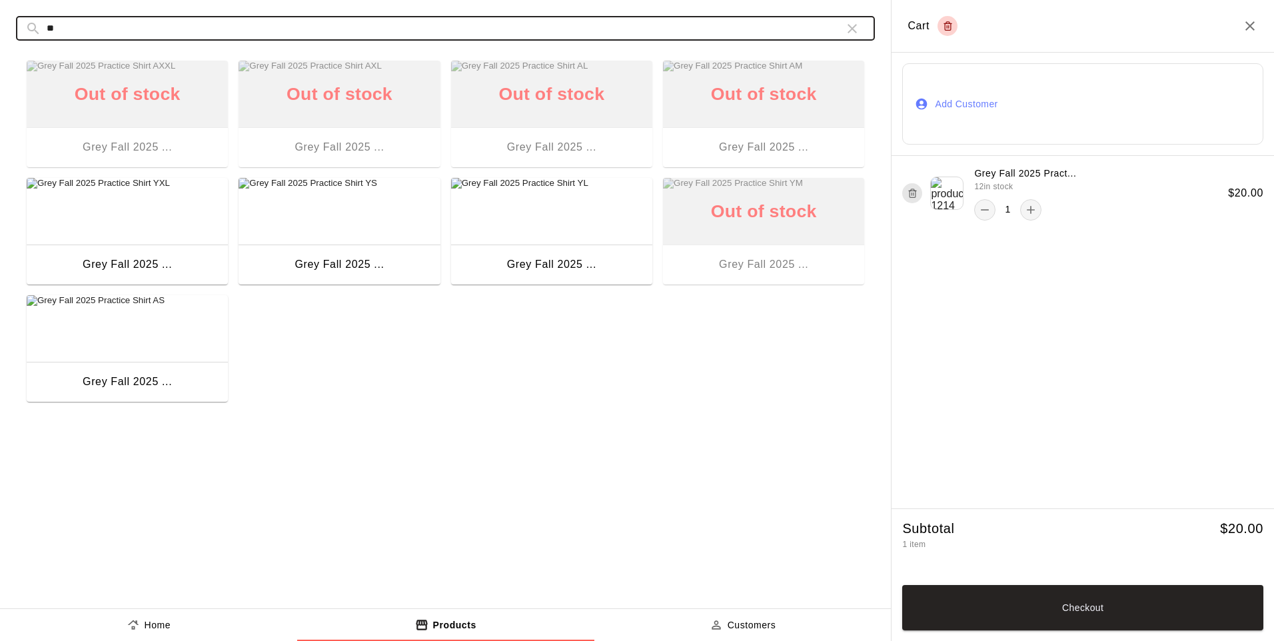
type input "*"
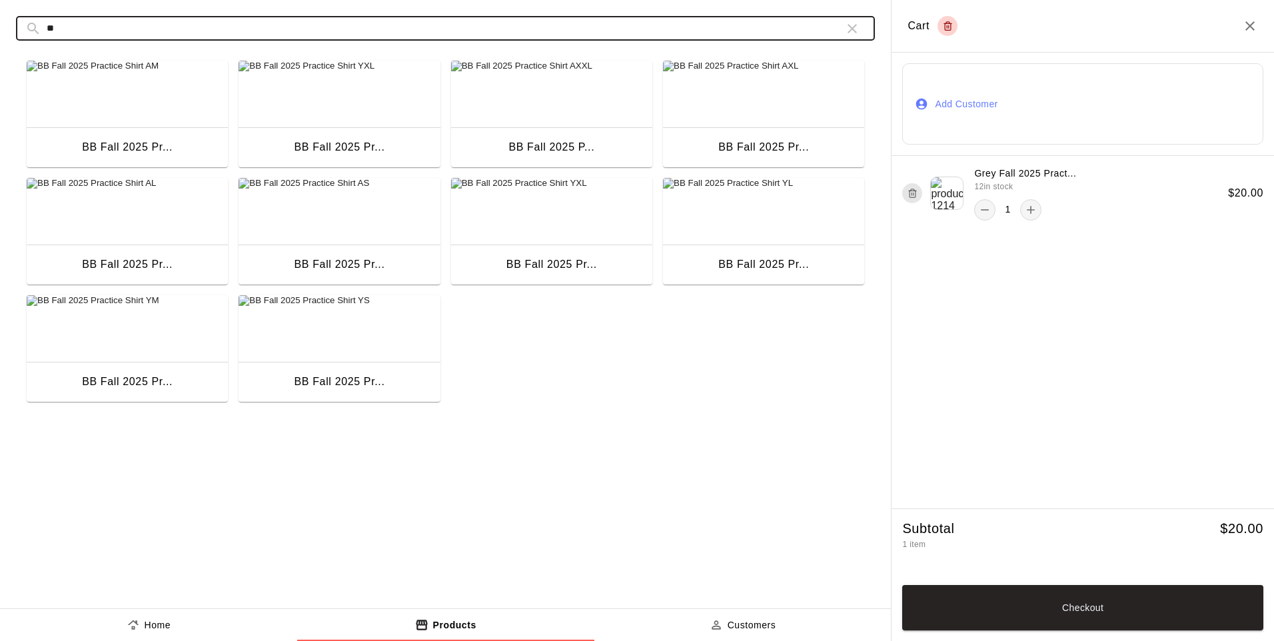
type input "**"
click at [420, 376] on div "BB Fall 2025 Pr..." at bounding box center [338, 383] width 201 height 43
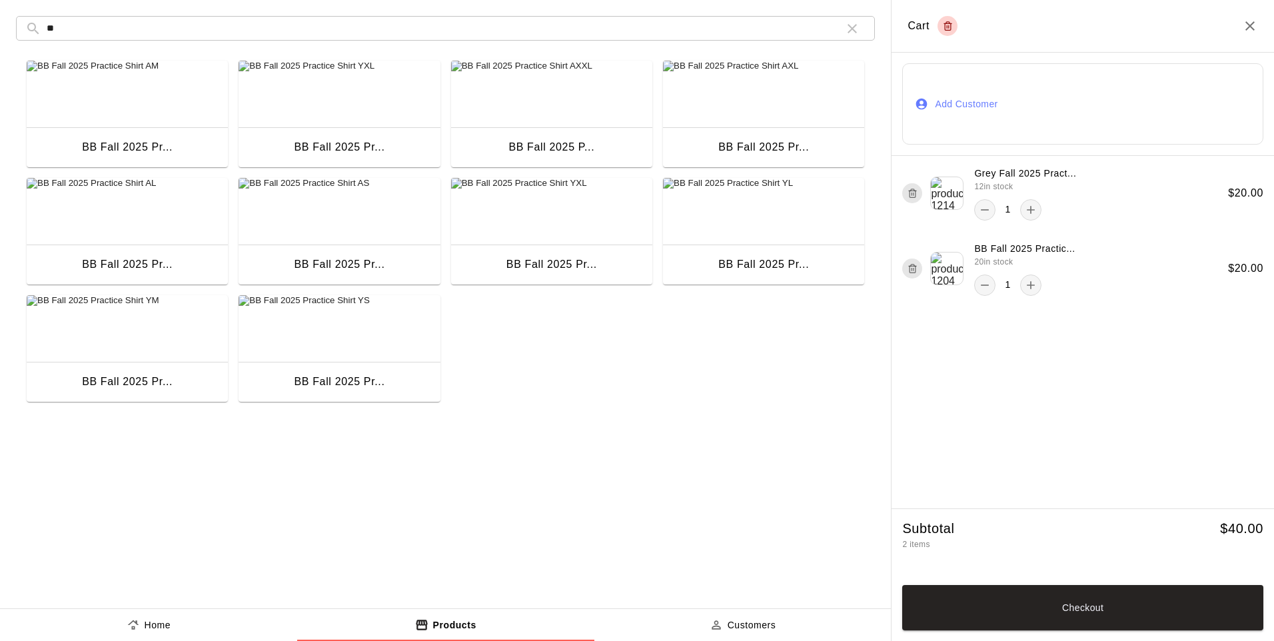
click at [1033, 618] on button "Checkout" at bounding box center [1082, 607] width 361 height 45
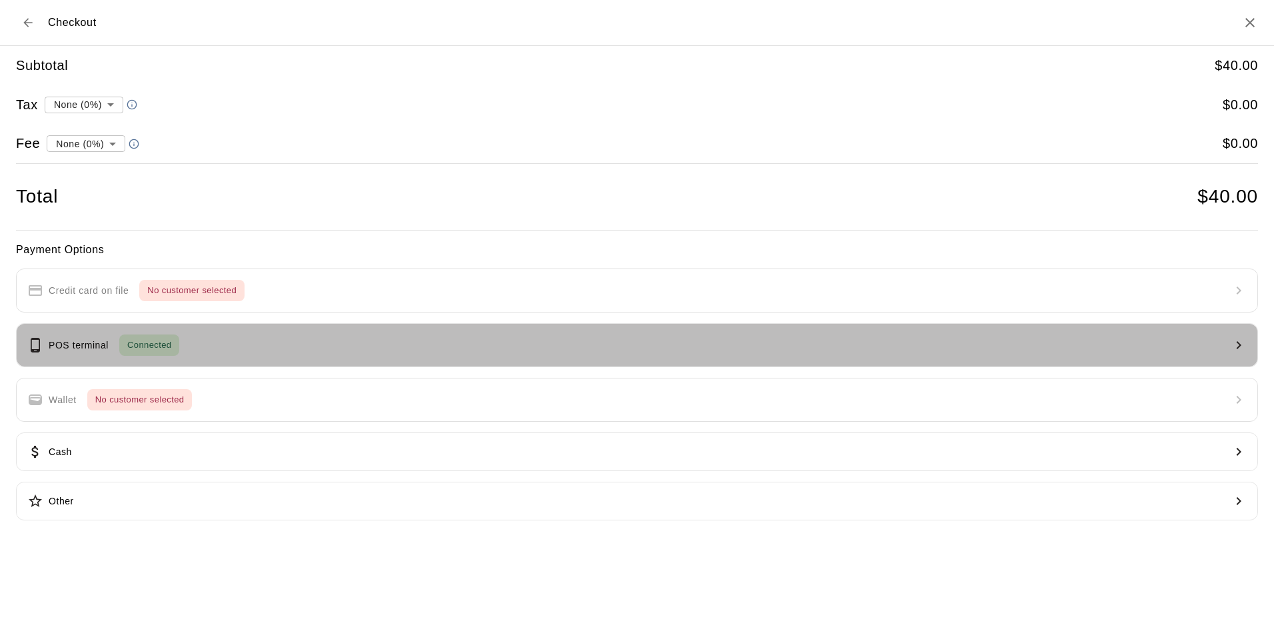
click at [623, 340] on button "POS terminal Connected" at bounding box center [637, 345] width 1242 height 44
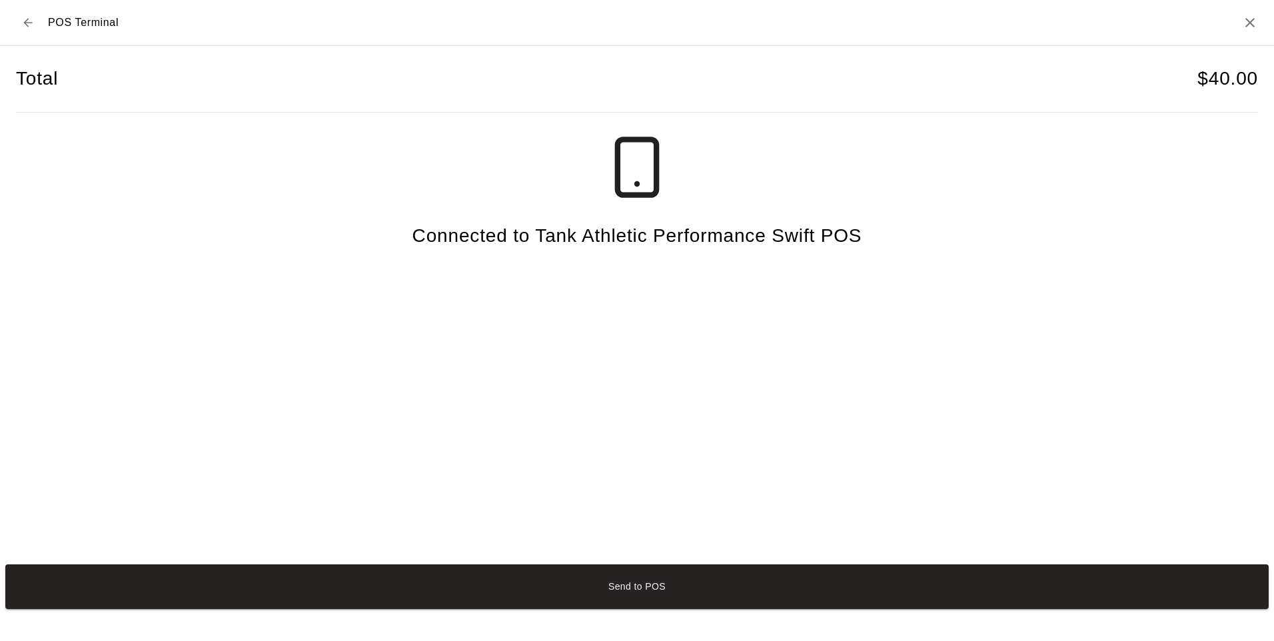
click at [589, 609] on div "Send to POS" at bounding box center [637, 586] width 1274 height 55
click at [592, 598] on button "Send to POS" at bounding box center [636, 586] width 1263 height 45
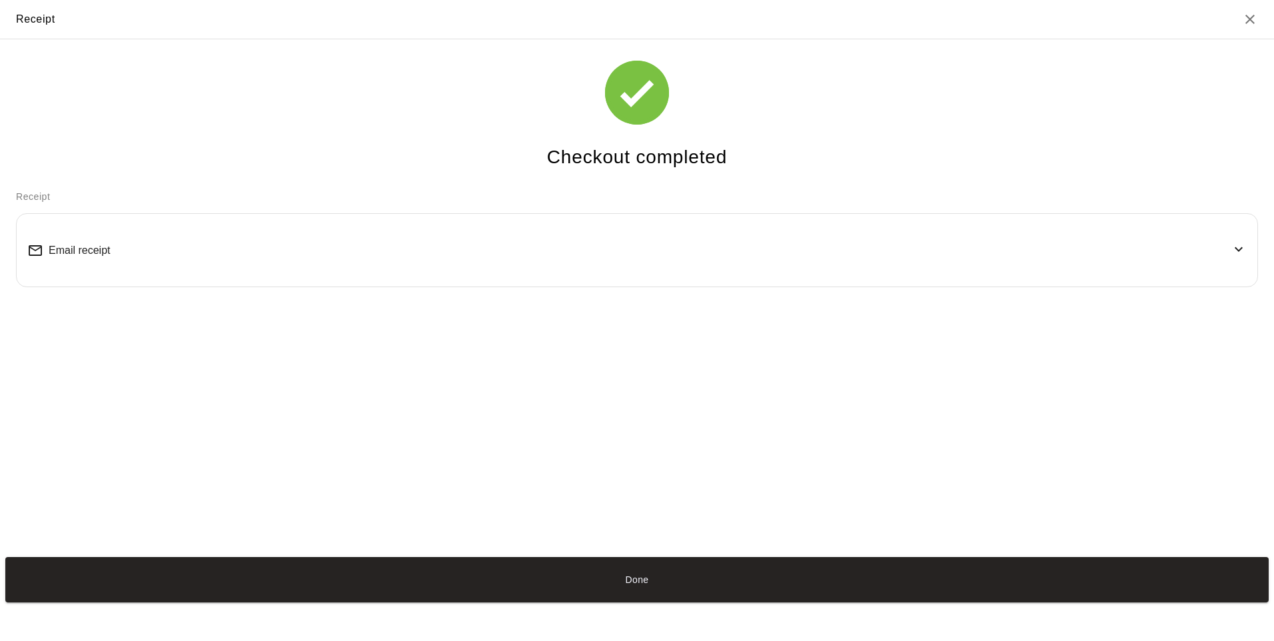
click at [616, 554] on div "Done" at bounding box center [637, 579] width 1274 height 55
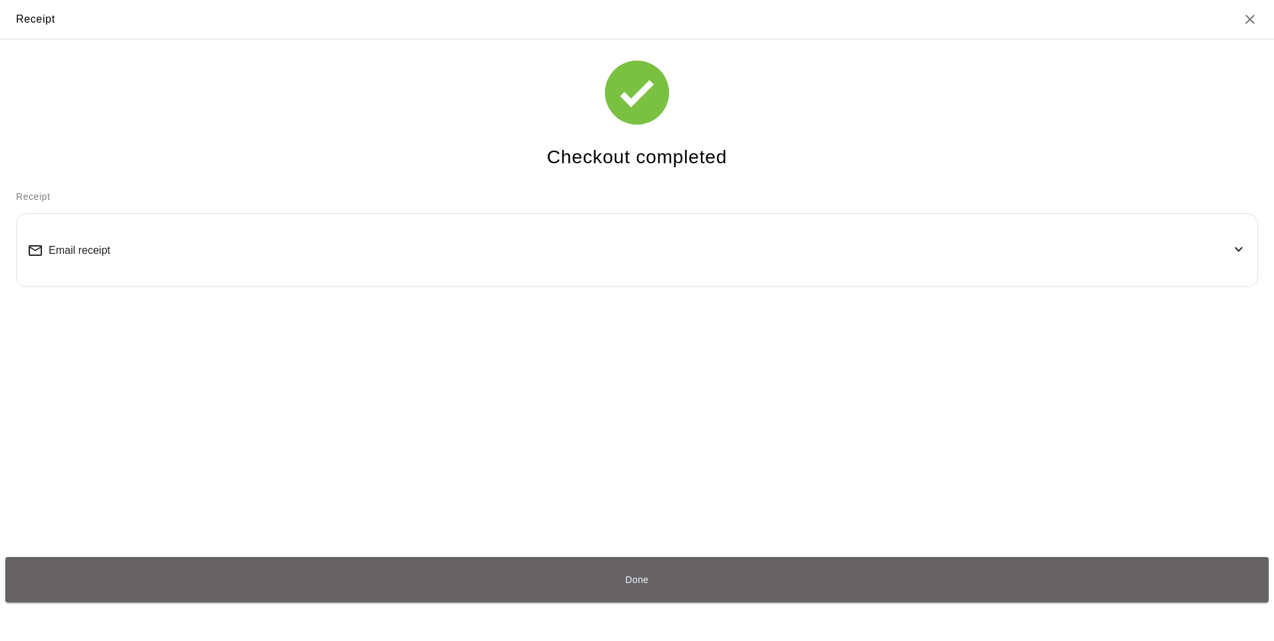
click at [616, 565] on button "Done" at bounding box center [636, 579] width 1263 height 45
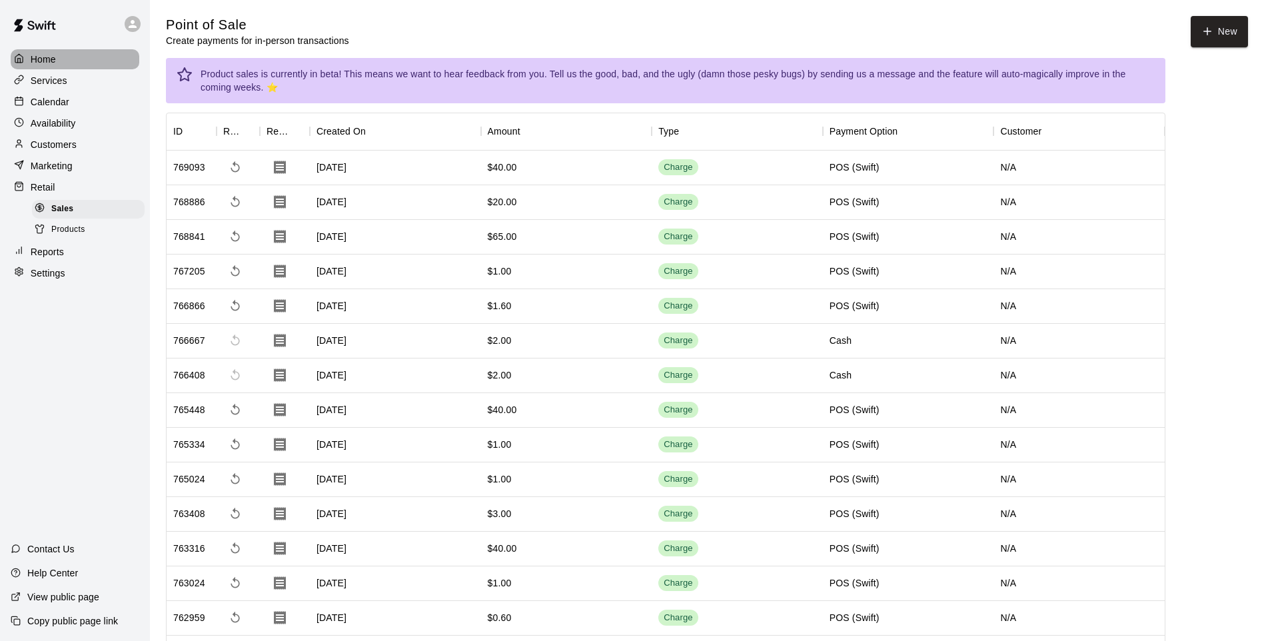
click at [33, 59] on p "Home" at bounding box center [43, 59] width 25 height 13
